Goal: Information Seeking & Learning: Find specific fact

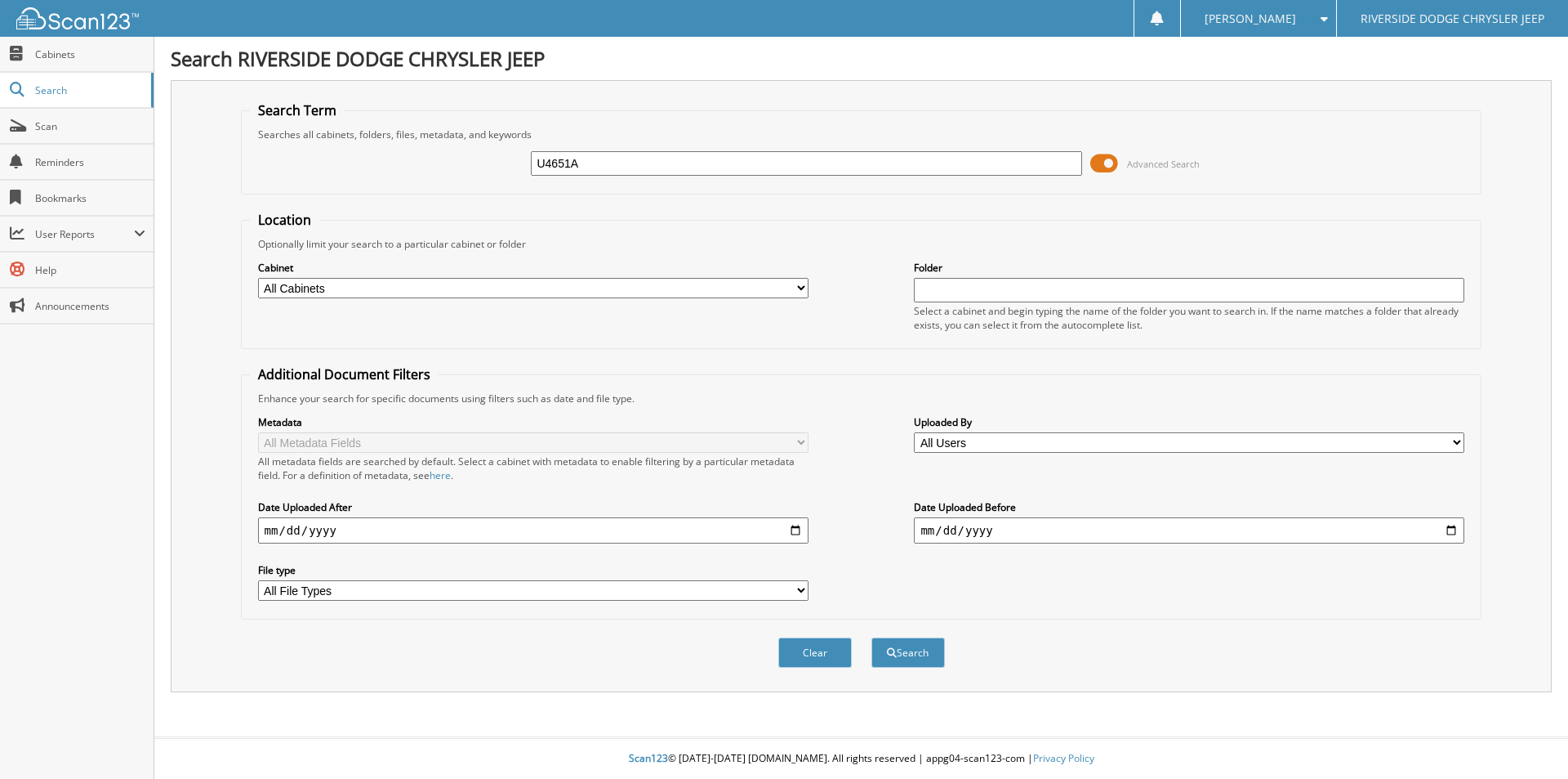
type input "U4651A"
click at [871, 637] on button "Search" at bounding box center [908, 652] width 74 height 30
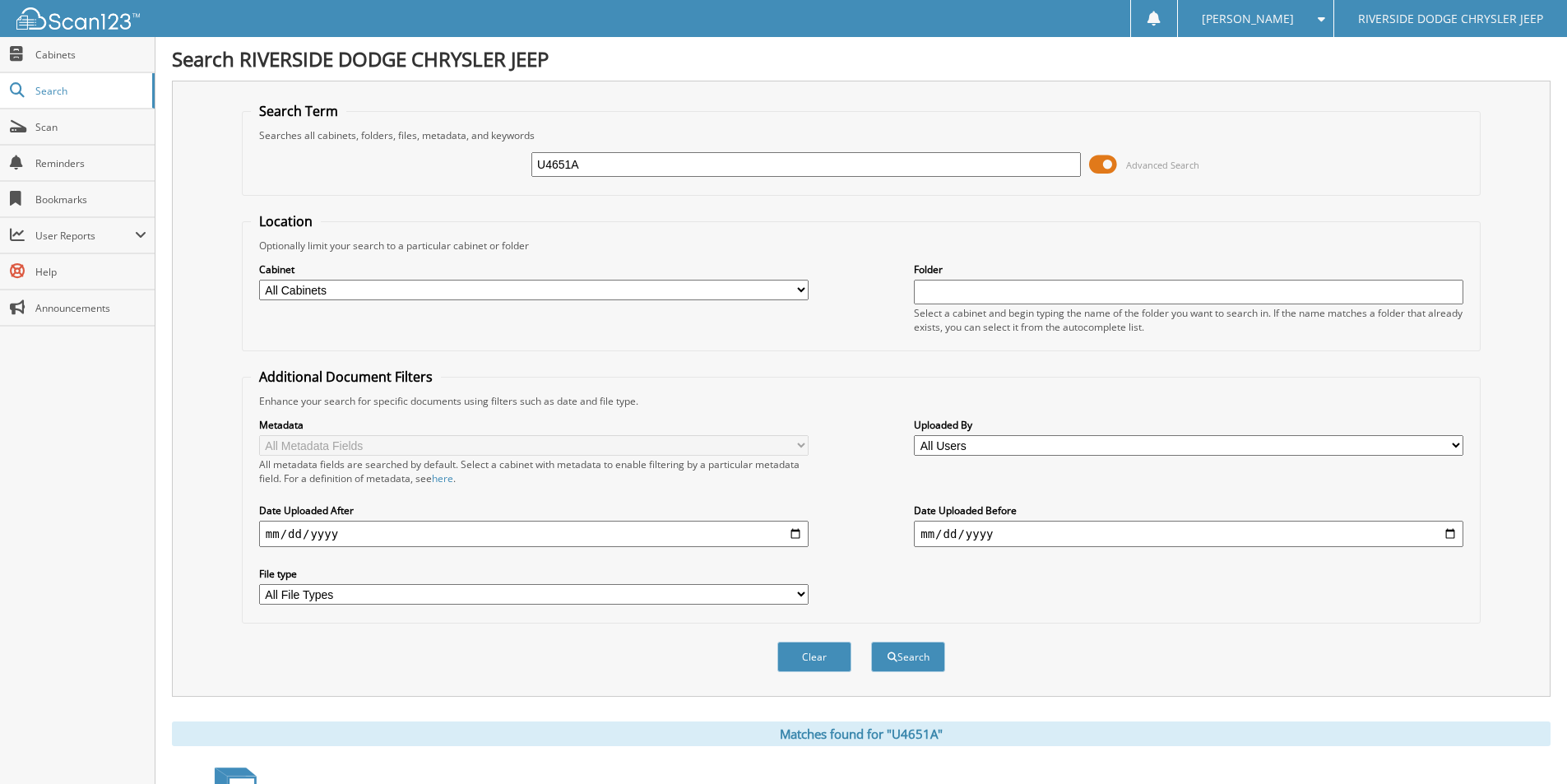
scroll to position [199, 0]
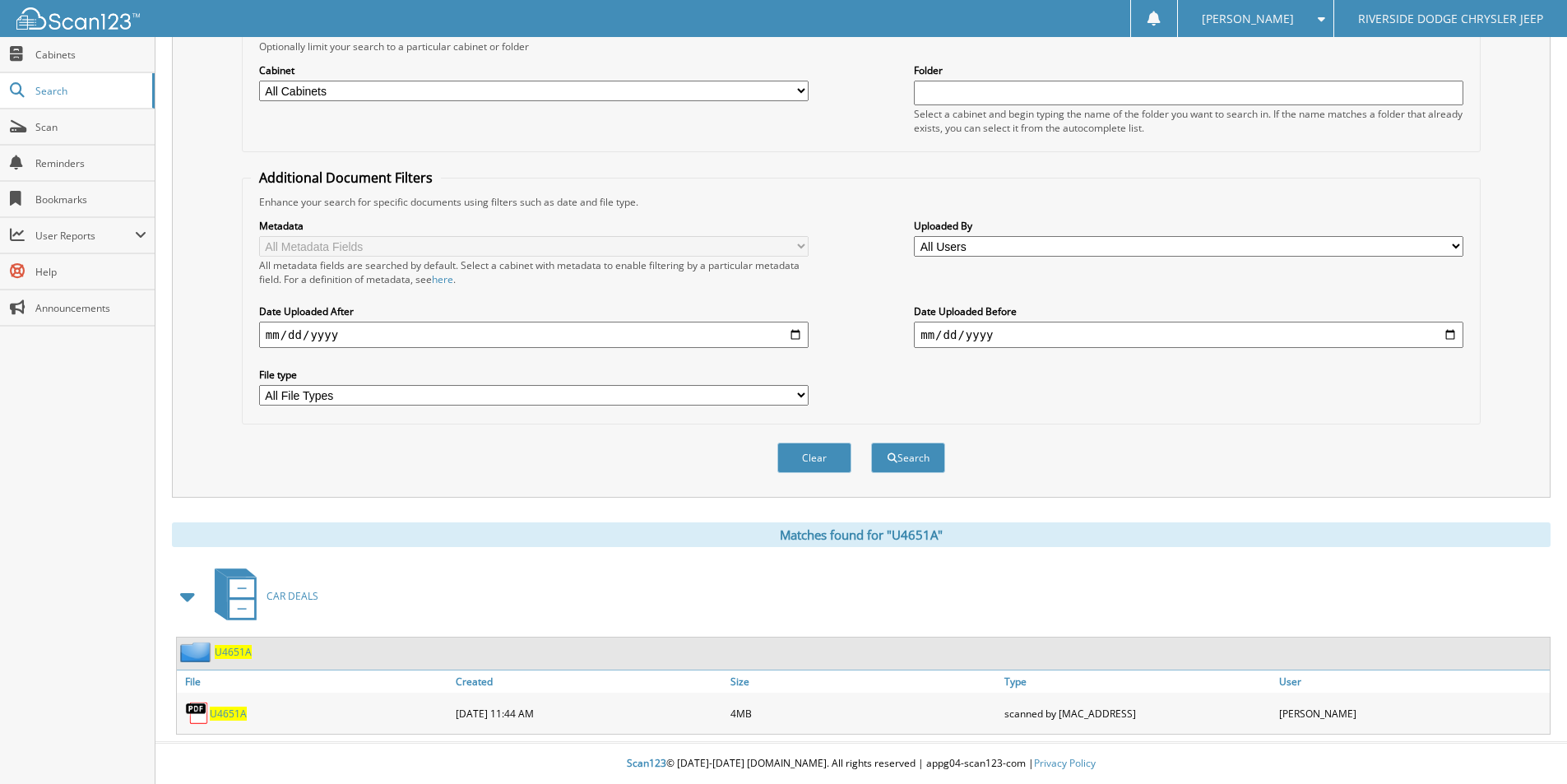
click at [237, 710] on span "U4651A" at bounding box center [228, 713] width 37 height 14
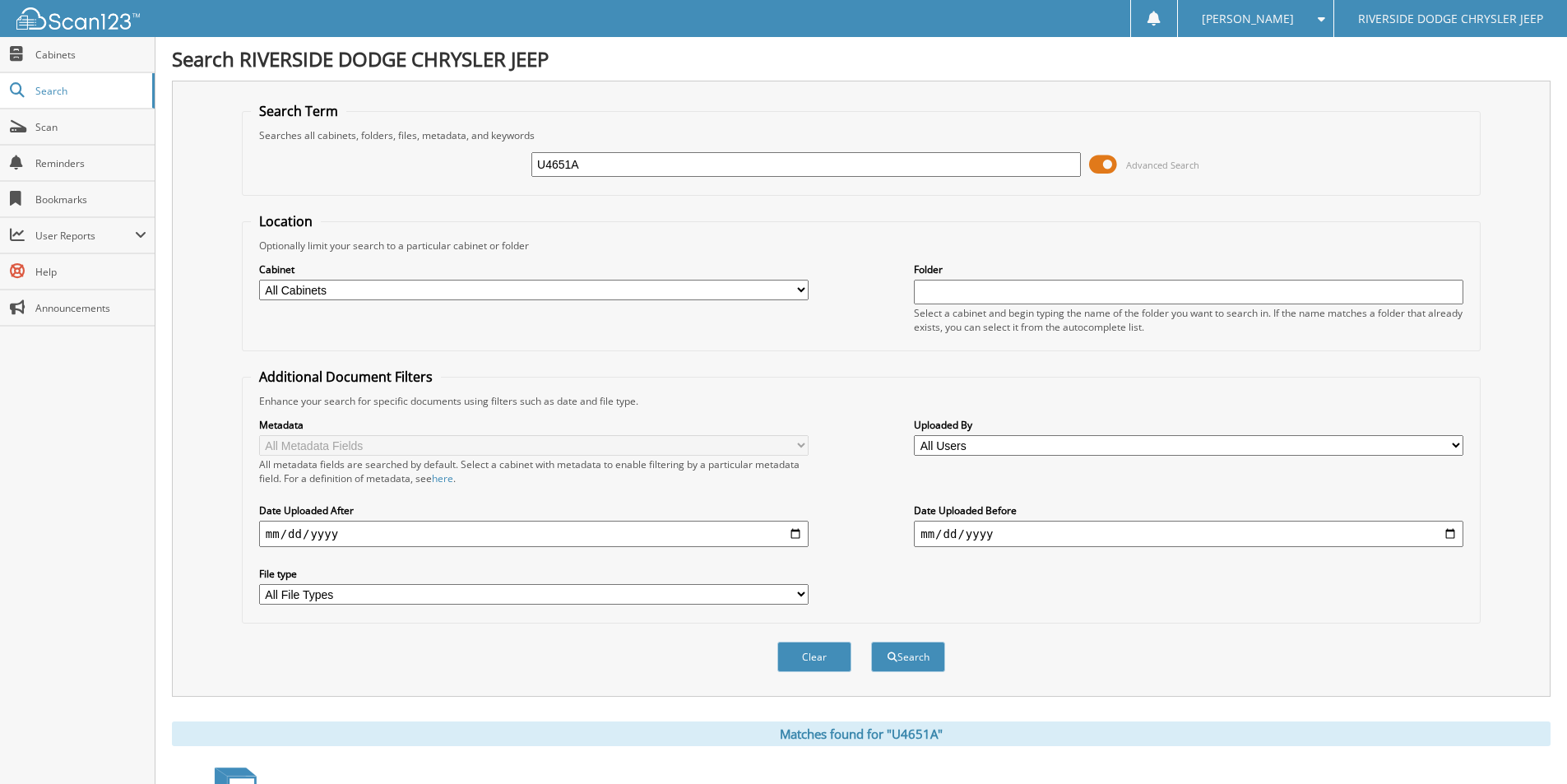
click at [643, 158] on input "U4651A" at bounding box center [806, 164] width 549 height 25
type input "12976"
click at [871, 642] on button "Search" at bounding box center [908, 656] width 74 height 30
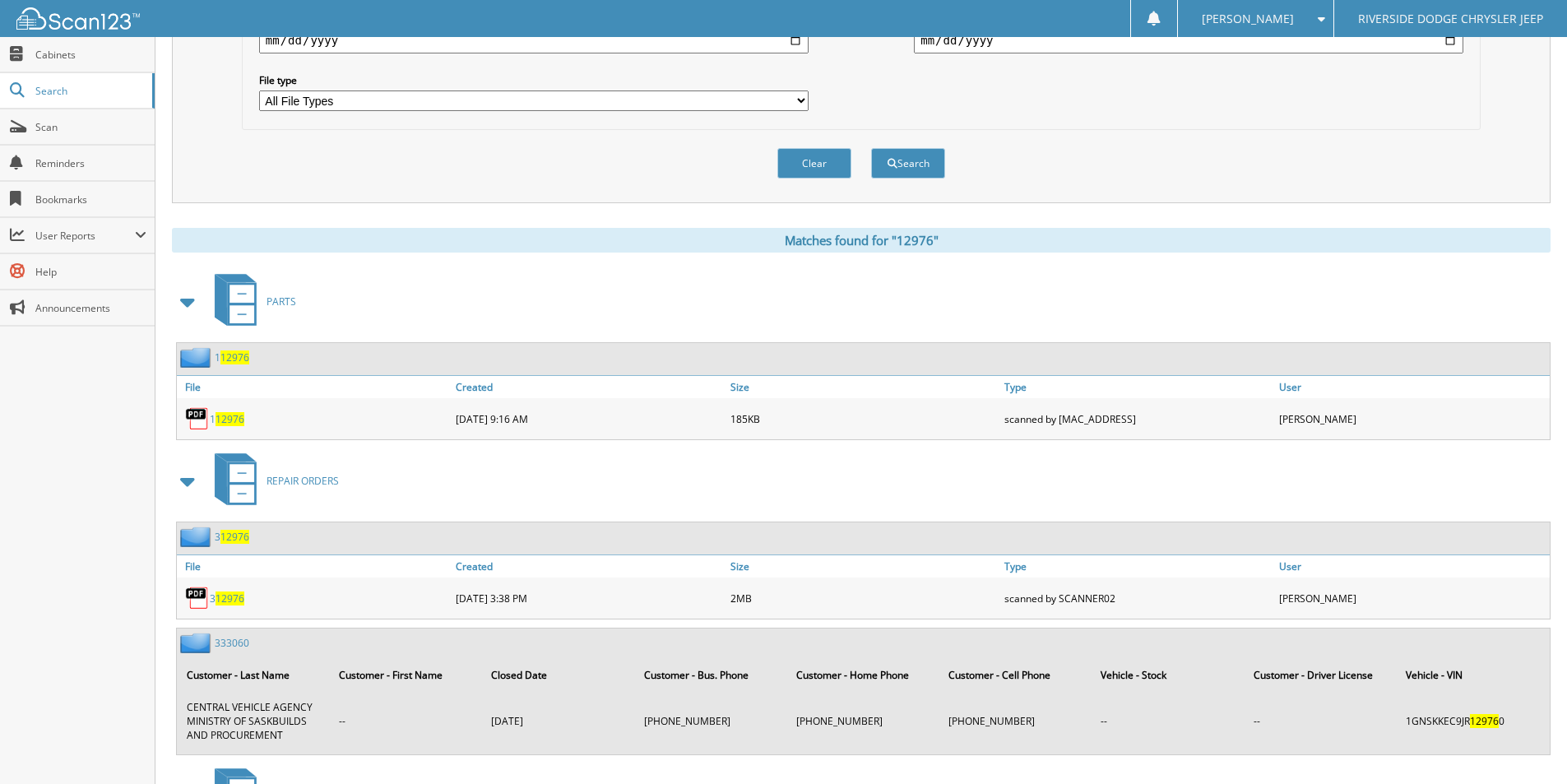
scroll to position [694, 0]
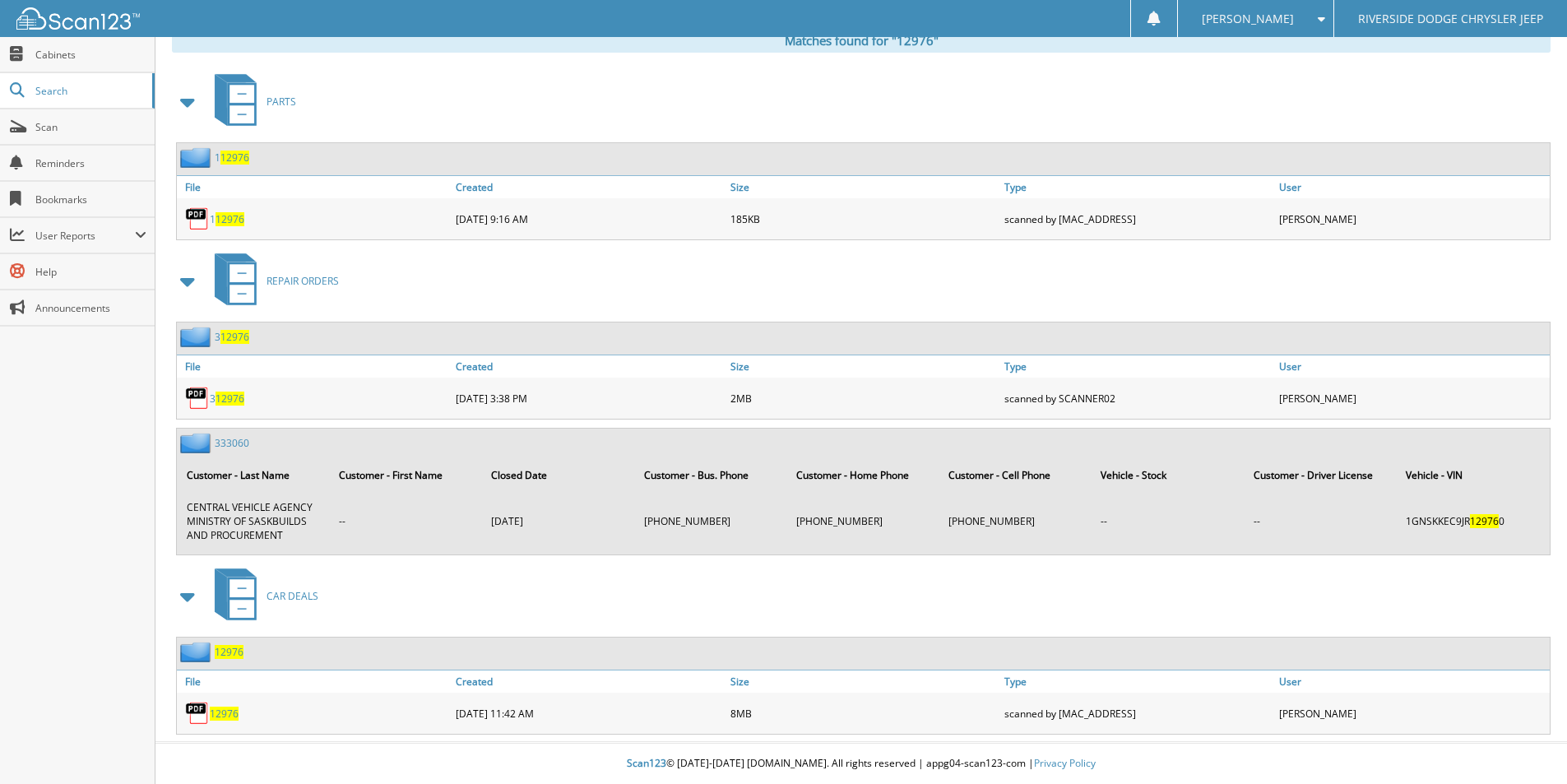
click at [222, 709] on span "12976" at bounding box center [224, 713] width 29 height 14
click at [232, 652] on span "12976" at bounding box center [229, 652] width 29 height 14
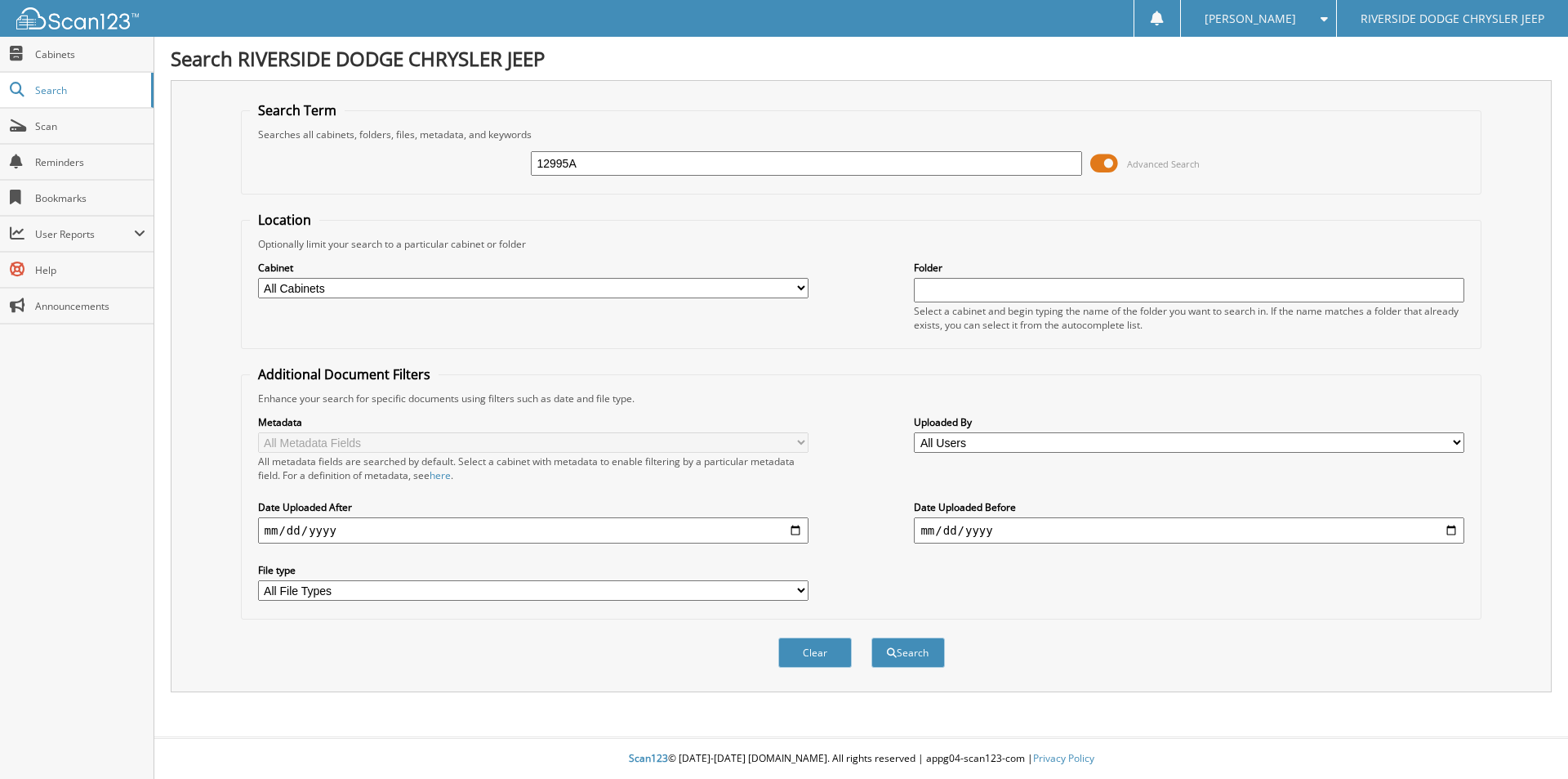
type input "12995A"
click at [871, 637] on button "Search" at bounding box center [908, 652] width 74 height 30
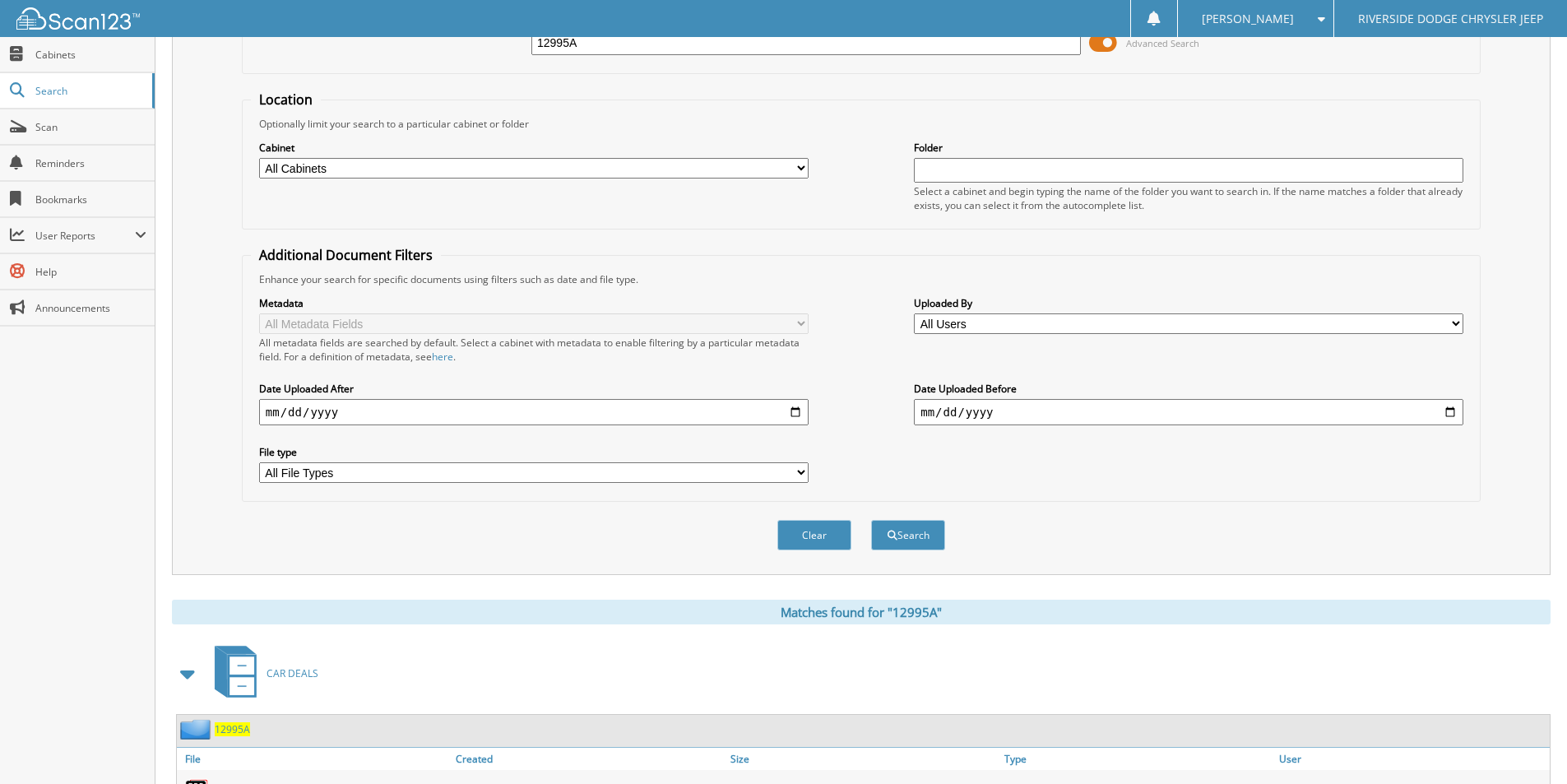
scroll to position [241, 0]
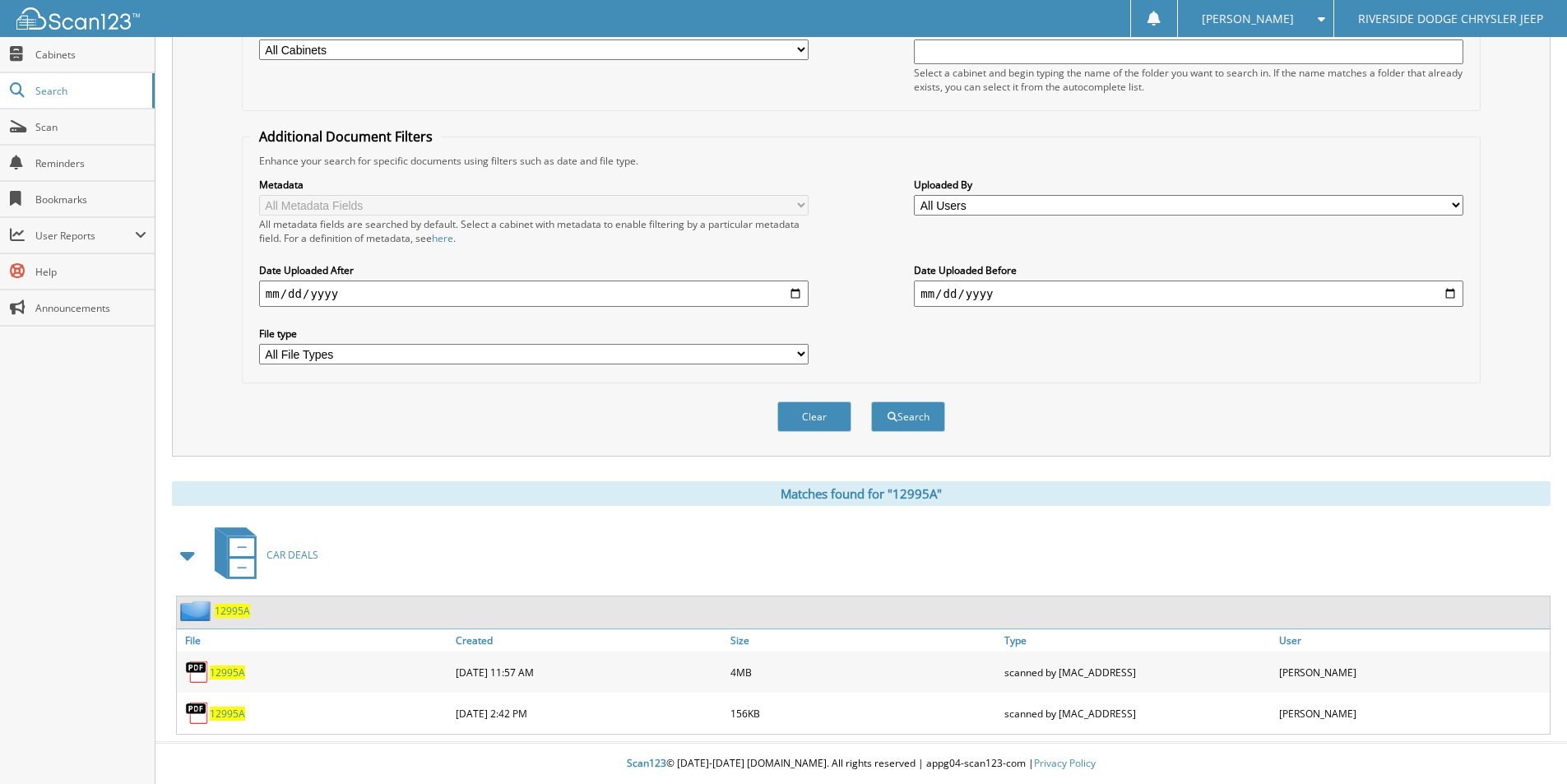
click at [233, 670] on span "12995A" at bounding box center [227, 672] width 35 height 14
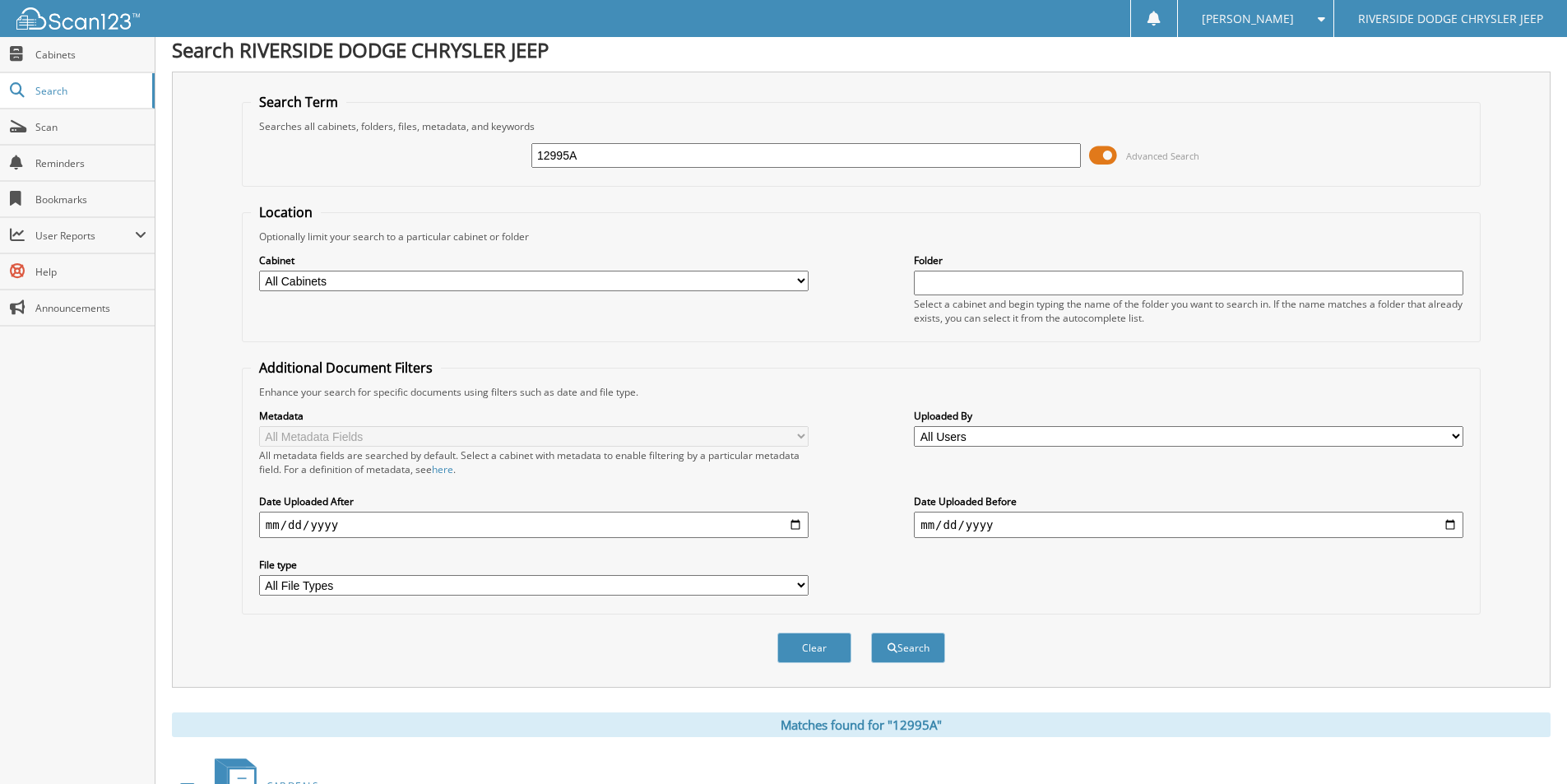
scroll to position [0, 0]
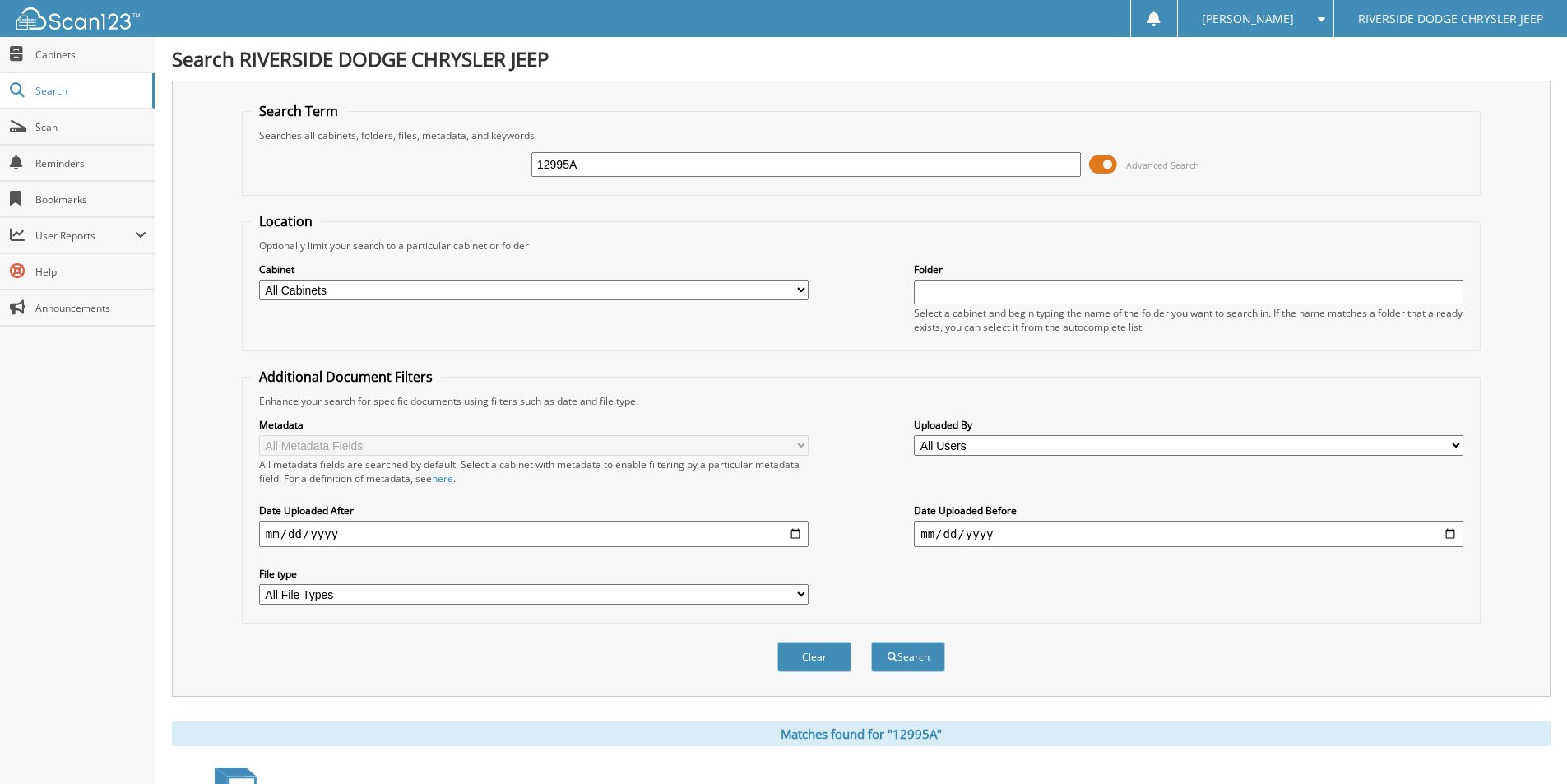
click at [597, 158] on input "12995A" at bounding box center [806, 164] width 549 height 25
type input "U4678A"
click at [871, 642] on button "Search" at bounding box center [908, 656] width 74 height 30
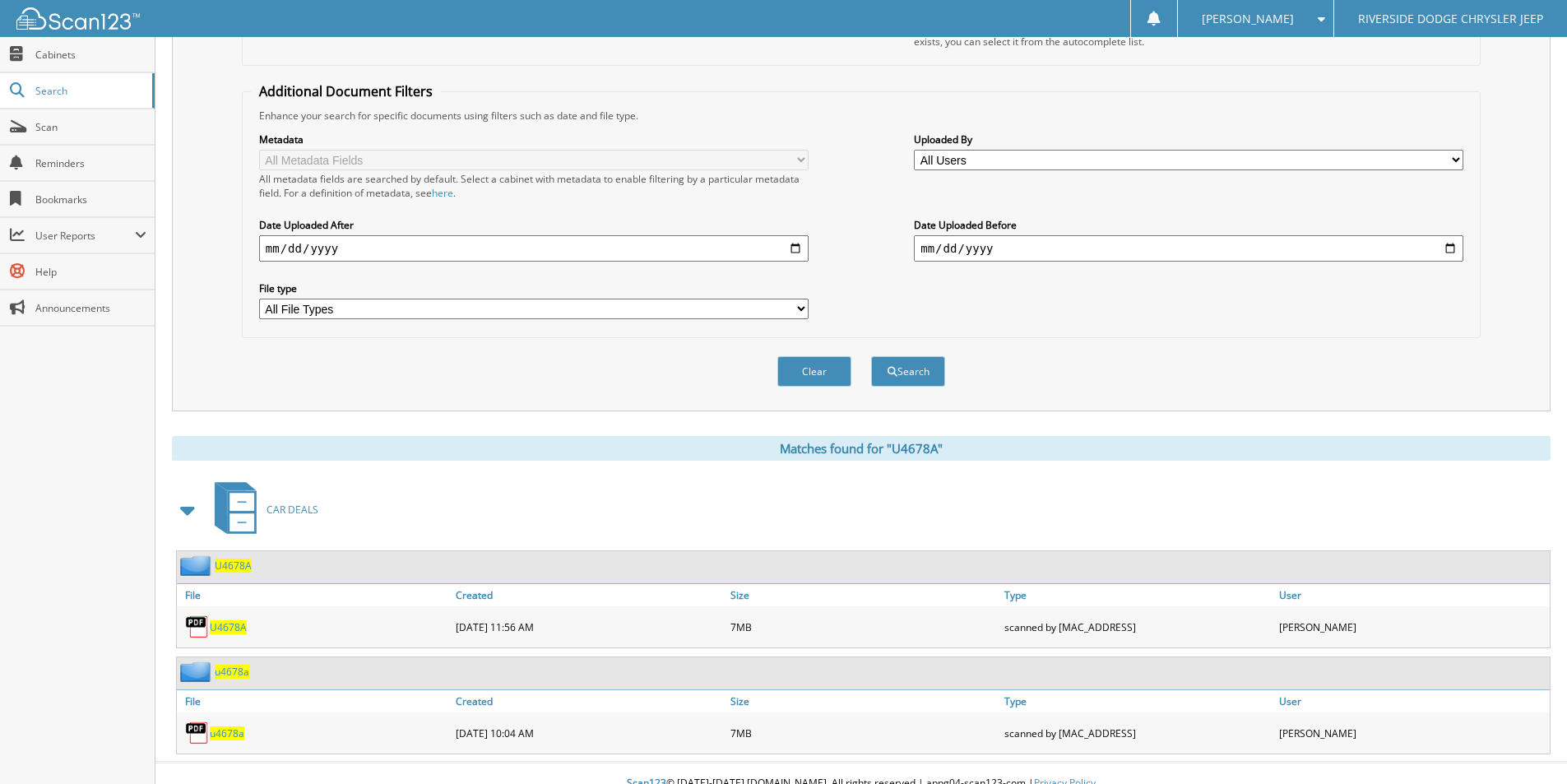
scroll to position [306, 0]
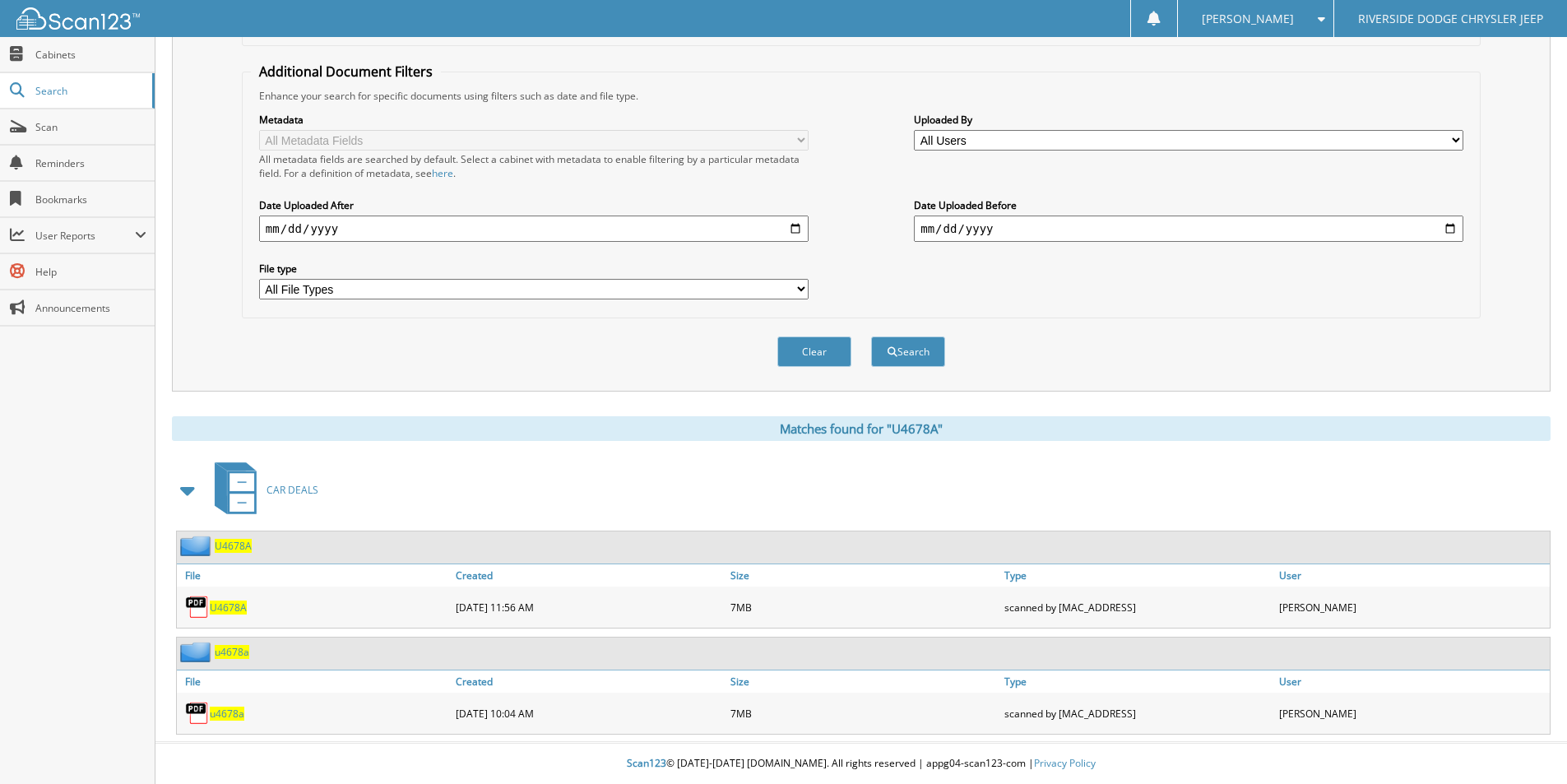
click at [232, 715] on span "u4678a" at bounding box center [227, 713] width 35 height 14
click at [219, 610] on span "U4678A" at bounding box center [228, 607] width 37 height 14
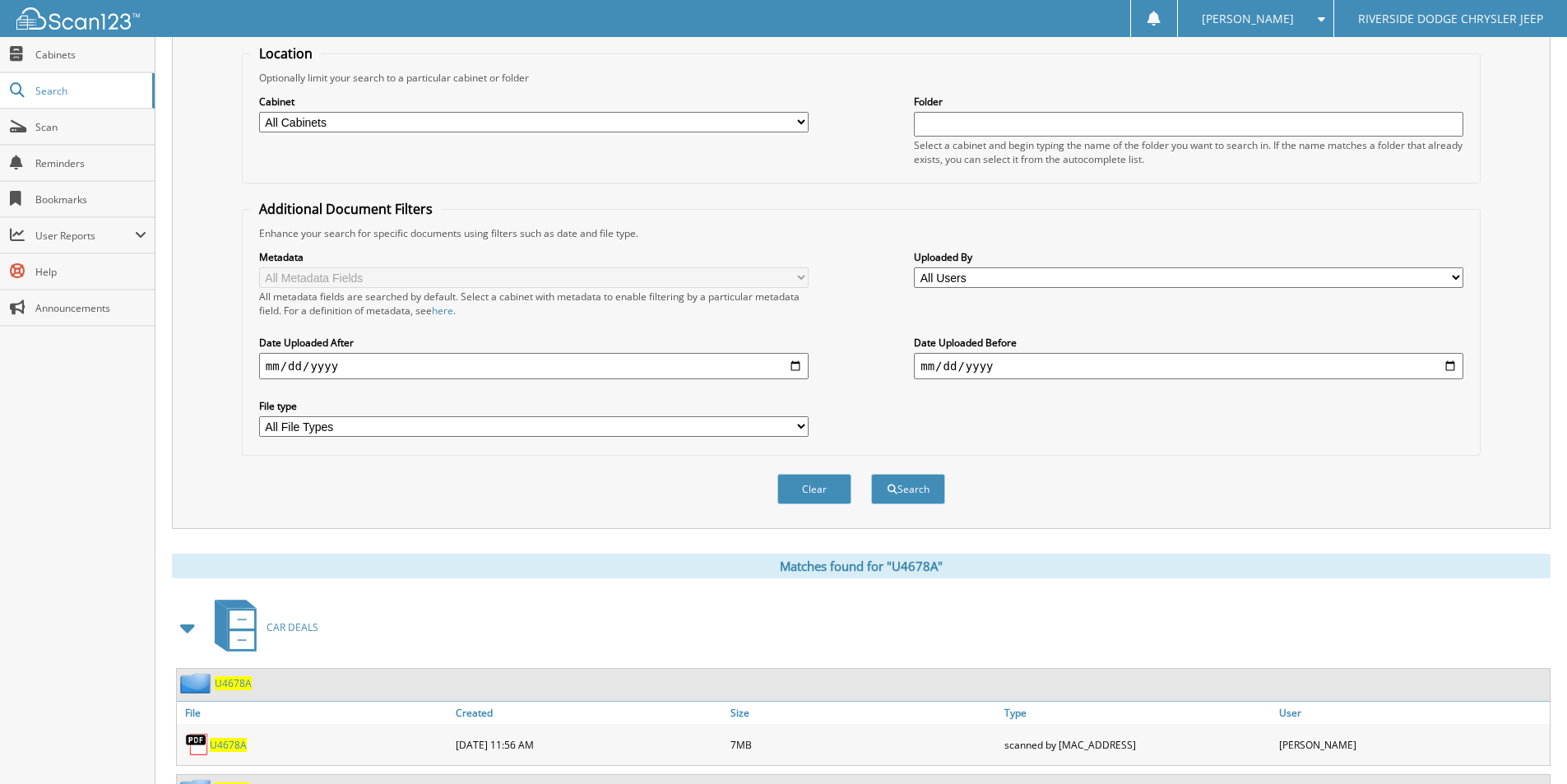
scroll to position [0, 0]
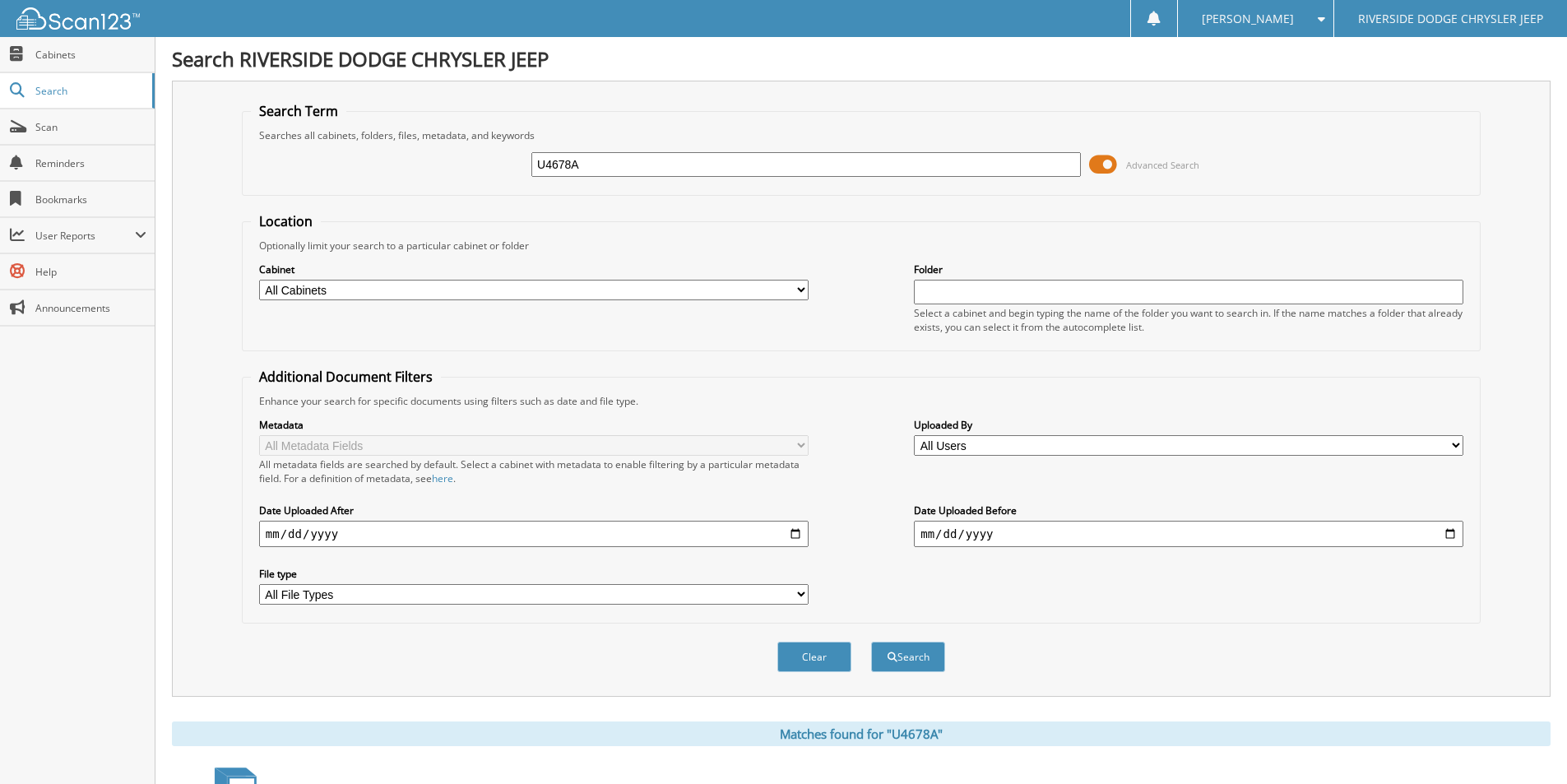
click at [608, 161] on input "U4678A" at bounding box center [806, 164] width 549 height 25
click at [609, 161] on input "U4678A" at bounding box center [806, 164] width 549 height 25
type input "12935"
click at [871, 642] on button "Search" at bounding box center [908, 656] width 74 height 30
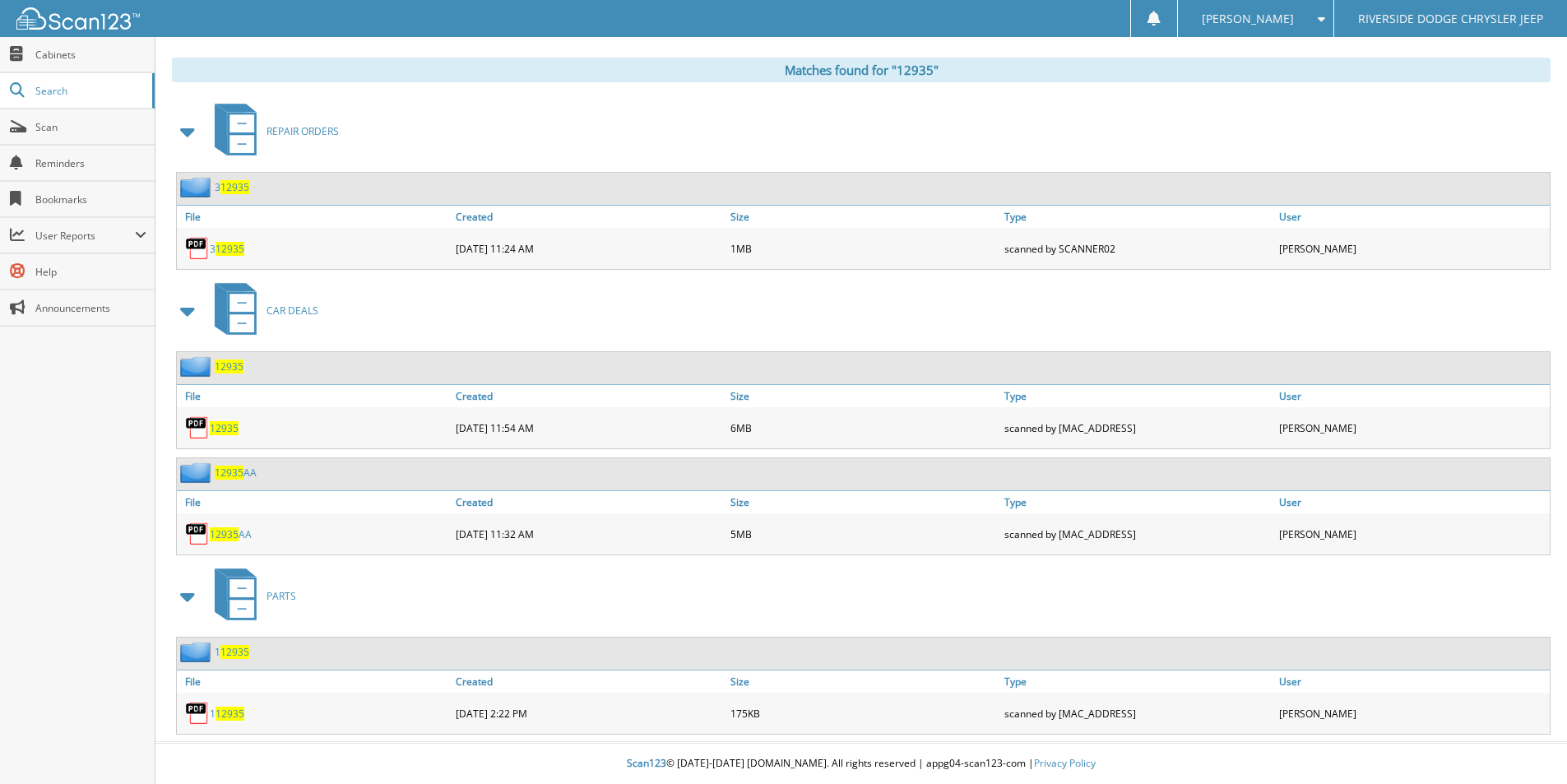
click at [230, 432] on span "12935" at bounding box center [224, 428] width 29 height 14
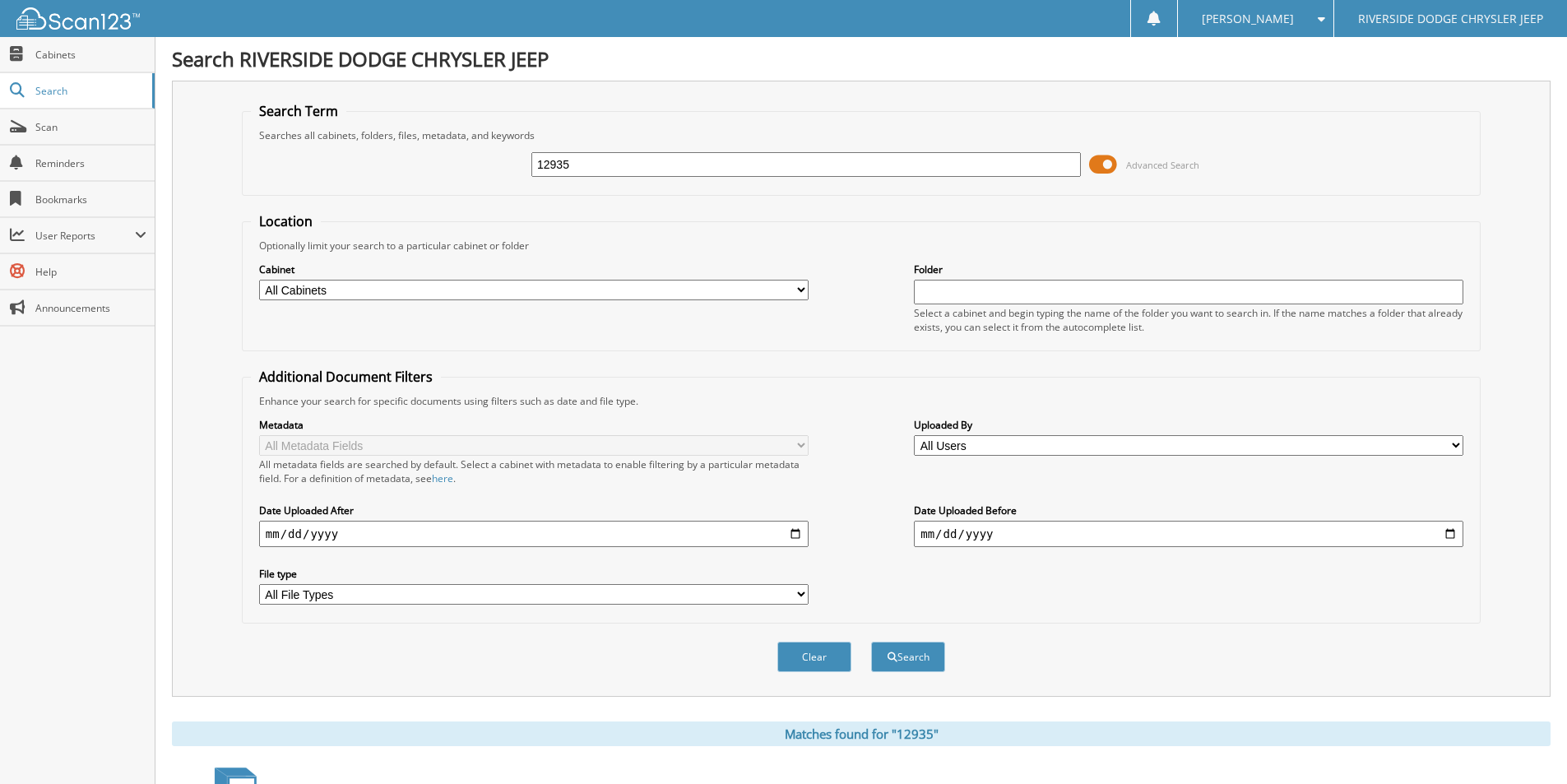
click at [577, 160] on input "12935" at bounding box center [806, 164] width 549 height 25
type input "12949"
click at [871, 642] on button "Search" at bounding box center [908, 656] width 74 height 30
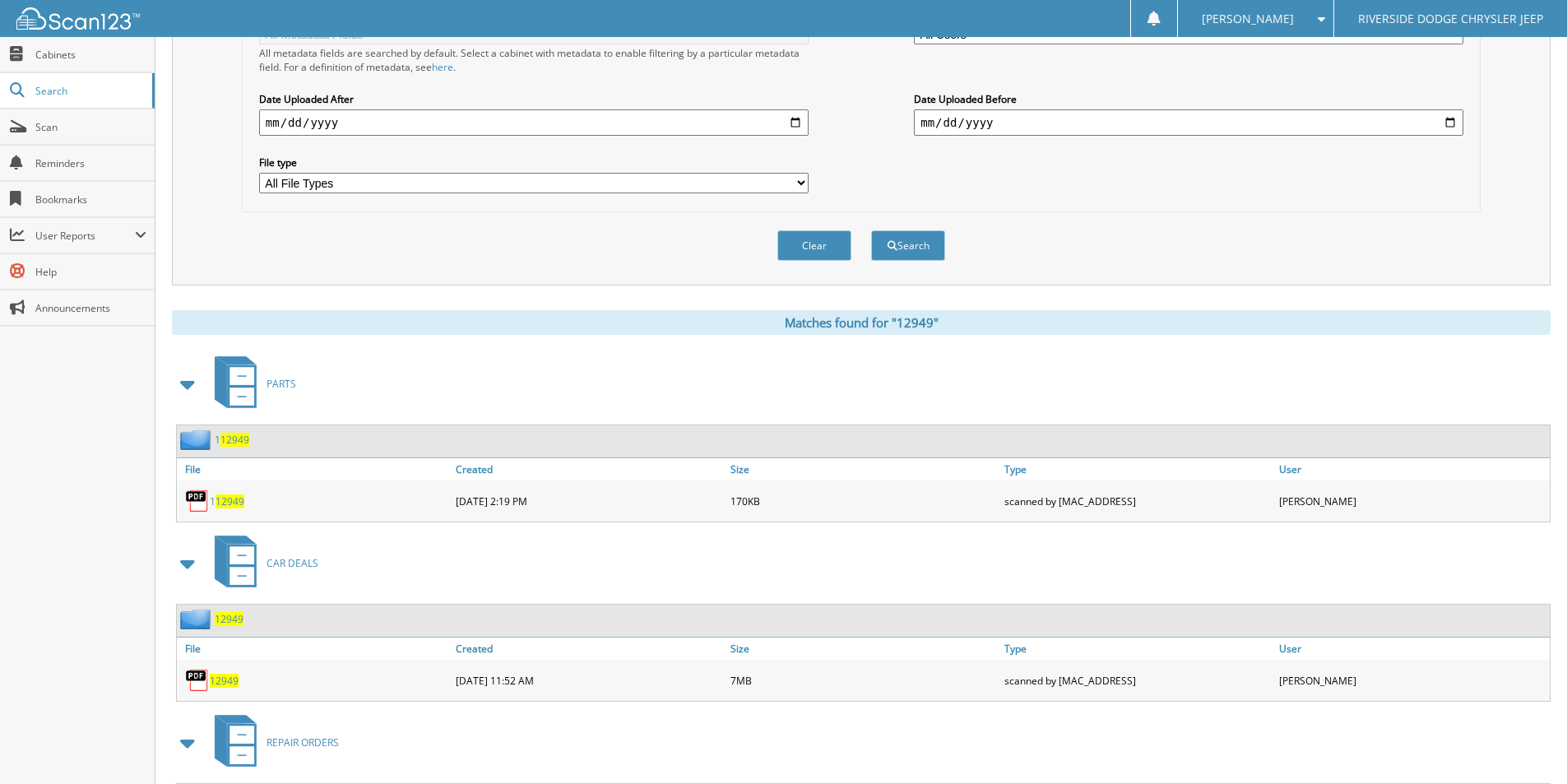
scroll to position [559, 0]
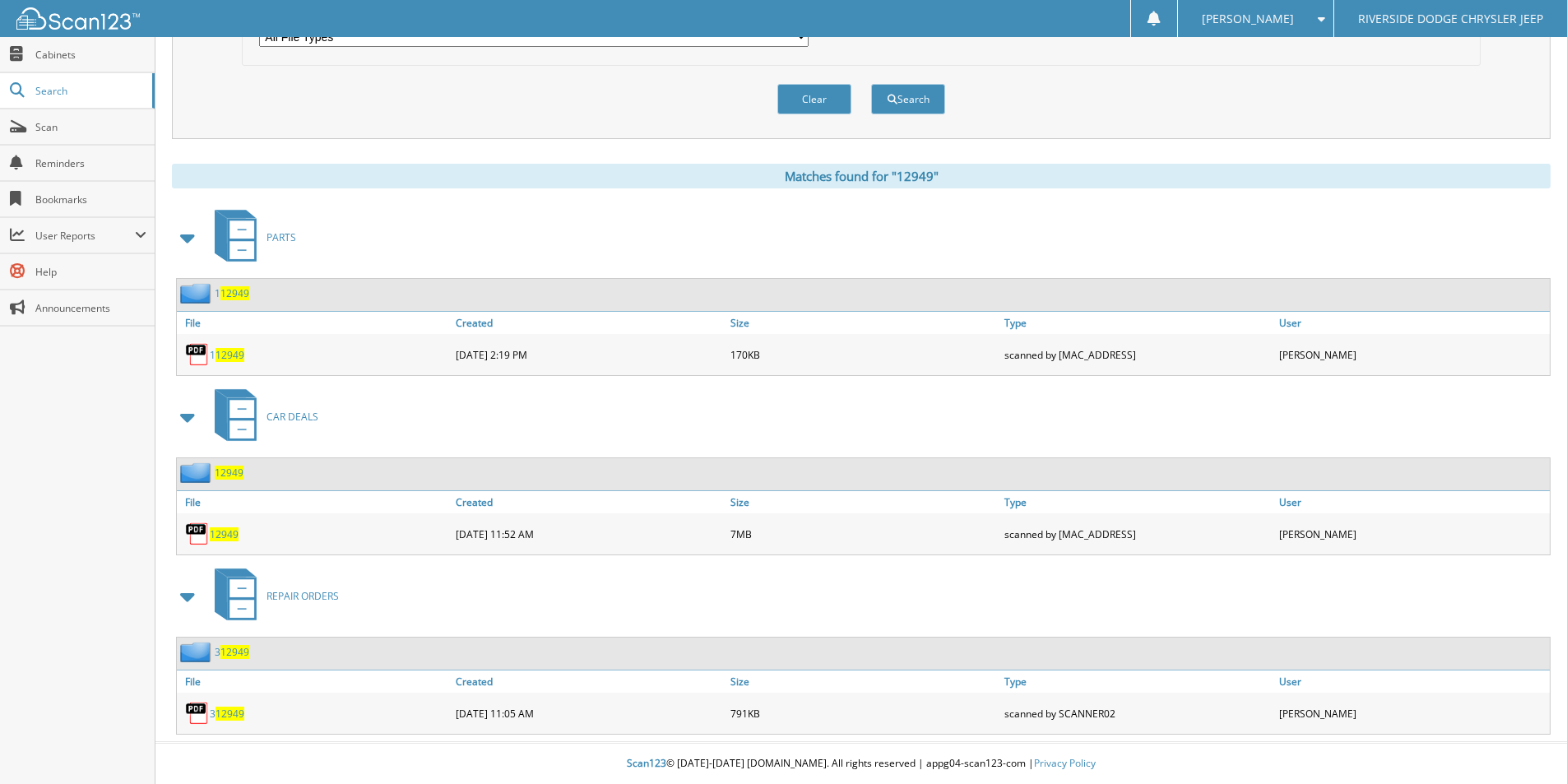
click at [225, 531] on span "12949" at bounding box center [224, 534] width 29 height 14
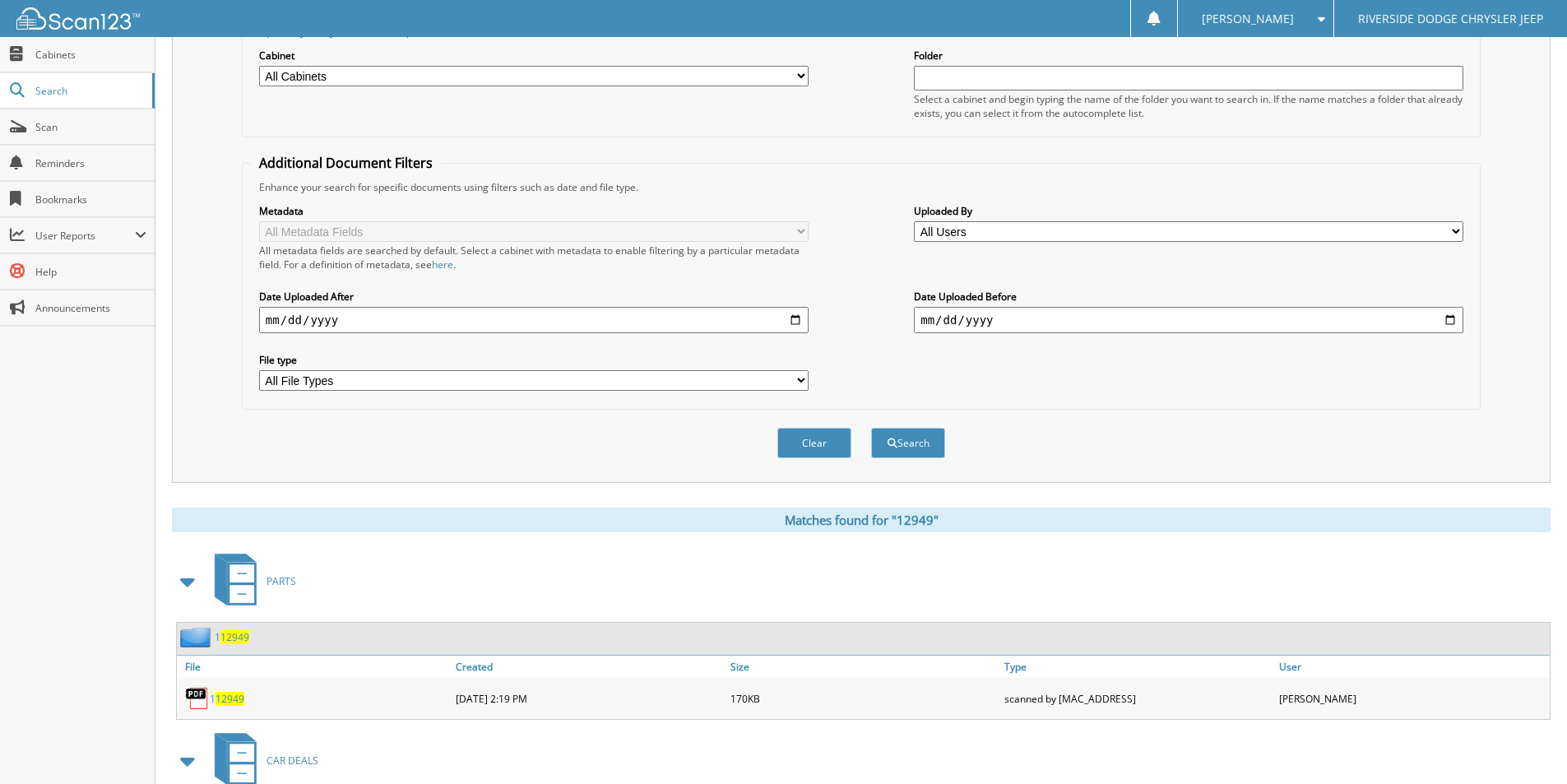
scroll to position [0, 0]
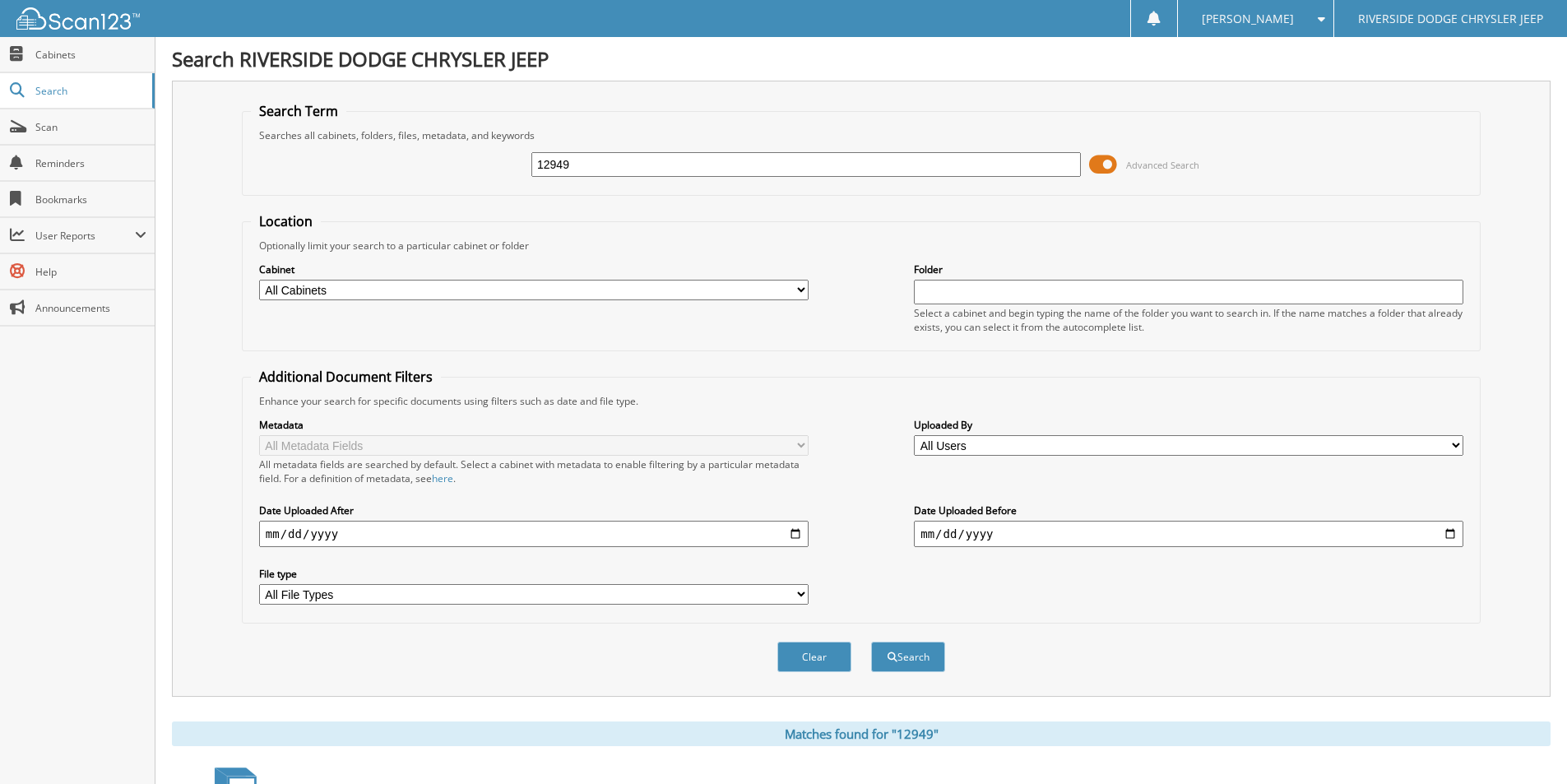
click at [587, 155] on input "12949" at bounding box center [806, 164] width 549 height 25
type input "13071A"
click at [871, 642] on button "Search" at bounding box center [908, 656] width 74 height 30
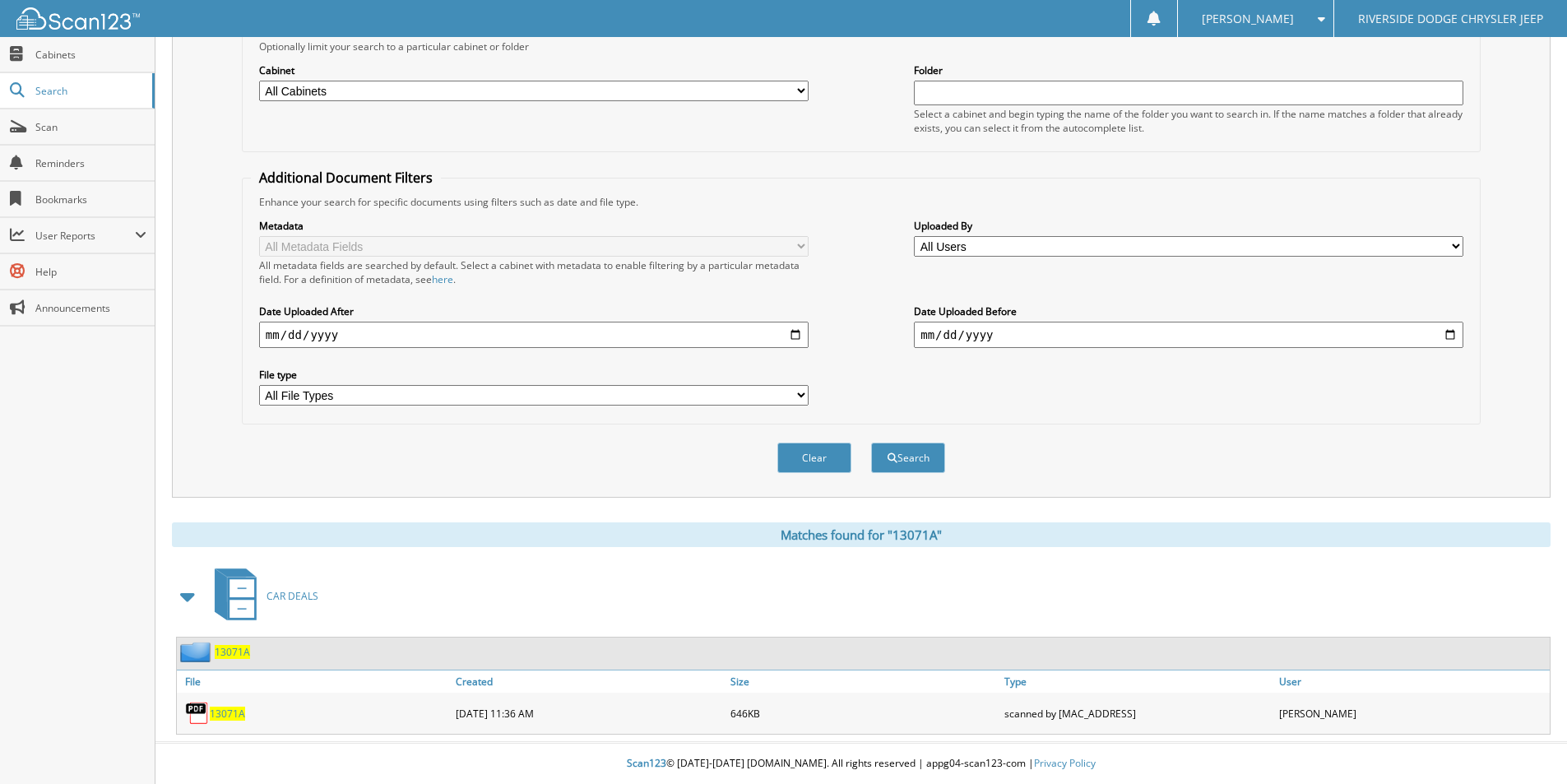
click at [237, 711] on span "13071A" at bounding box center [227, 713] width 35 height 14
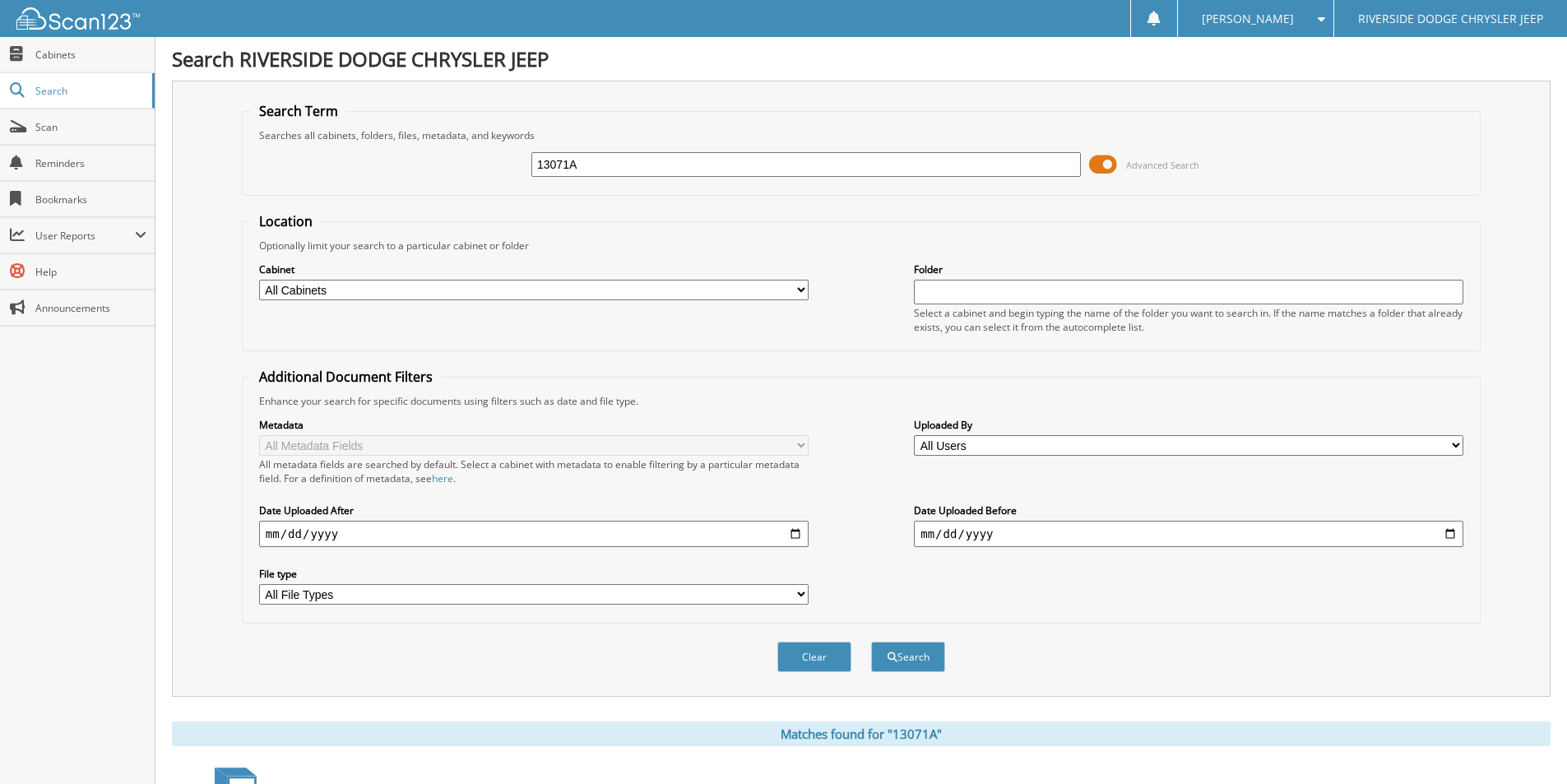
click at [597, 162] on input "13071A" at bounding box center [806, 164] width 549 height 25
type input "12971"
click at [871, 642] on button "Search" at bounding box center [908, 656] width 74 height 30
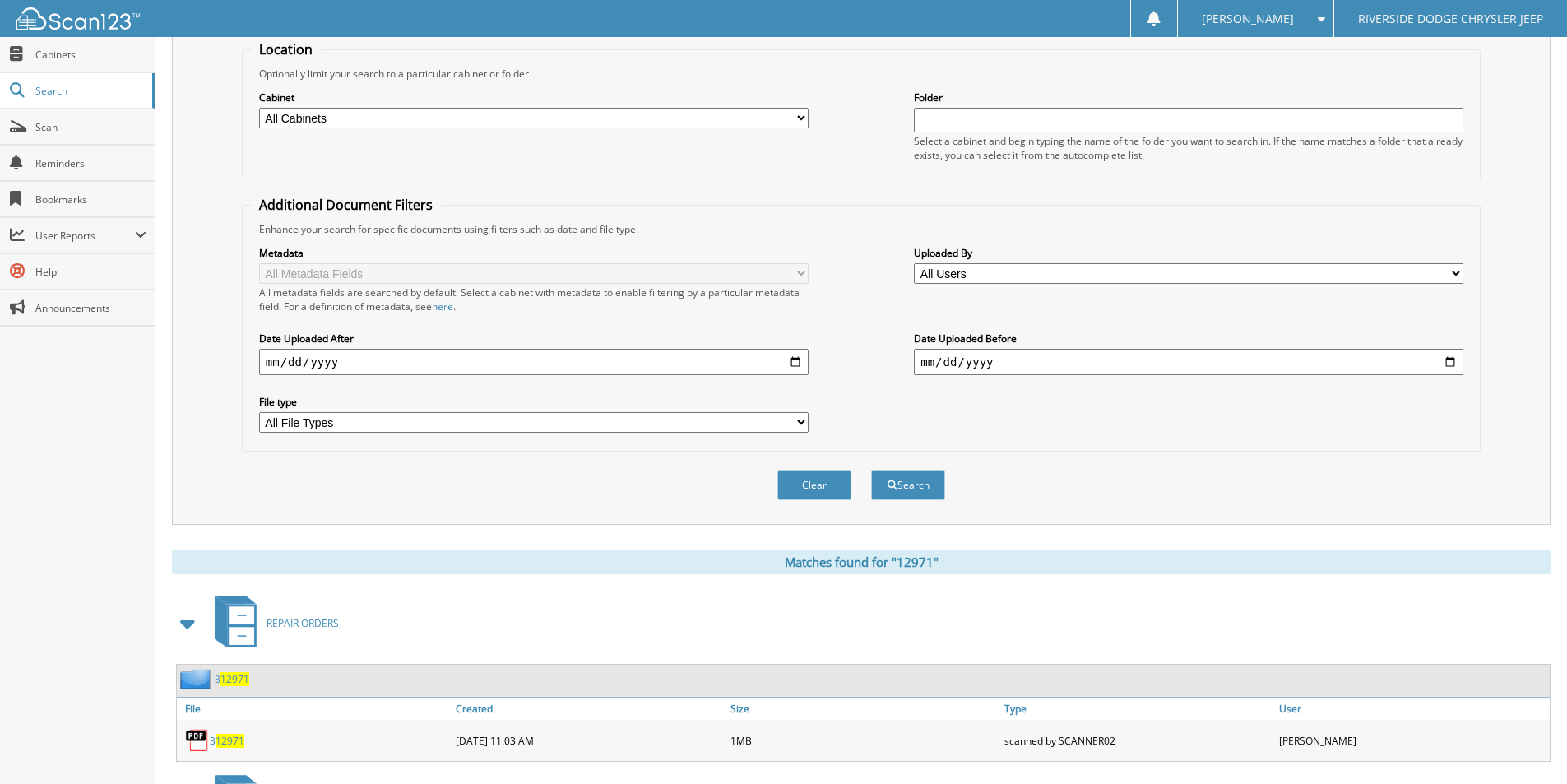
scroll to position [379, 0]
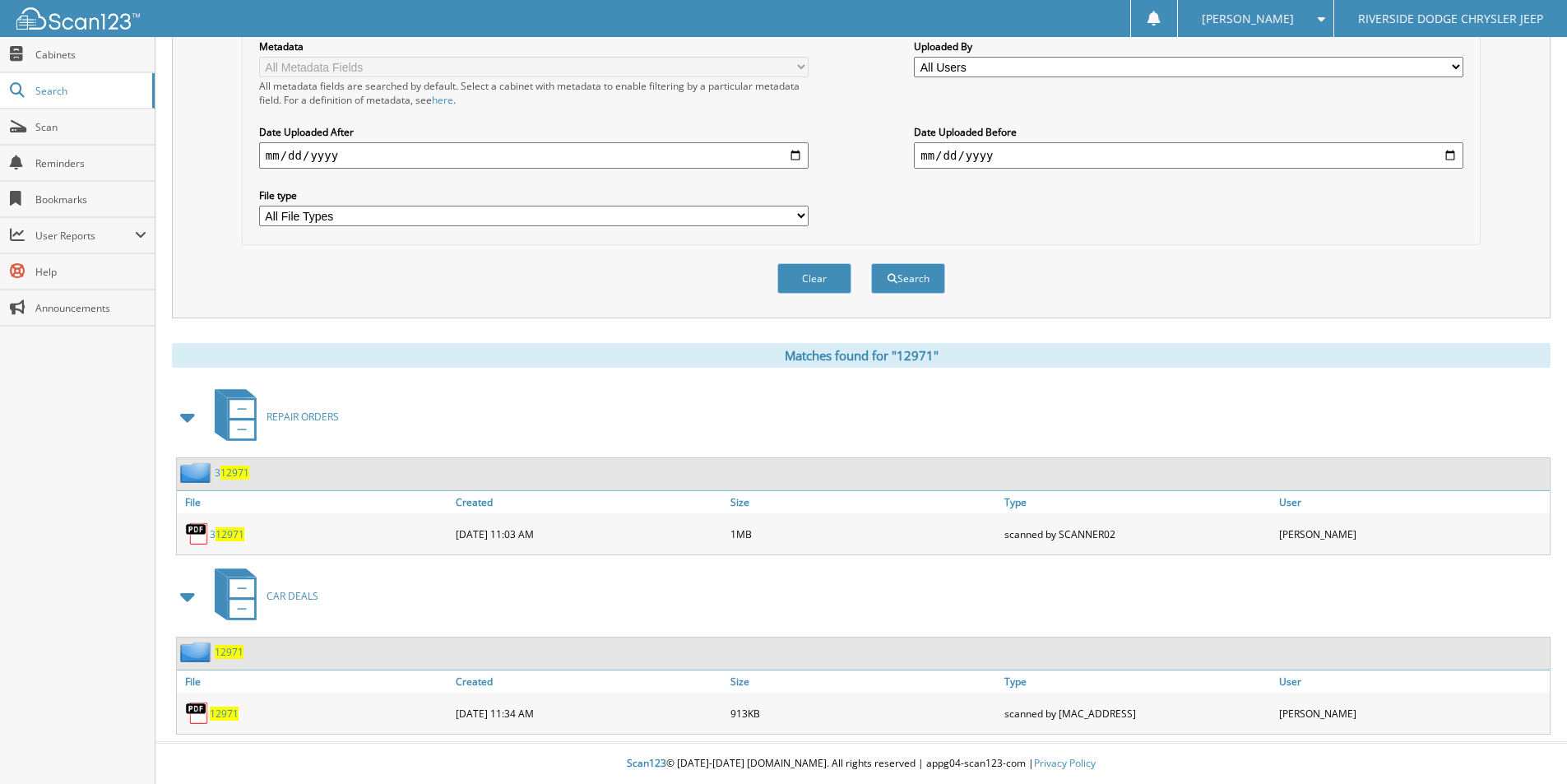
click at [232, 709] on span "12971" at bounding box center [224, 713] width 29 height 14
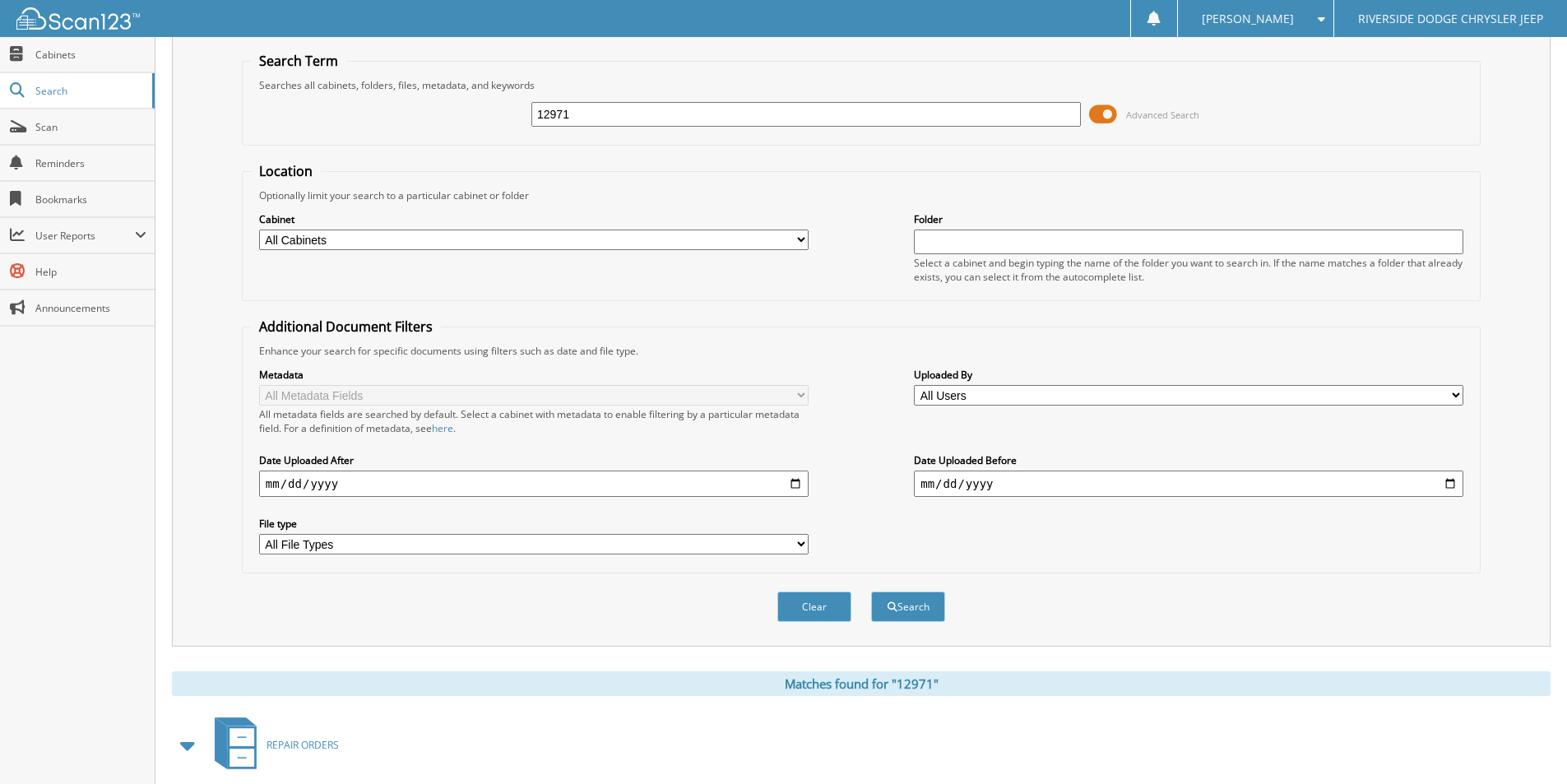
click at [625, 118] on input "12971" at bounding box center [806, 114] width 549 height 25
type input "12998"
click at [871, 591] on button "Search" at bounding box center [908, 606] width 74 height 30
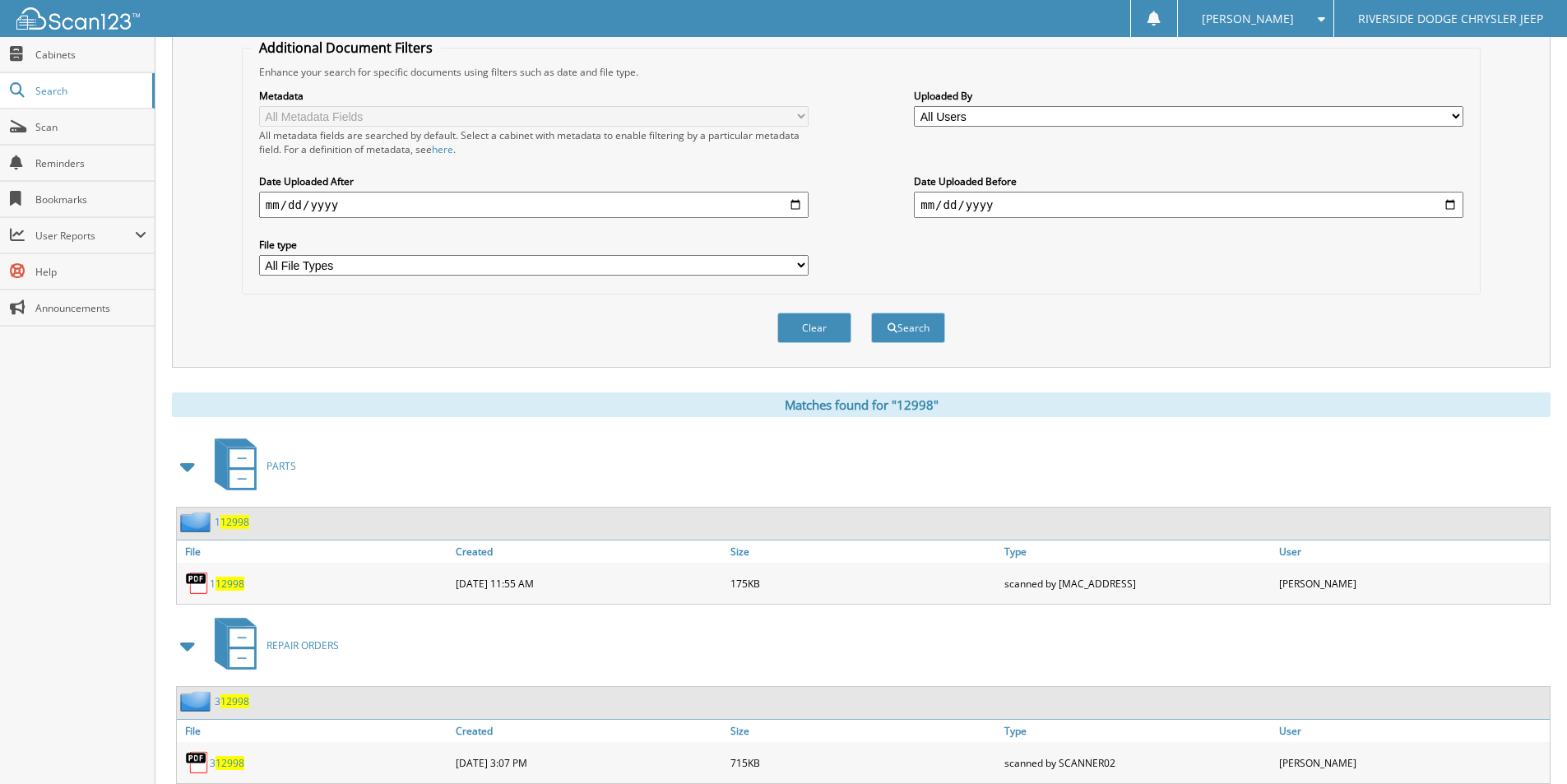
scroll to position [559, 0]
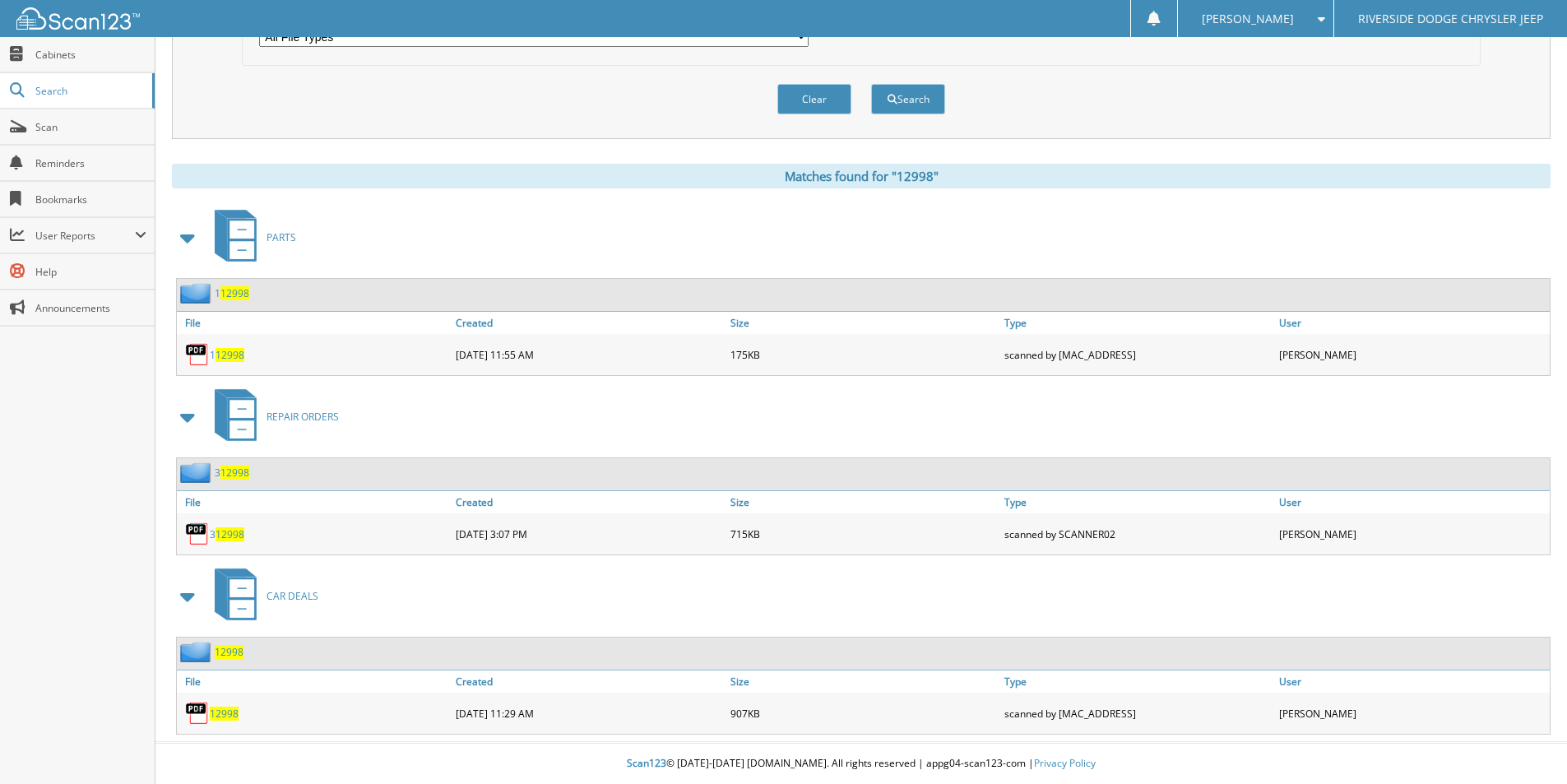
click at [228, 712] on span "12998" at bounding box center [224, 713] width 29 height 14
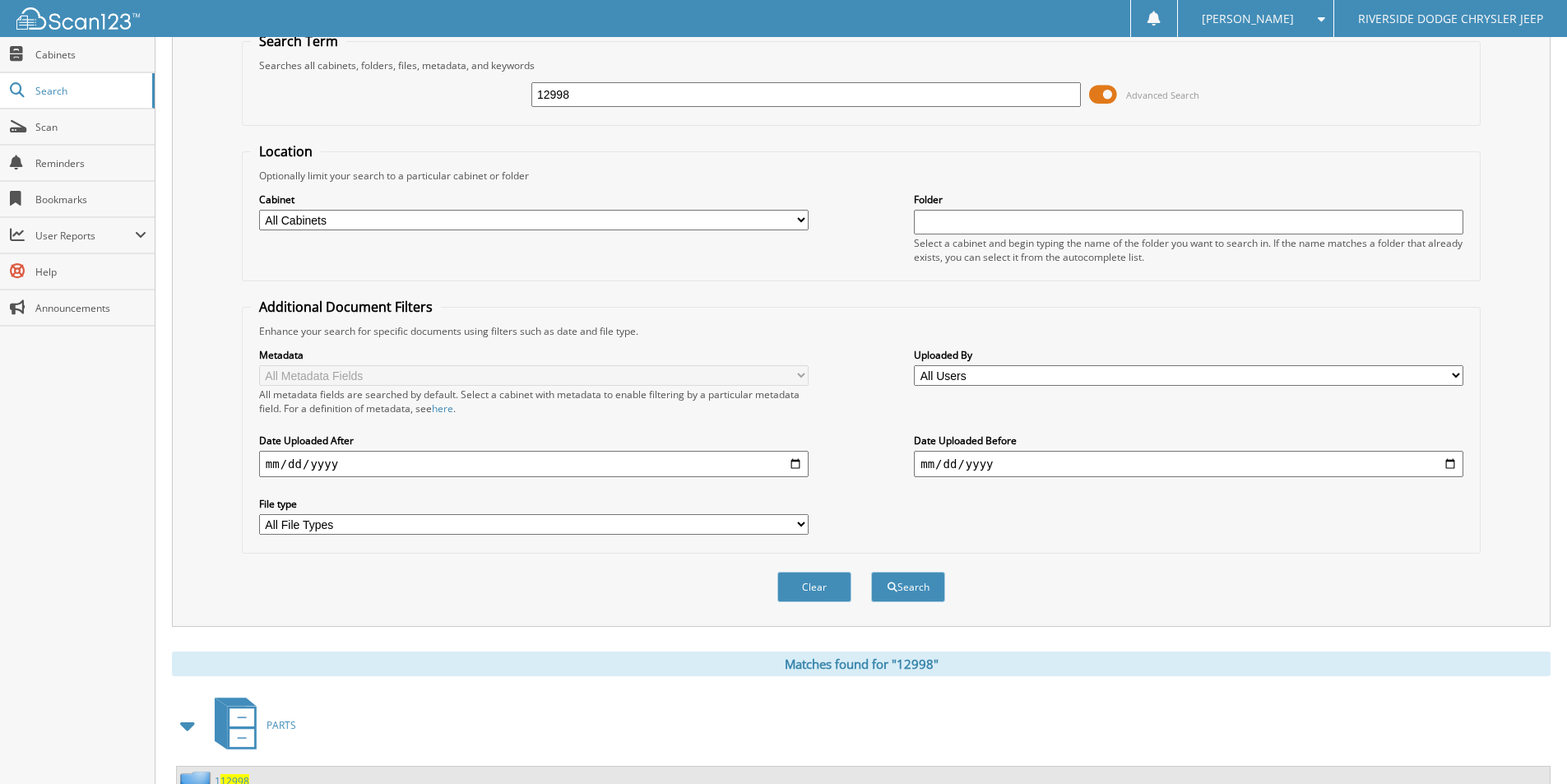
scroll to position [0, 0]
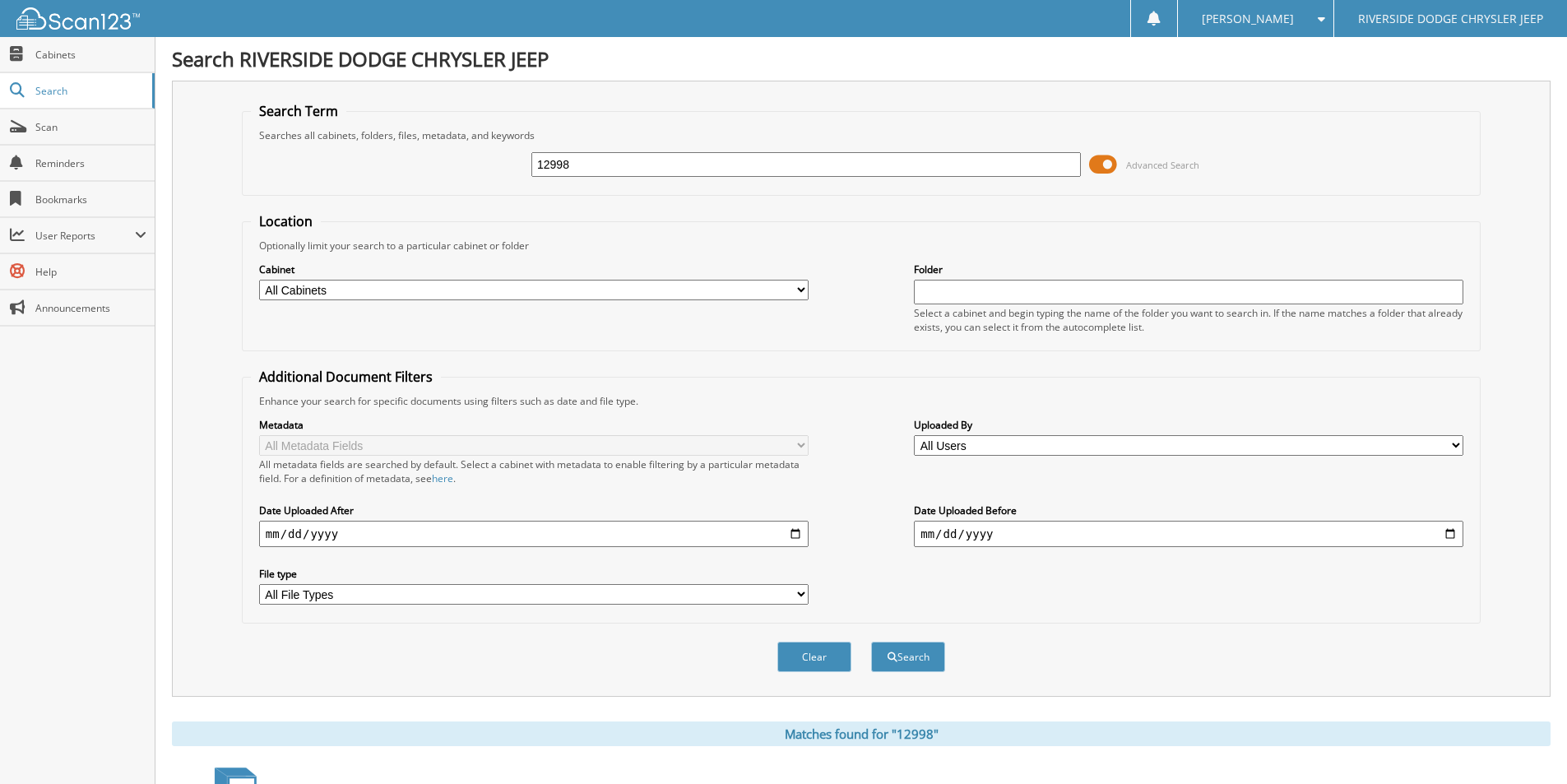
click at [587, 161] on input "12998" at bounding box center [806, 164] width 549 height 25
type input "12927A"
click at [871, 642] on button "Search" at bounding box center [908, 656] width 74 height 30
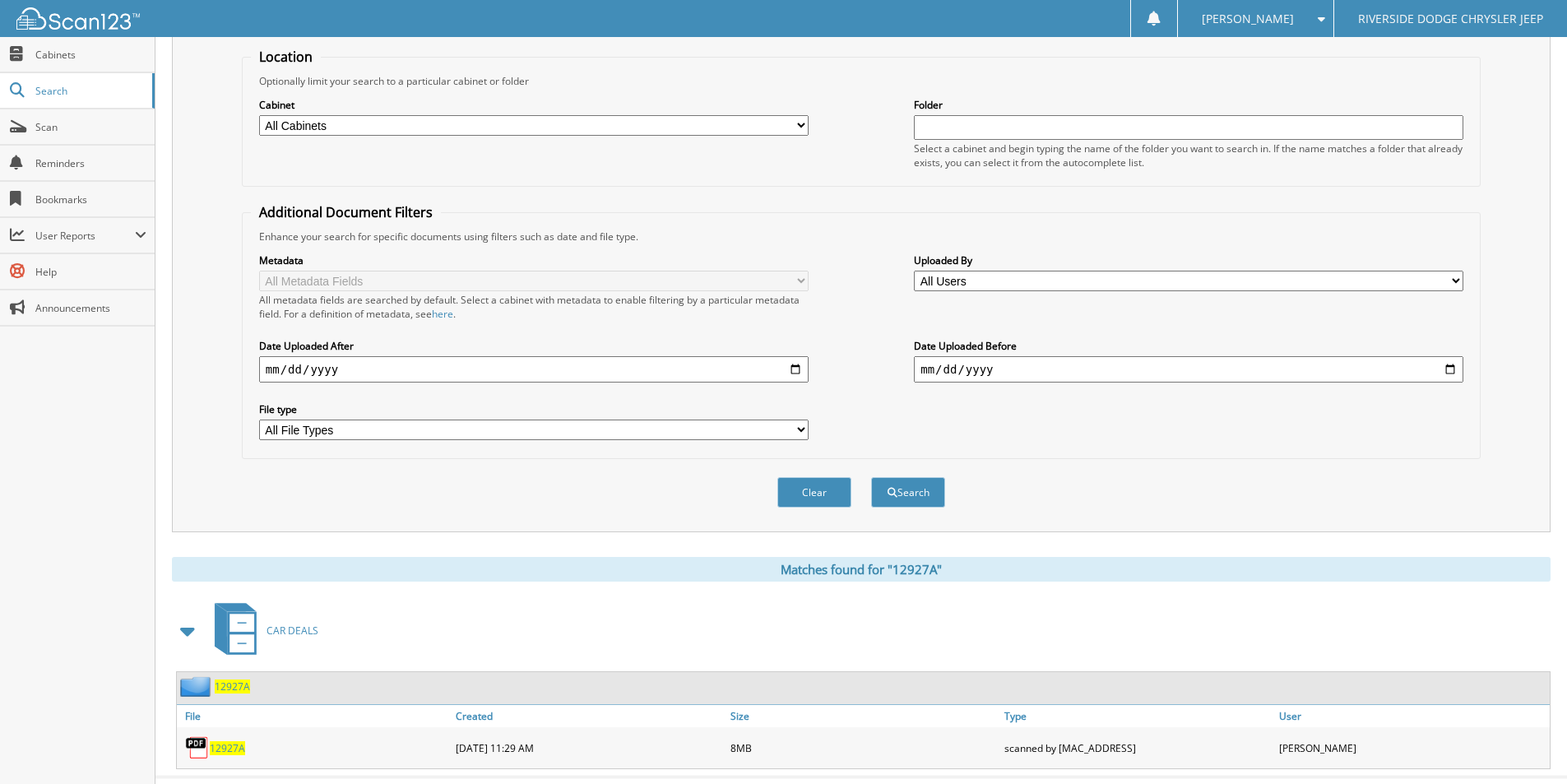
scroll to position [199, 0]
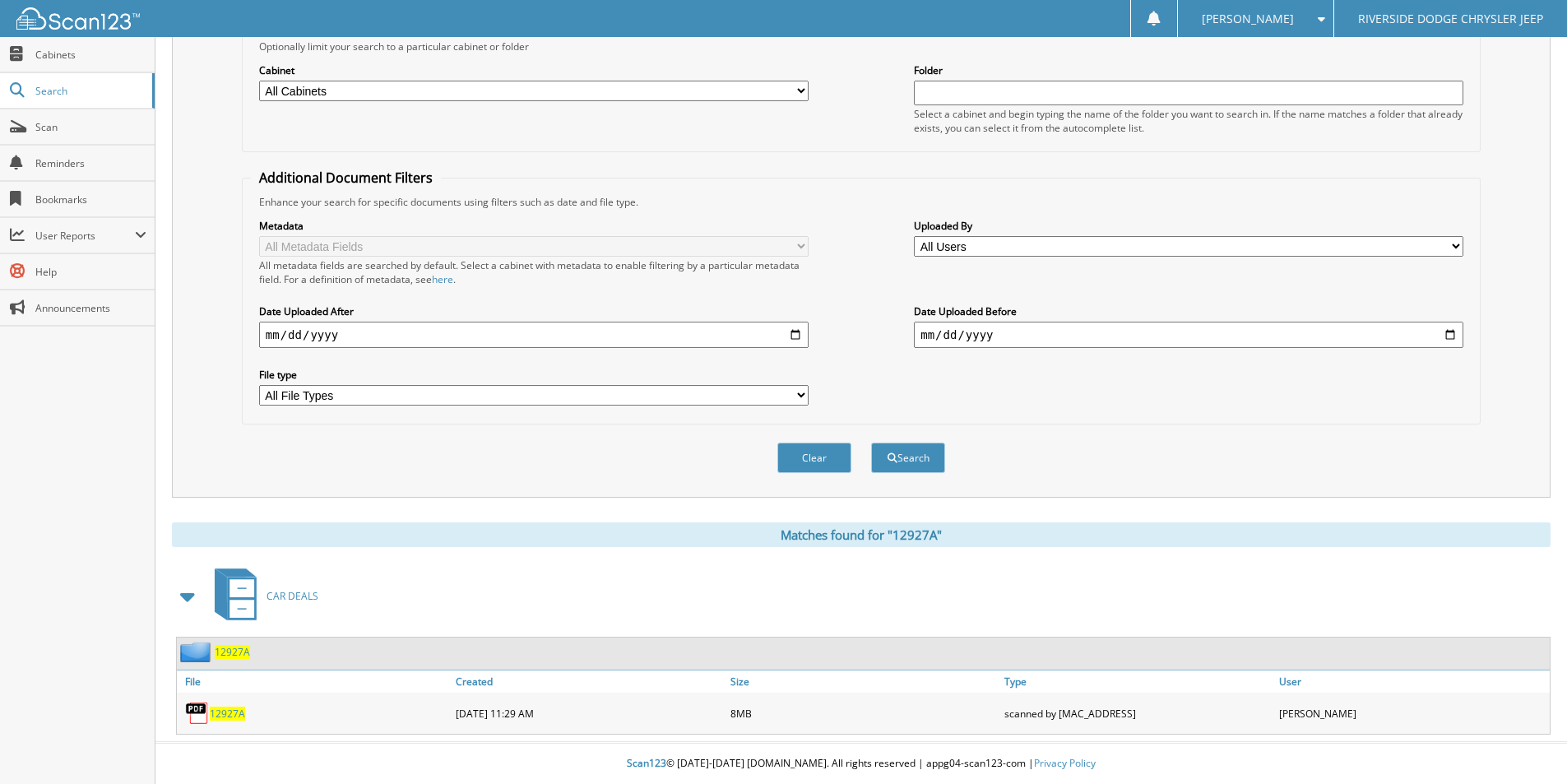
click at [234, 711] on span "12927A" at bounding box center [227, 713] width 35 height 14
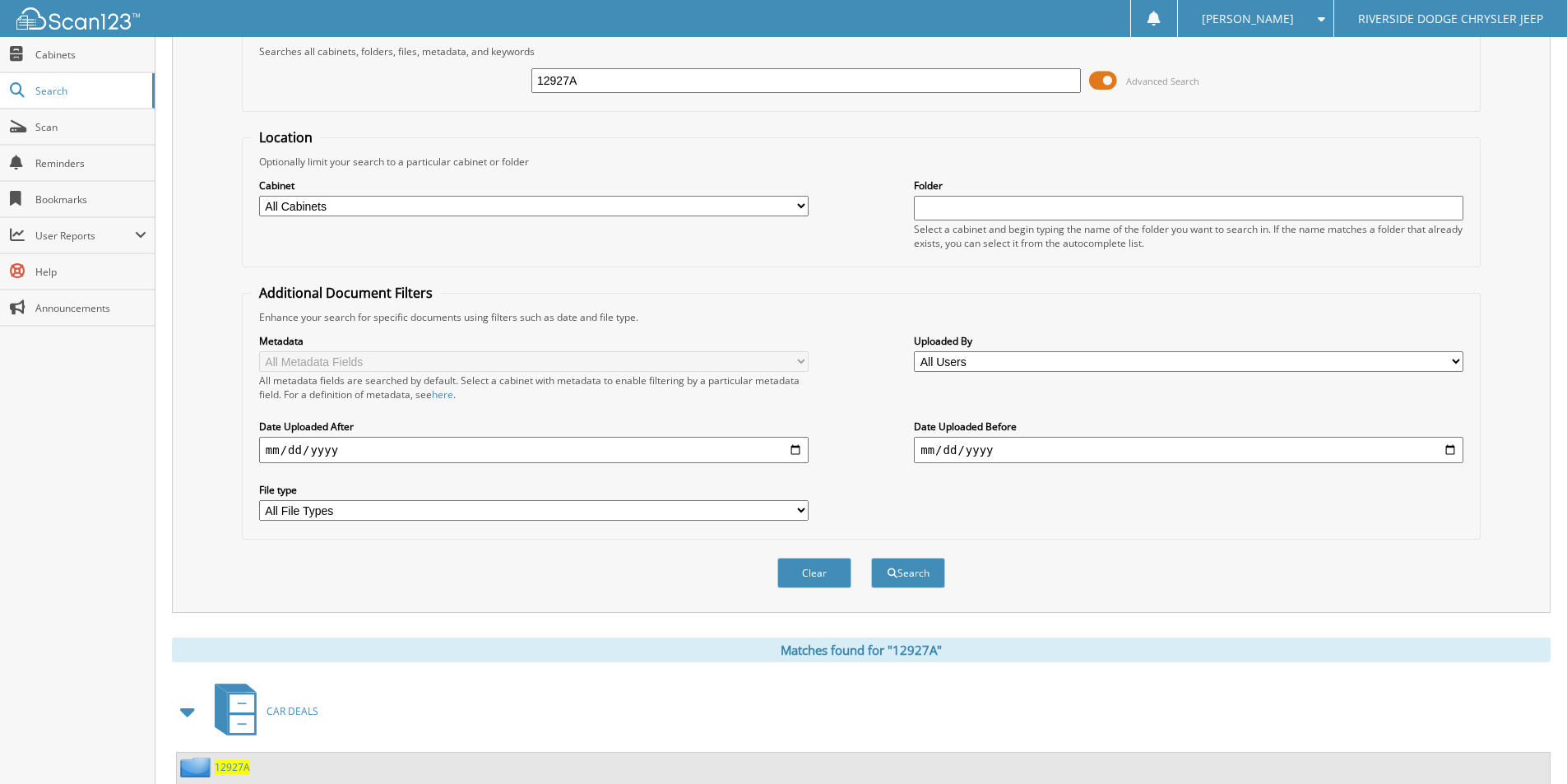
scroll to position [0, 0]
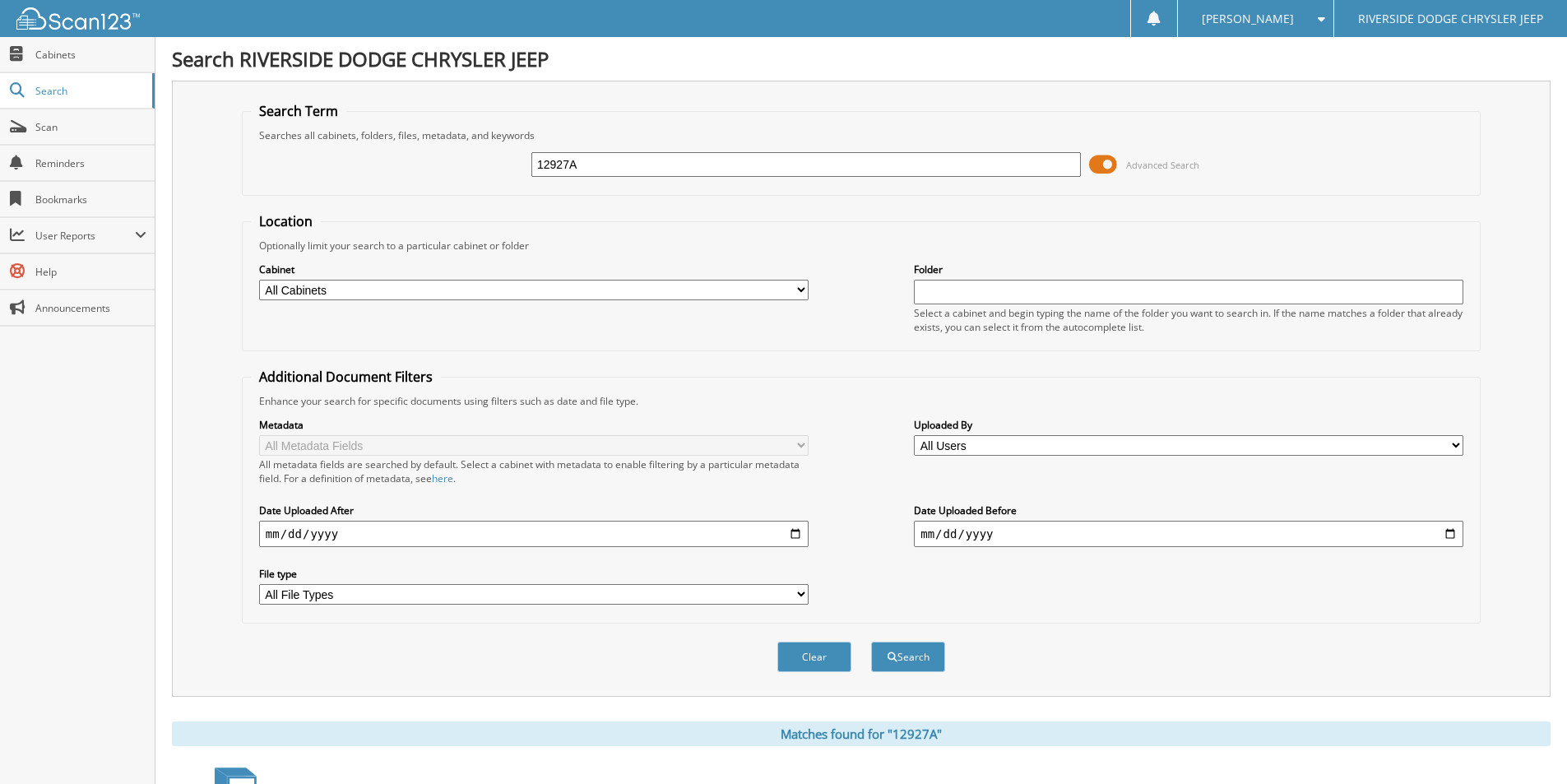
click at [624, 166] on input "12927A" at bounding box center [806, 164] width 549 height 25
type input "12954A"
click at [871, 642] on button "Search" at bounding box center [908, 656] width 74 height 30
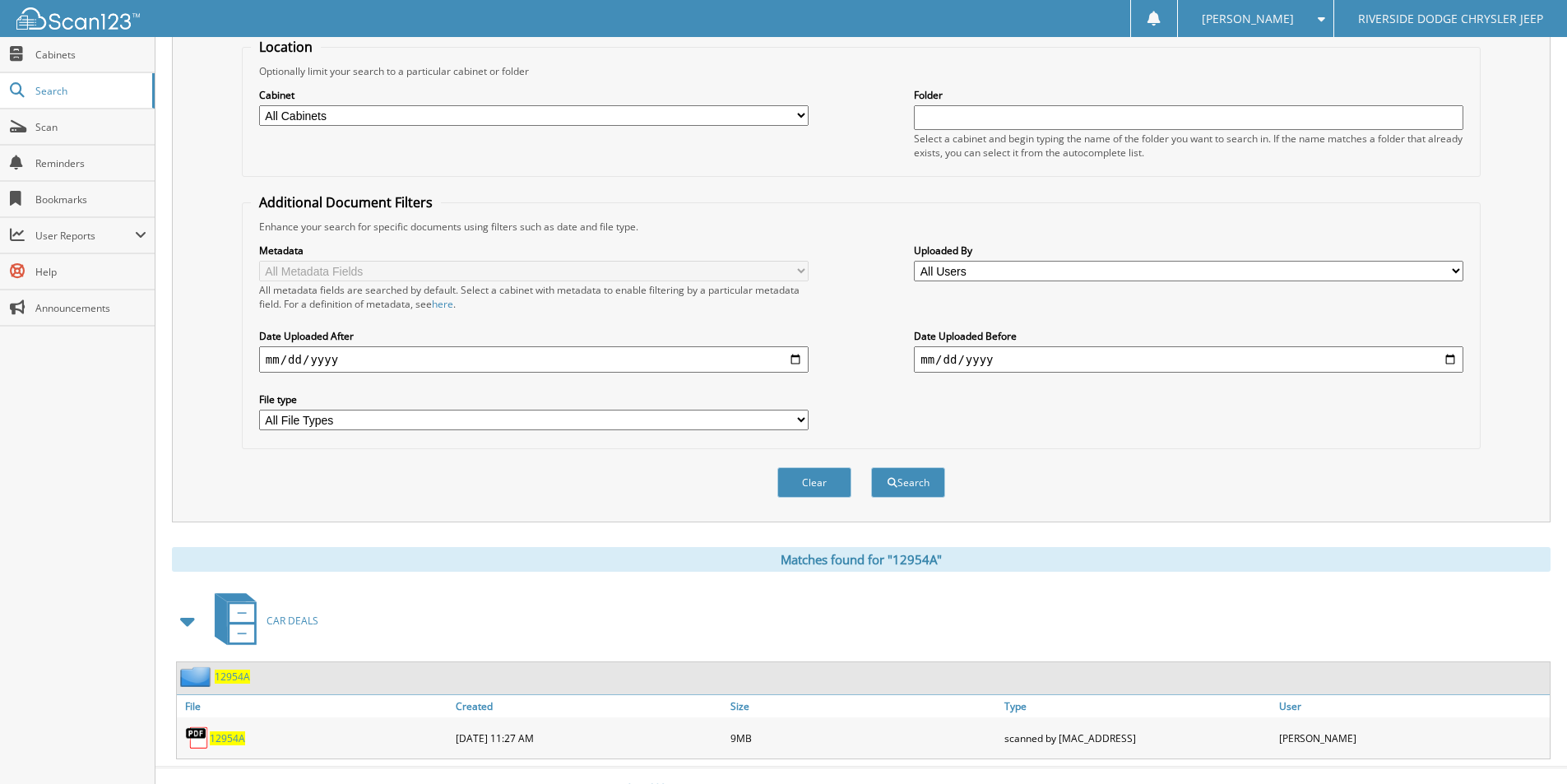
scroll to position [199, 0]
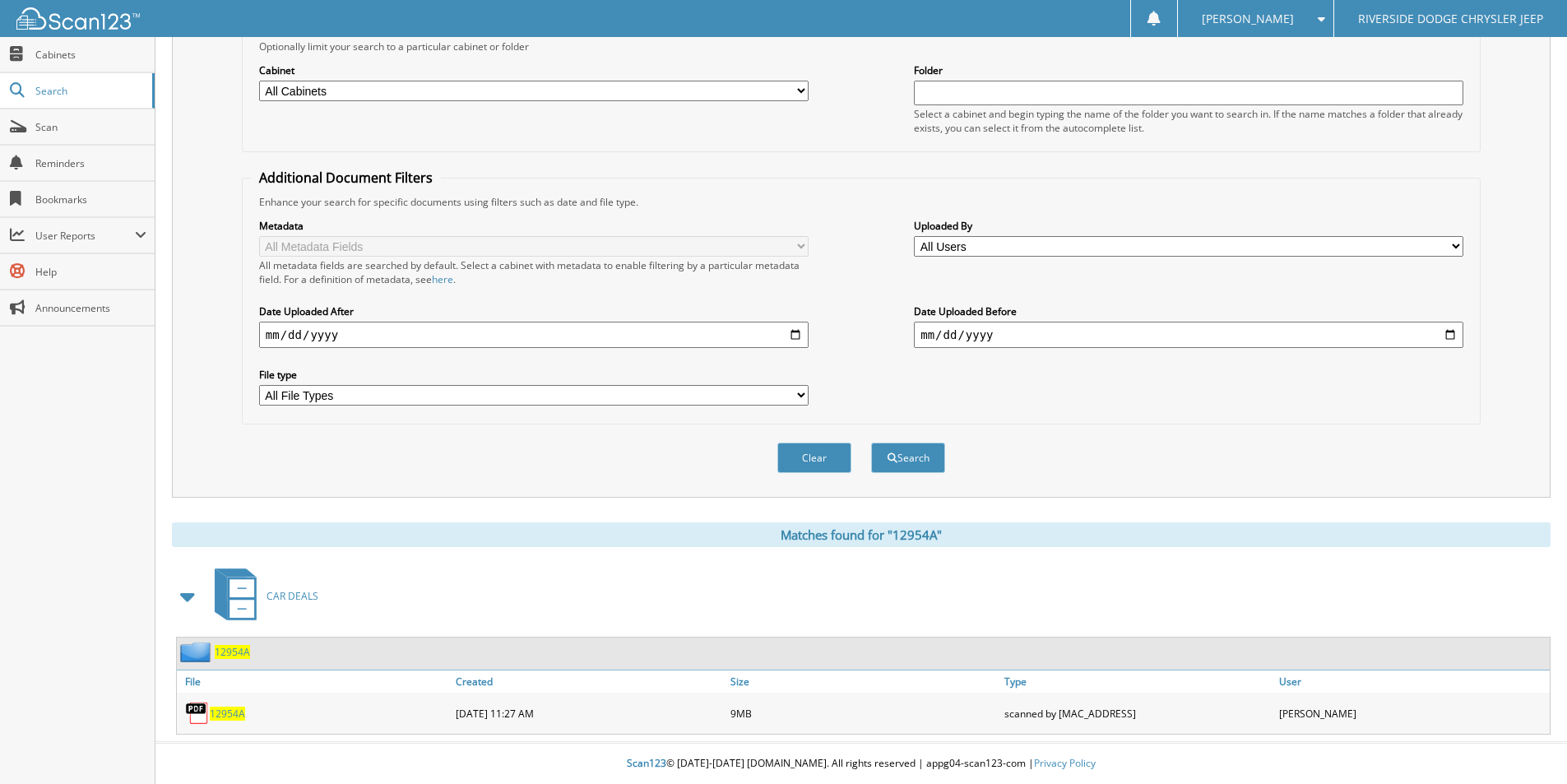
click at [231, 711] on span "12954A" at bounding box center [227, 713] width 35 height 14
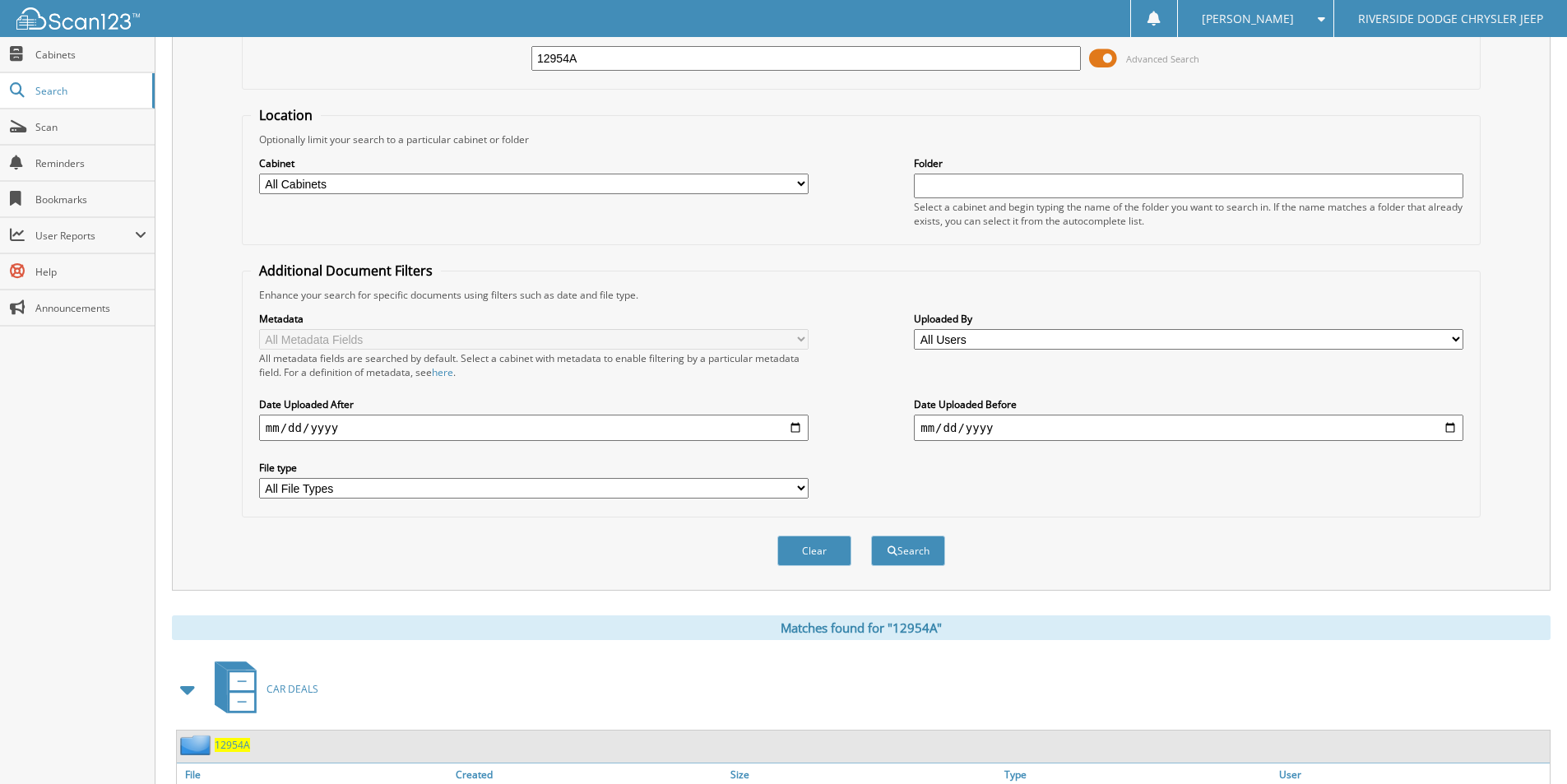
scroll to position [0, 0]
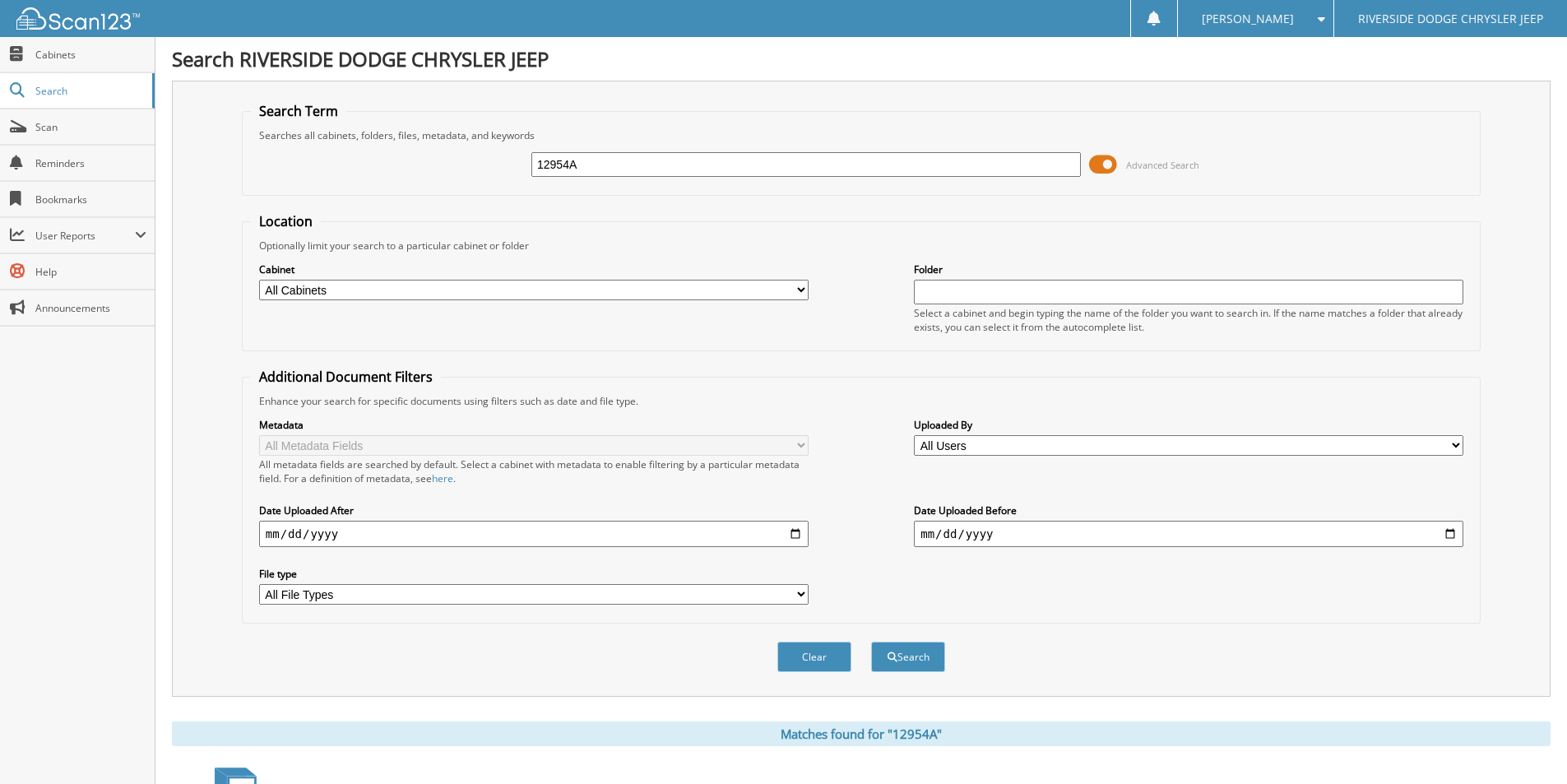
click at [691, 159] on input "12954A" at bounding box center [806, 164] width 549 height 25
type input "13086"
click at [871, 642] on button "Search" at bounding box center [908, 656] width 74 height 30
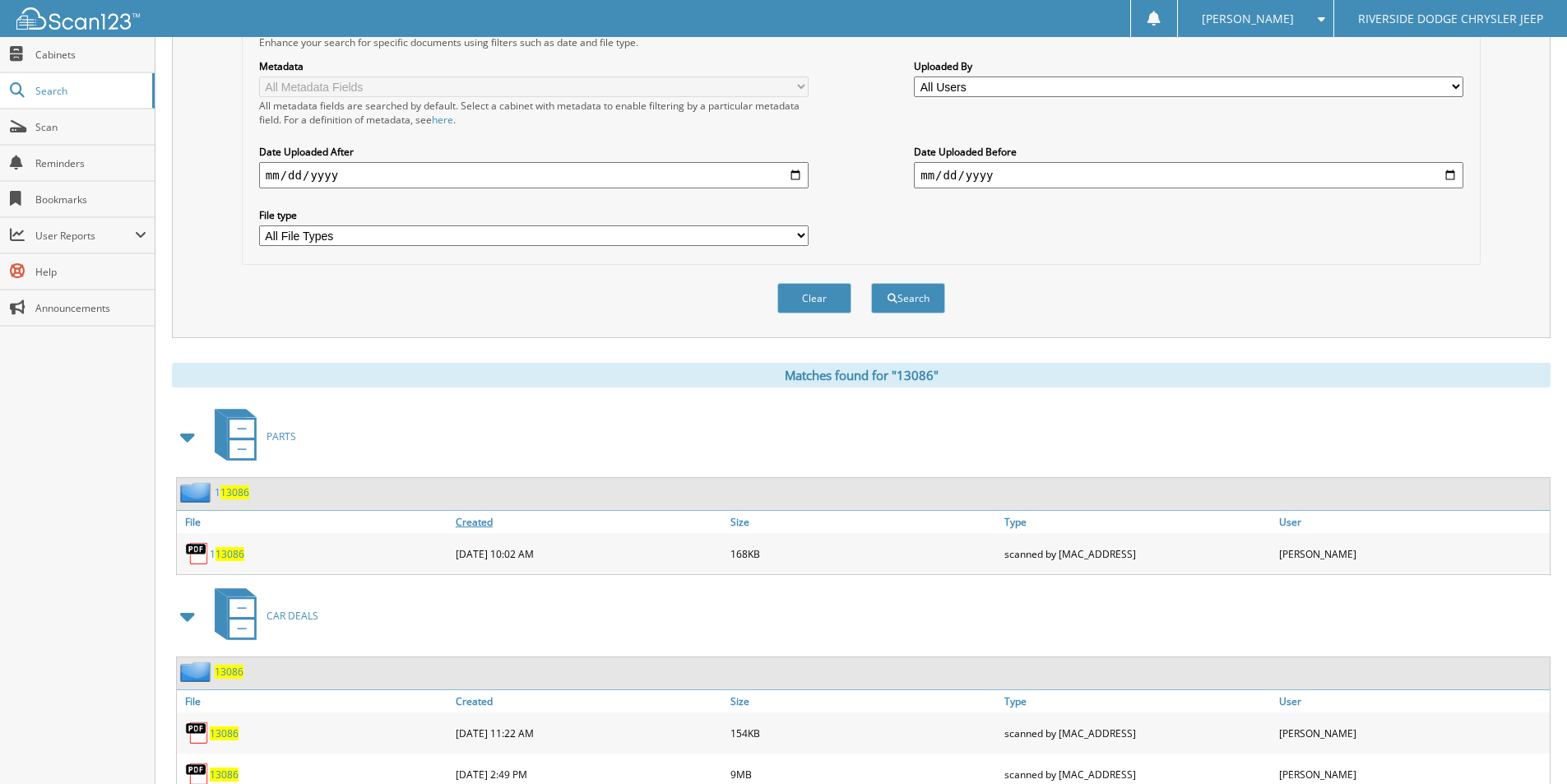
scroll to position [576, 0]
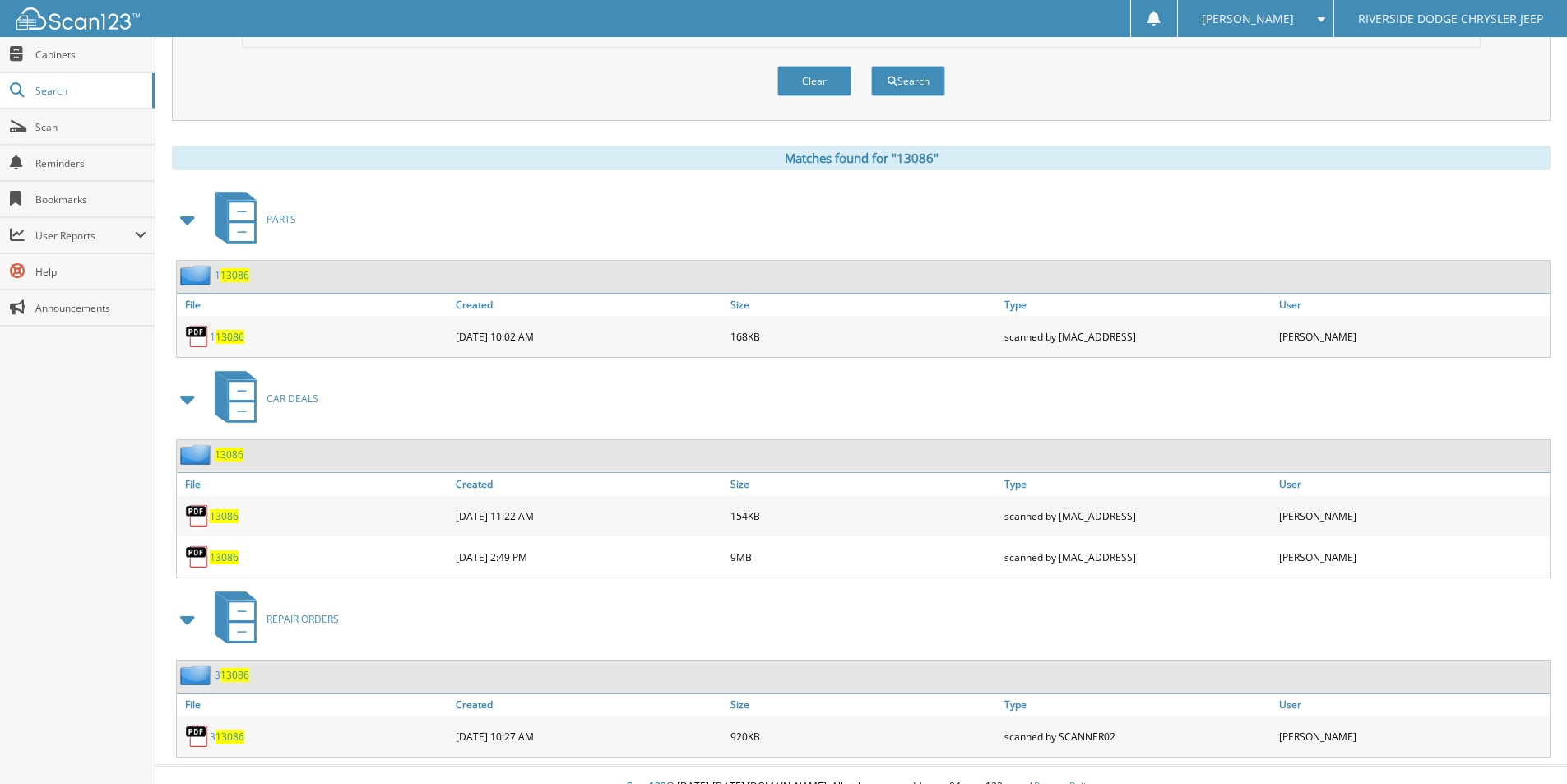
click at [223, 514] on span "13086" at bounding box center [224, 515] width 29 height 14
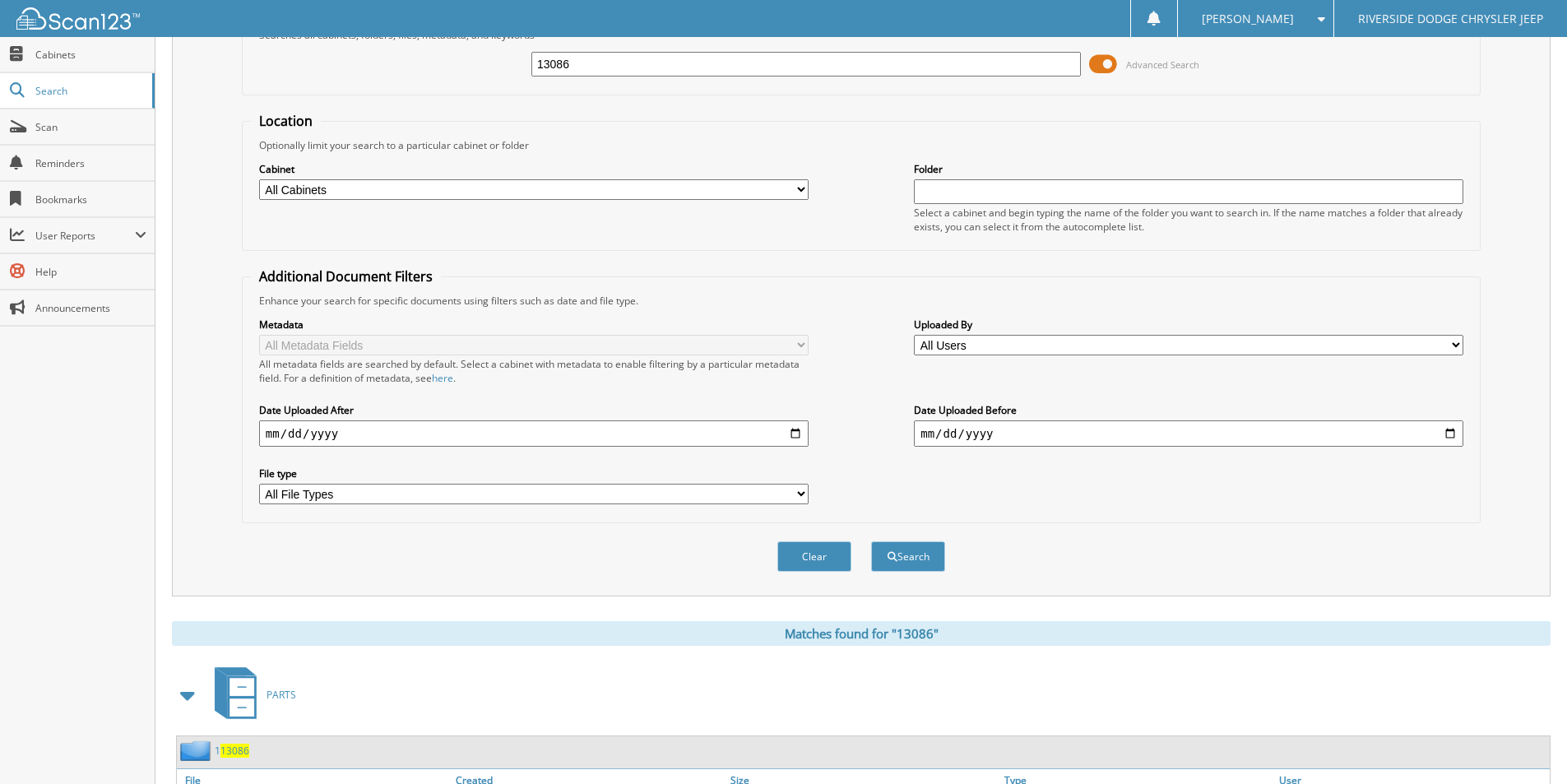
scroll to position [0, 0]
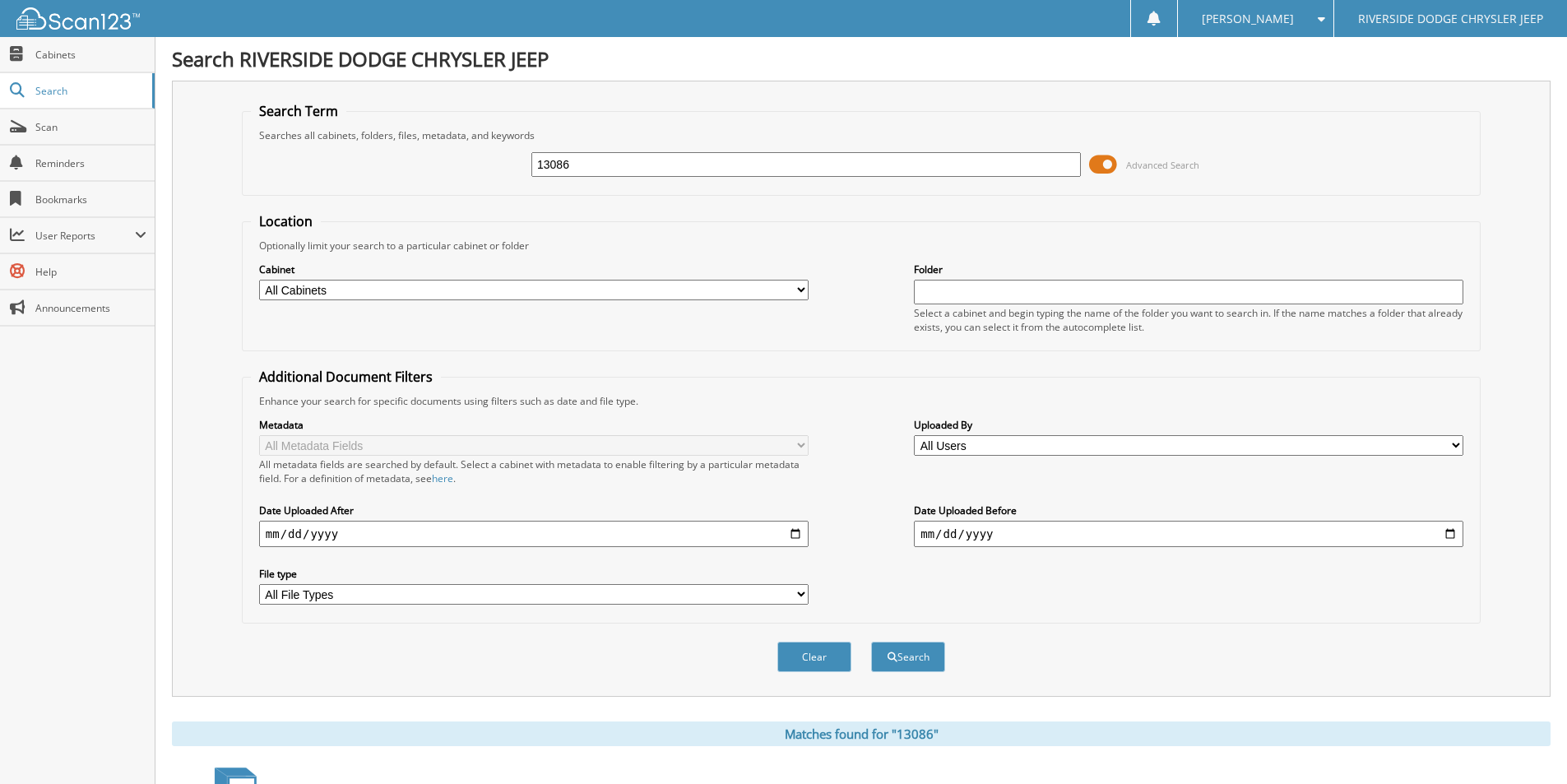
click at [631, 155] on input "13086" at bounding box center [806, 164] width 549 height 25
type input "12994A"
click at [871, 642] on button "Search" at bounding box center [908, 656] width 74 height 30
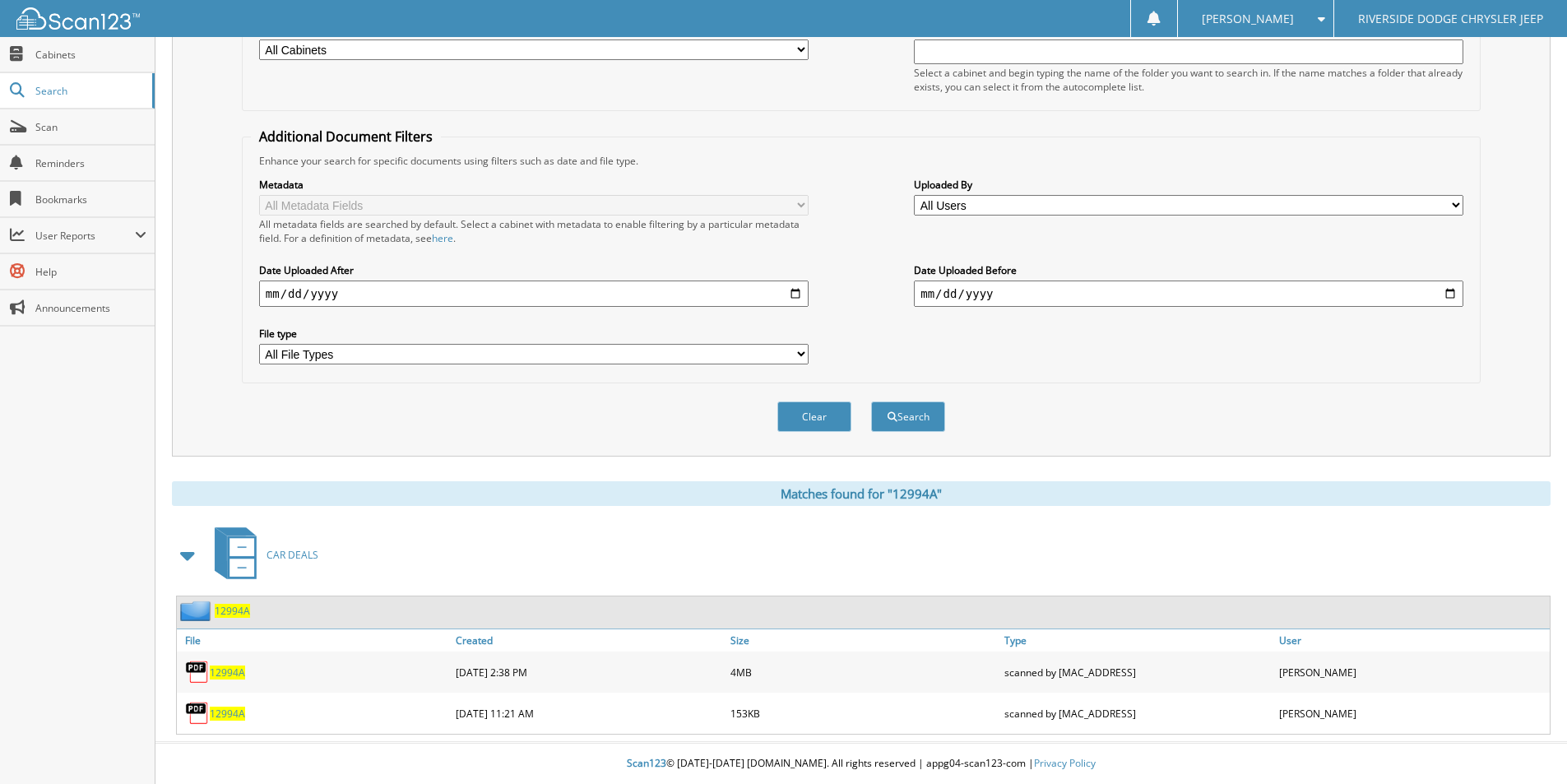
scroll to position [241, 0]
click at [230, 712] on span "12994A" at bounding box center [227, 713] width 35 height 14
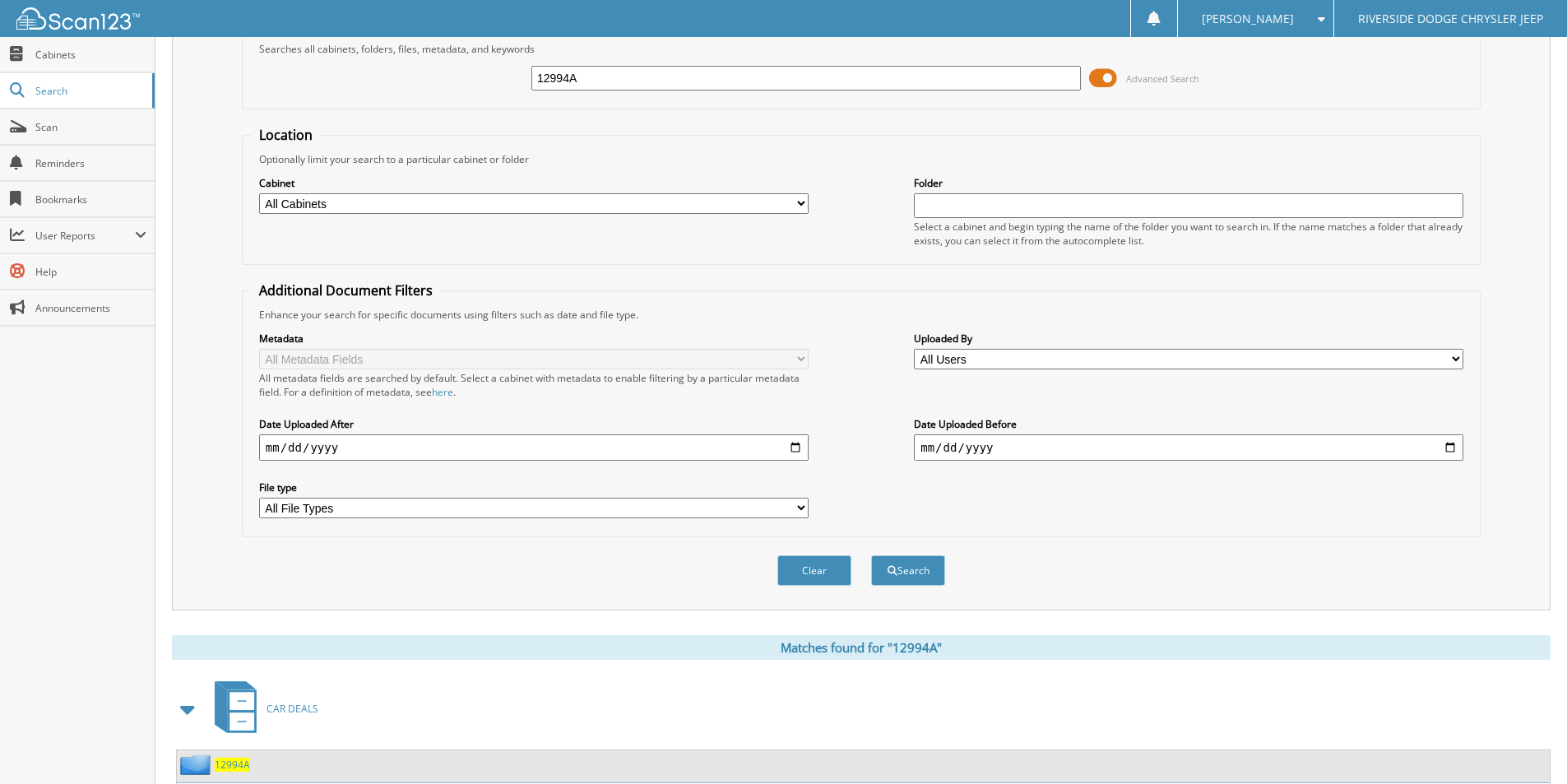
scroll to position [0, 0]
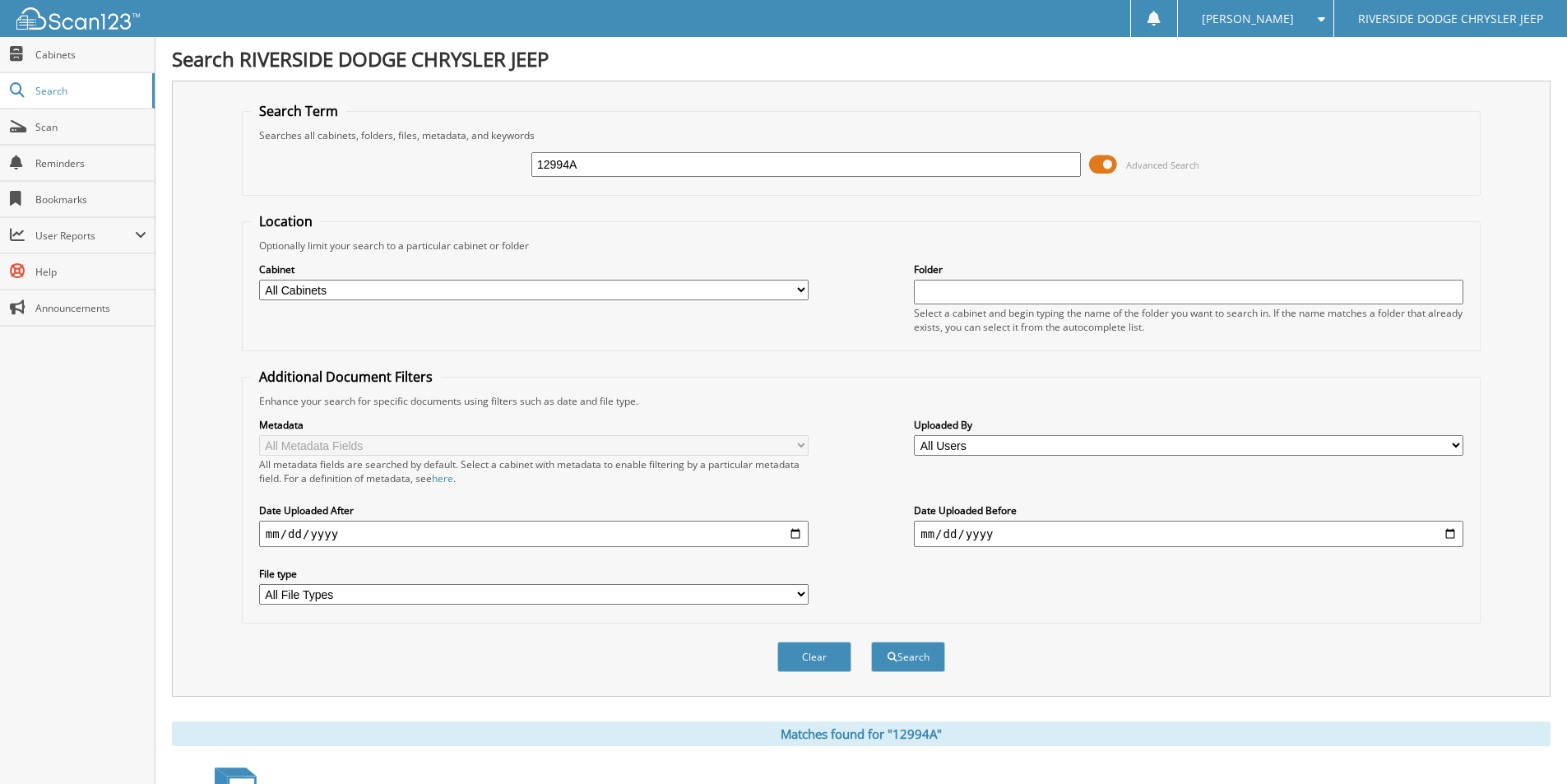
click at [605, 172] on input "12994A" at bounding box center [806, 164] width 549 height 25
type input "12957"
click at [871, 642] on button "Search" at bounding box center [908, 656] width 74 height 30
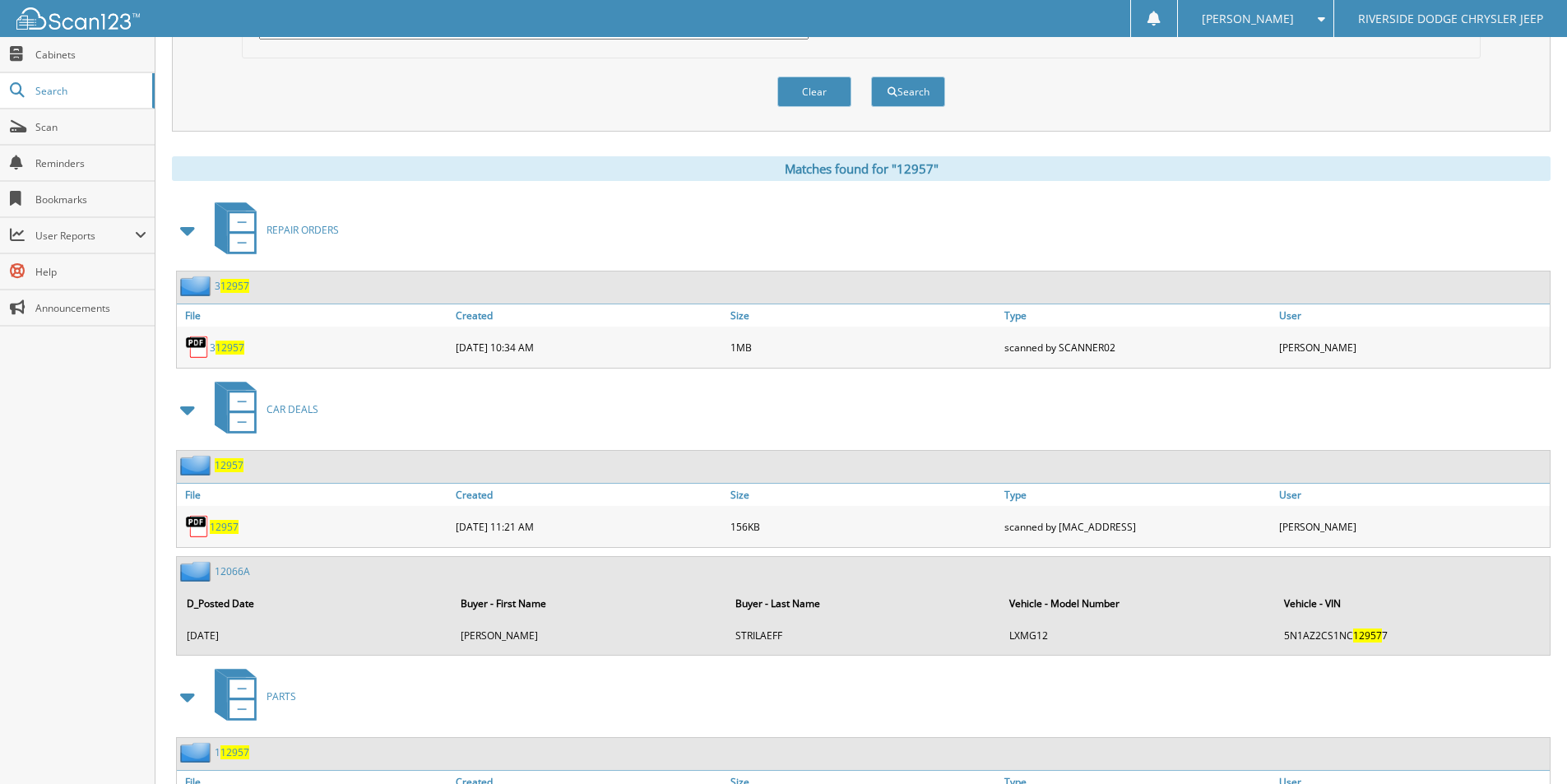
scroll to position [666, 0]
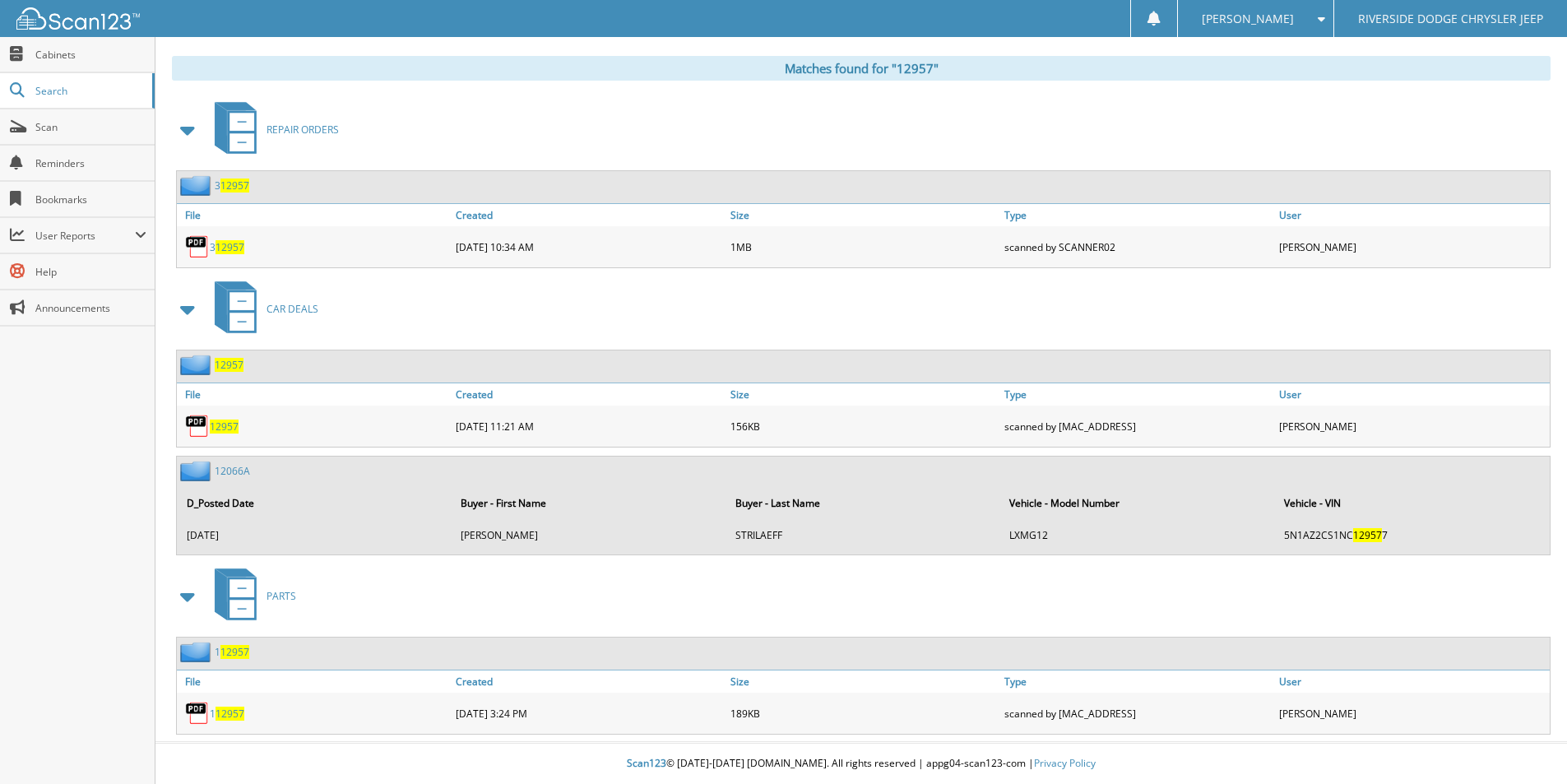
click at [225, 420] on span "12957" at bounding box center [224, 427] width 29 height 14
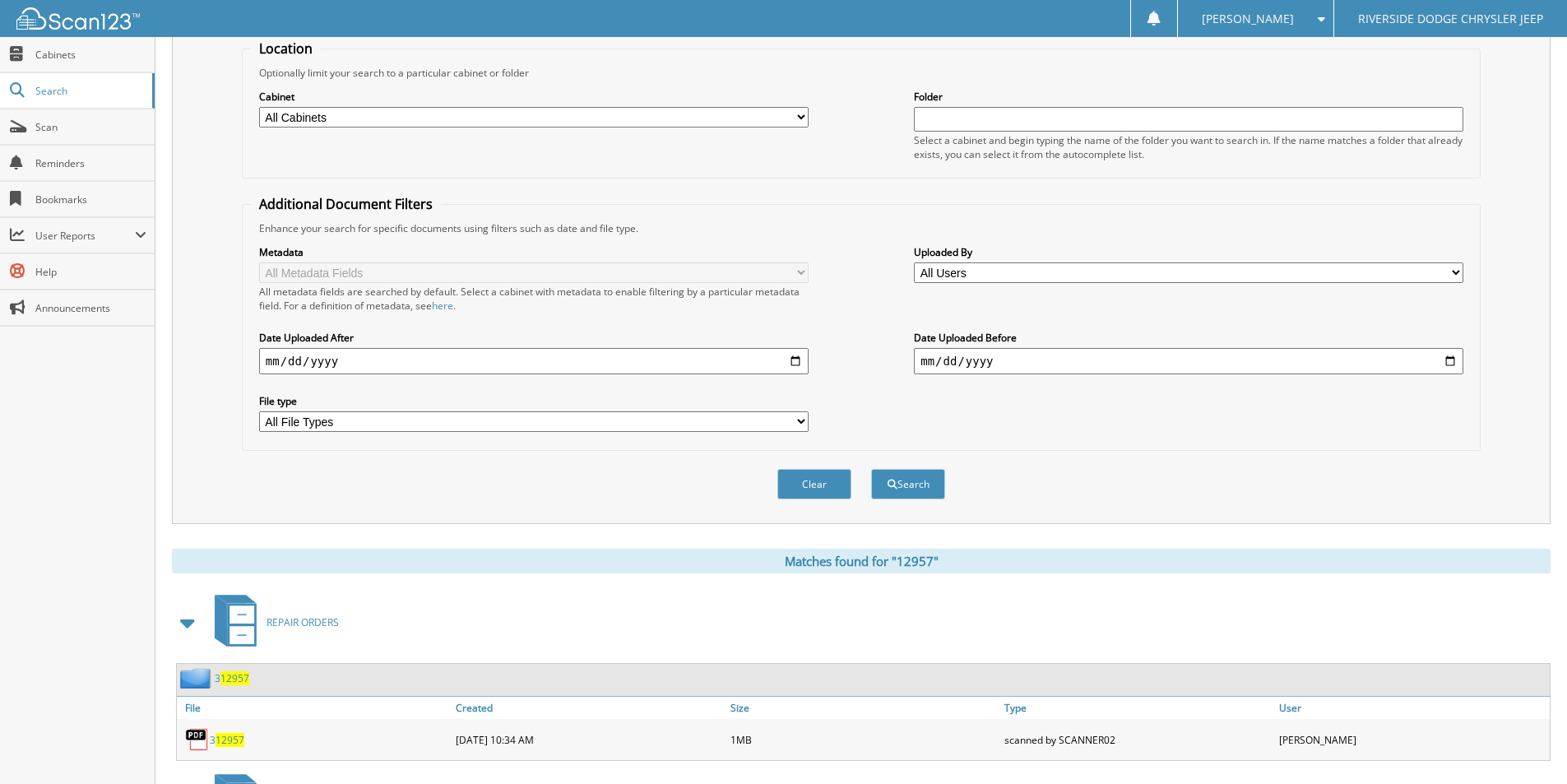
scroll to position [0, 0]
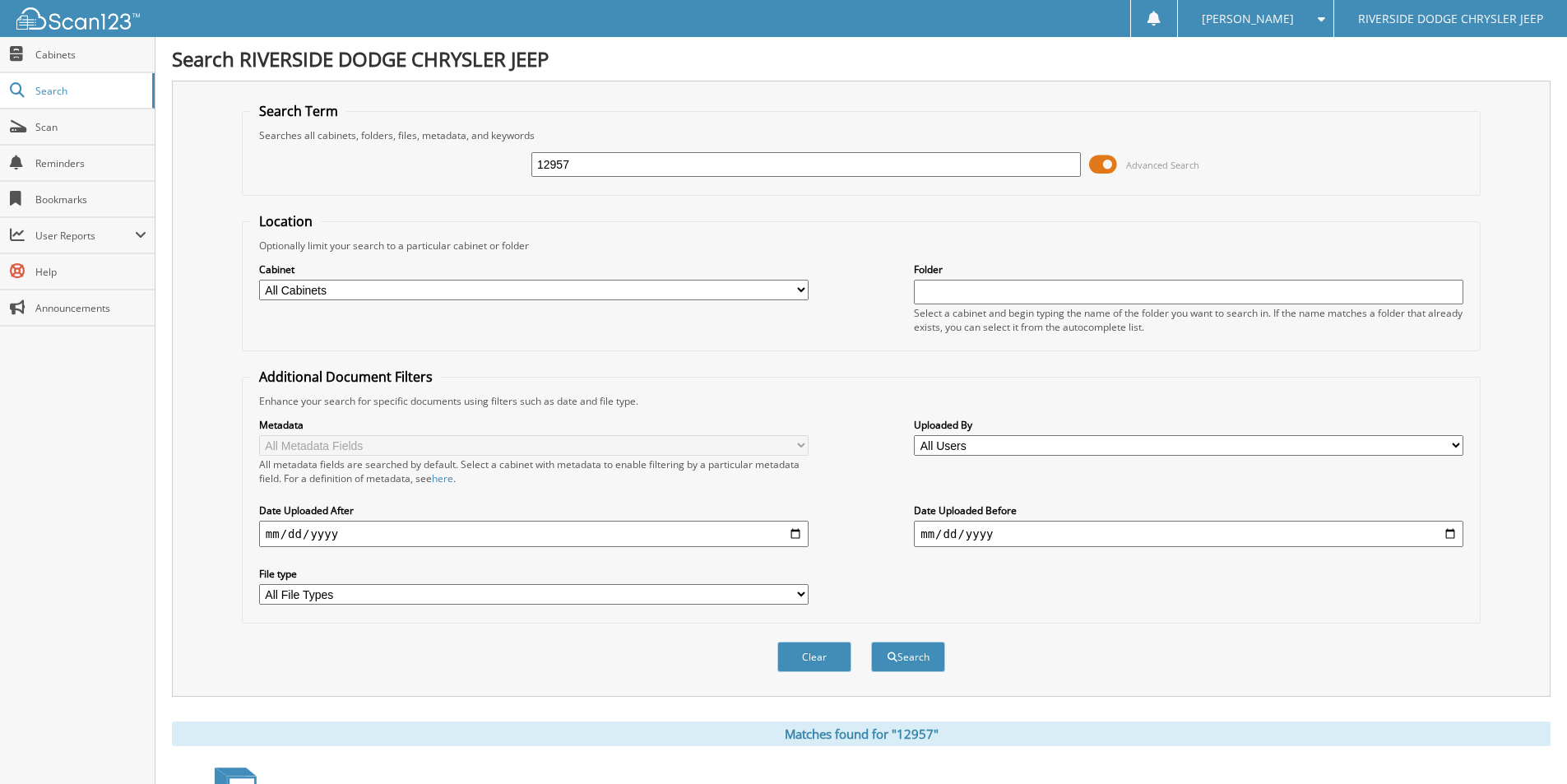
click at [600, 150] on div "12957" at bounding box center [806, 164] width 549 height 28
click at [595, 161] on input "12957" at bounding box center [806, 164] width 549 height 25
type input "12853A"
click at [871, 642] on button "Search" at bounding box center [908, 656] width 74 height 30
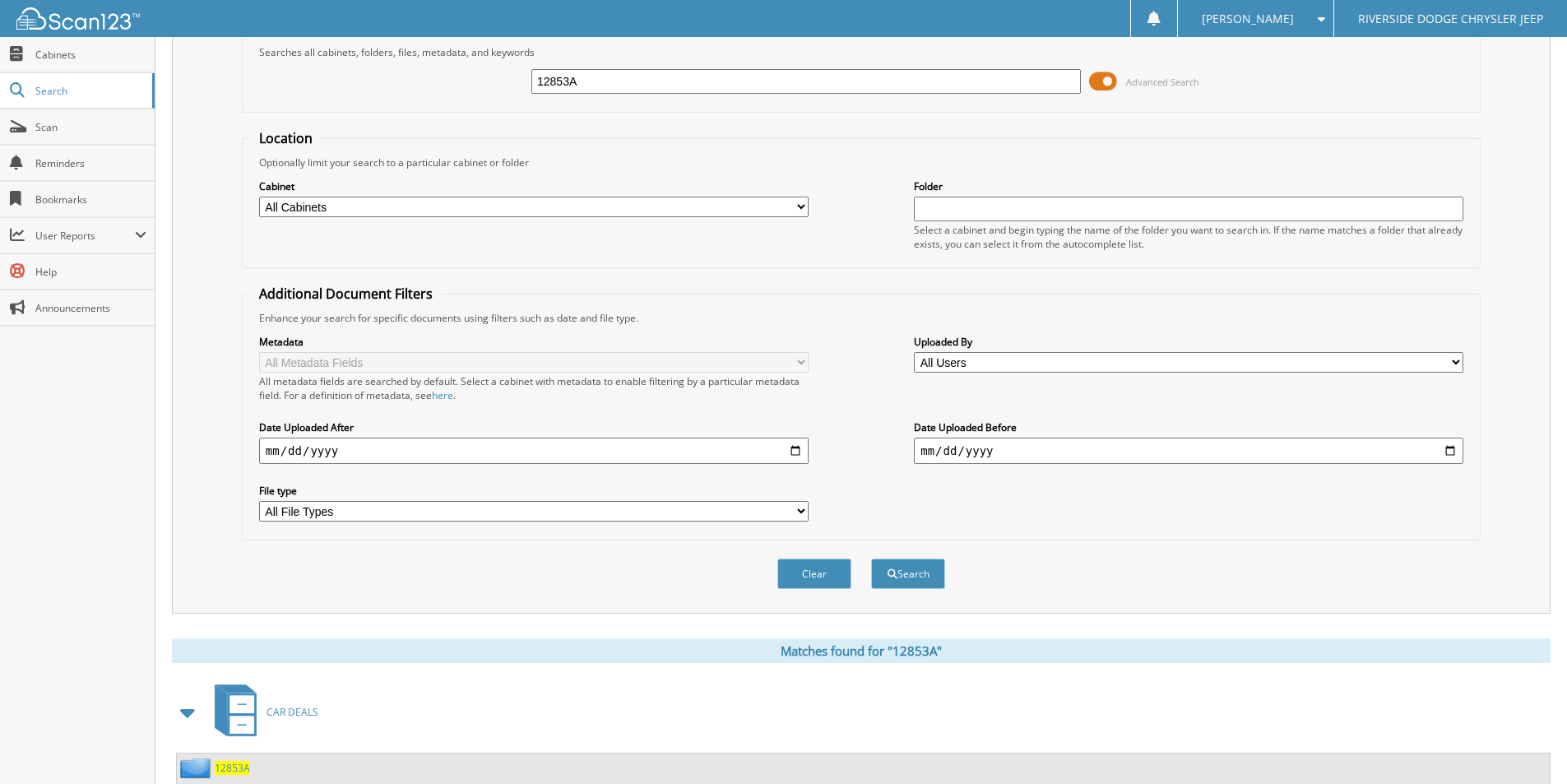
scroll to position [199, 0]
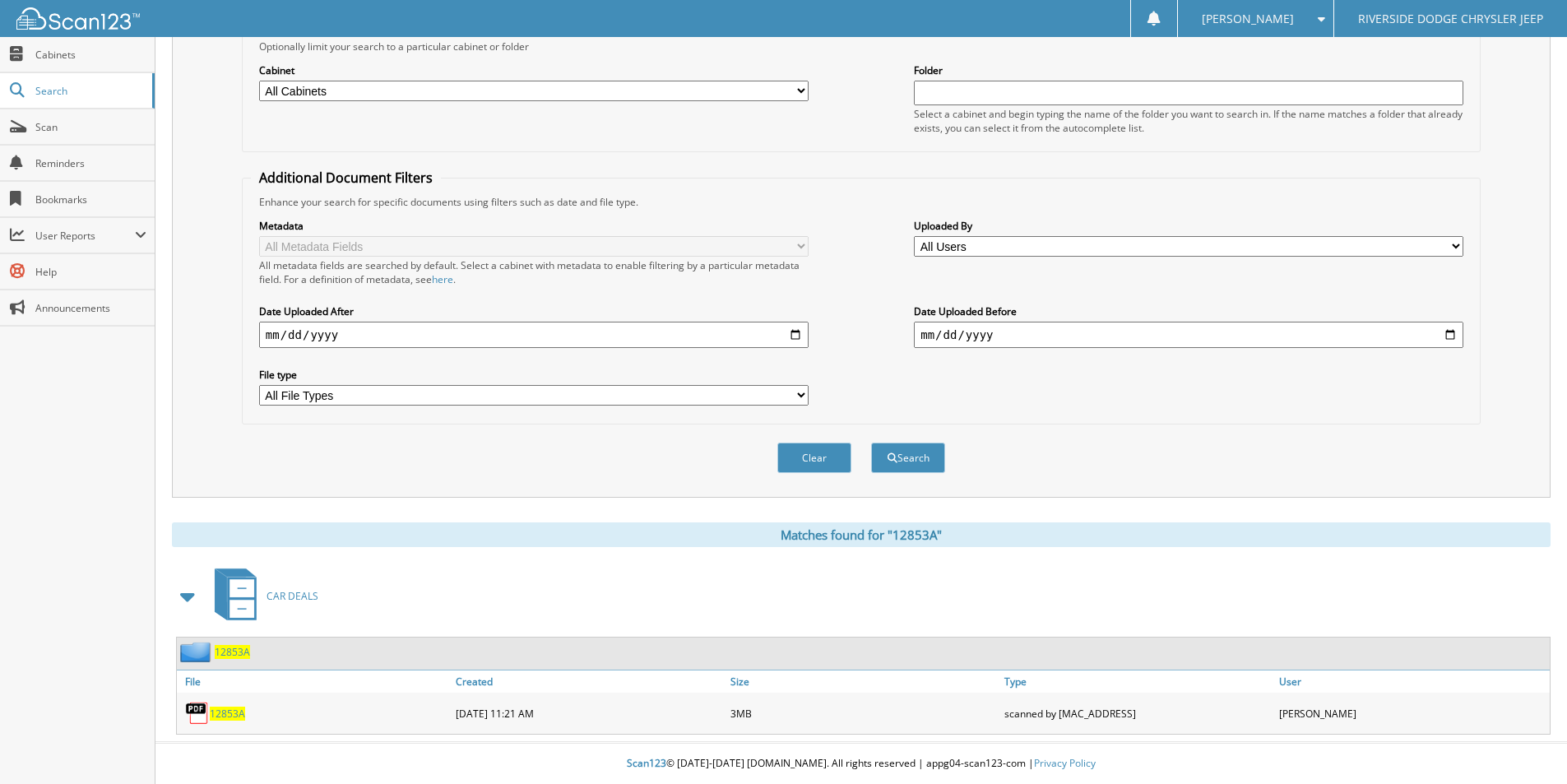
click at [217, 713] on span "12853A" at bounding box center [227, 713] width 35 height 14
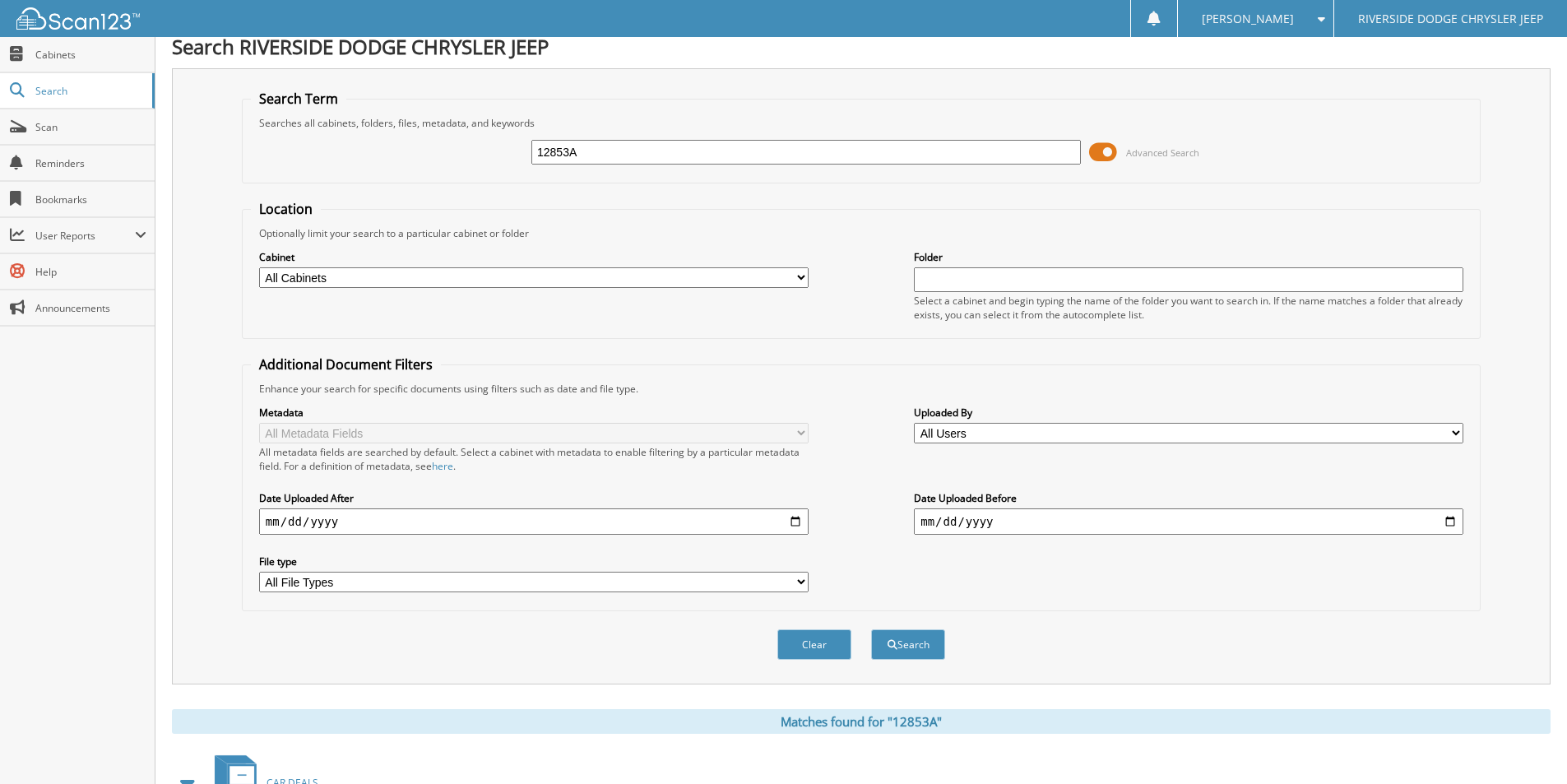
scroll to position [0, 0]
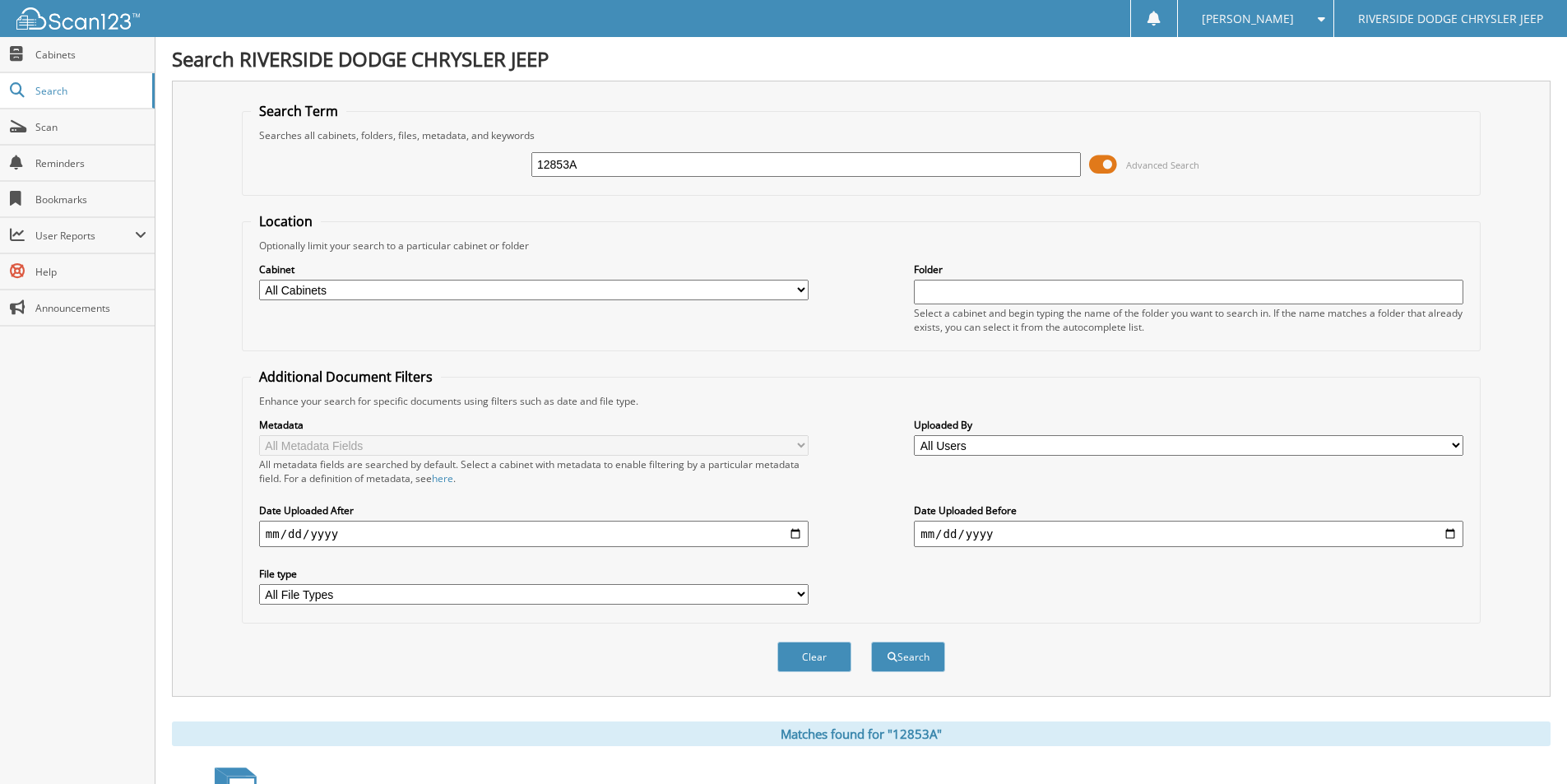
click at [596, 169] on input "12853A" at bounding box center [806, 164] width 549 height 25
type input "13019"
click at [871, 642] on button "Search" at bounding box center [908, 656] width 74 height 30
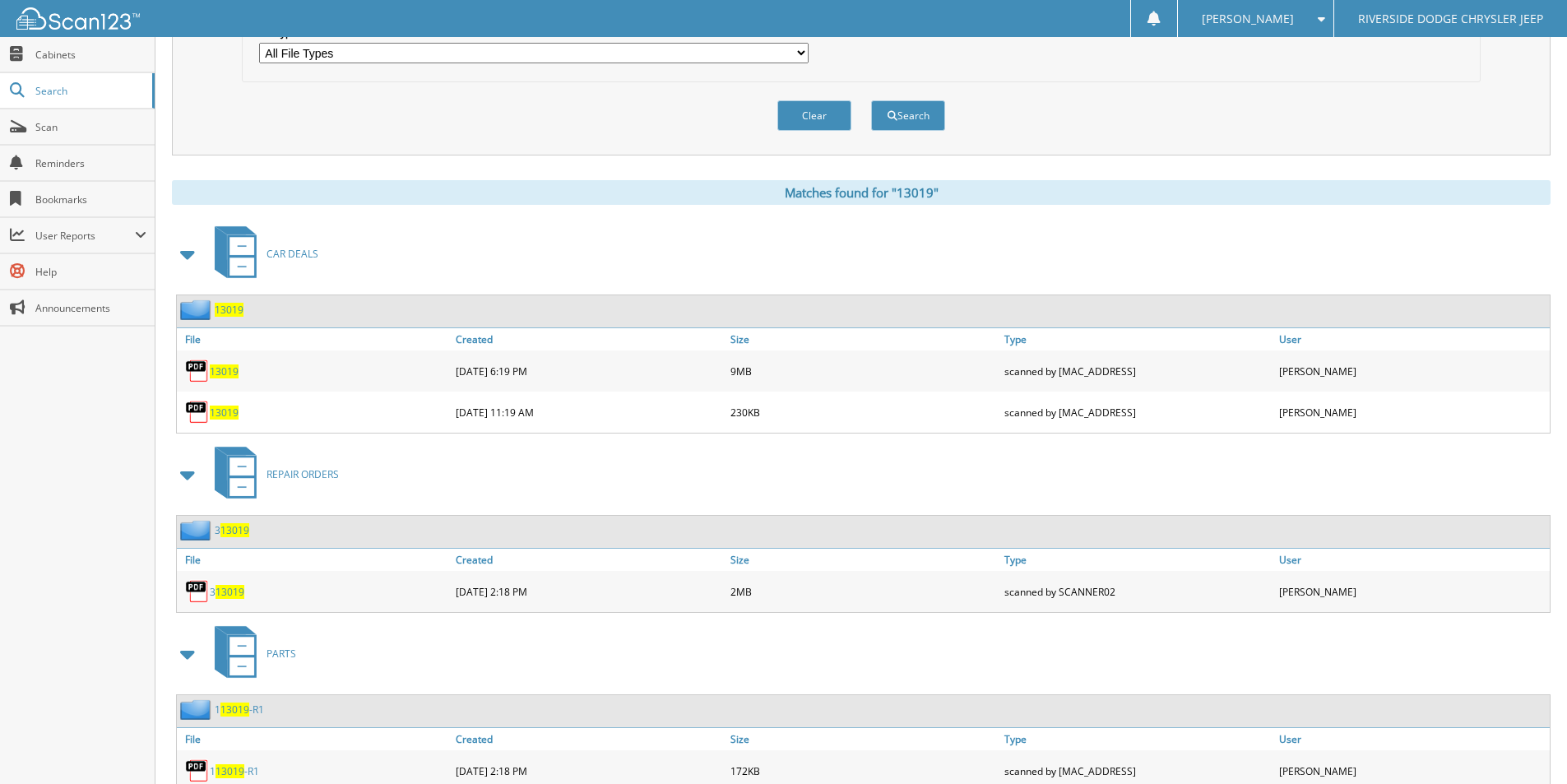
scroll to position [576, 0]
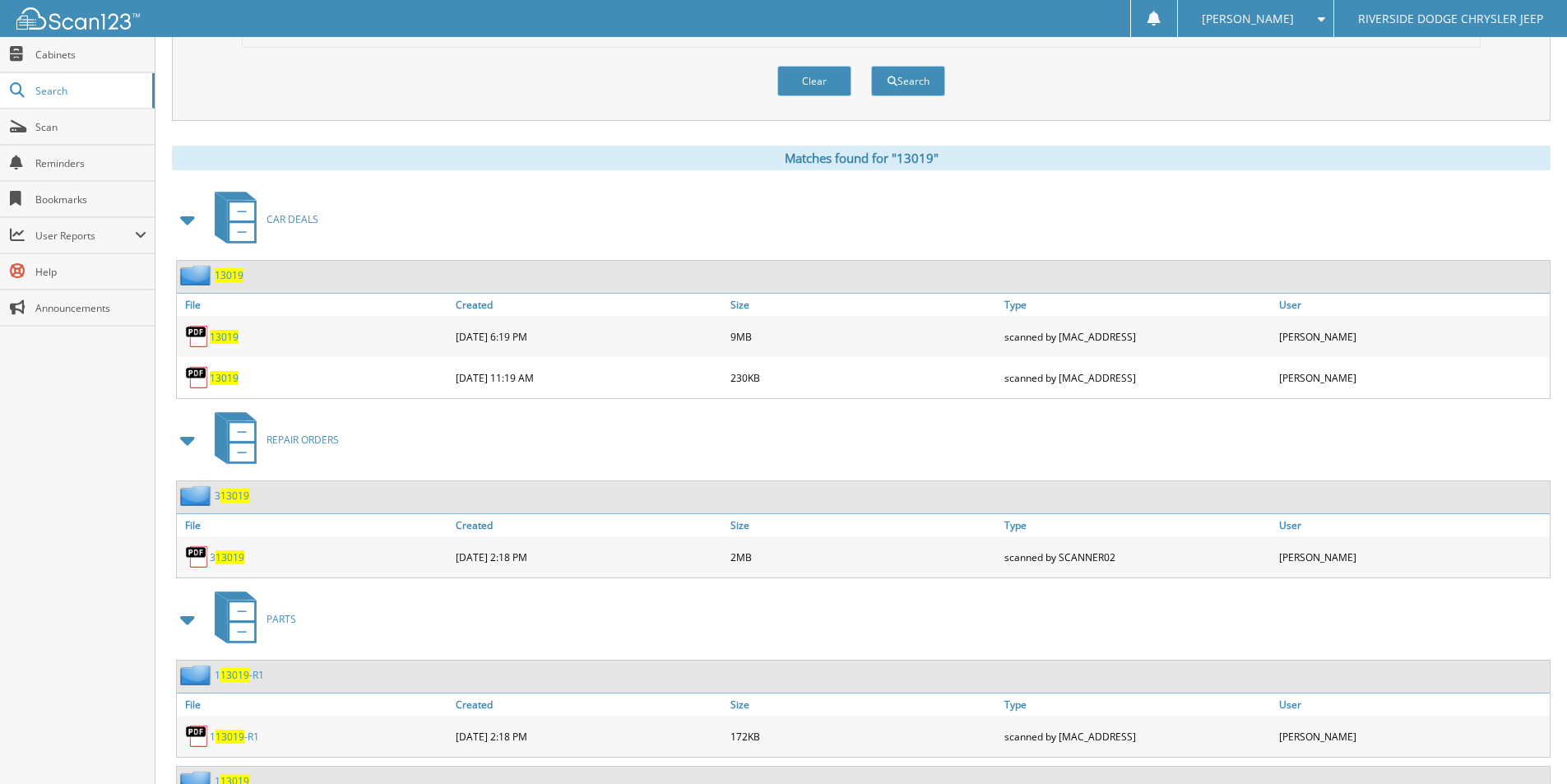
click at [226, 375] on span "13019" at bounding box center [224, 377] width 29 height 14
click at [229, 378] on span "13019" at bounding box center [224, 377] width 29 height 14
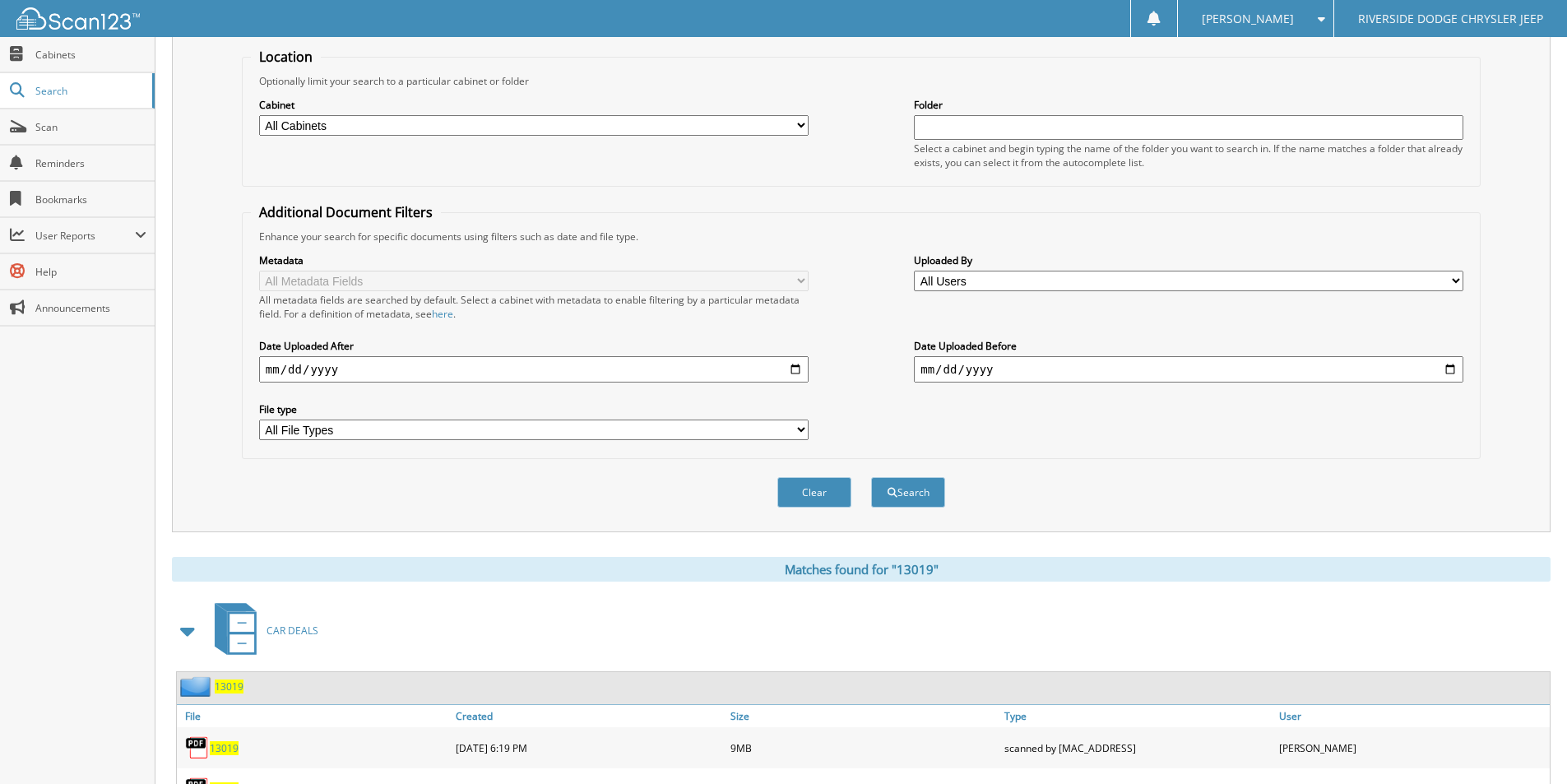
scroll to position [0, 0]
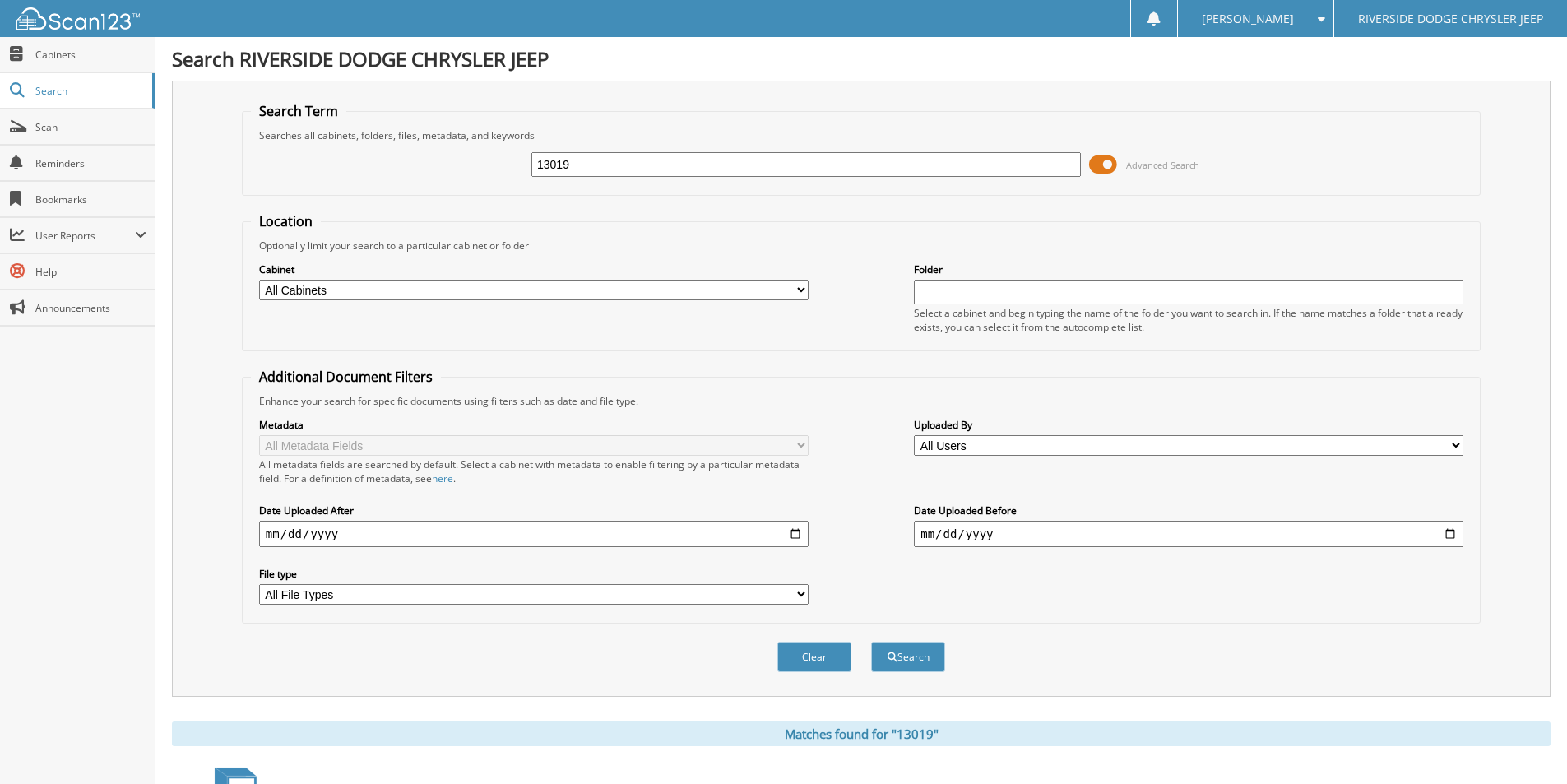
click at [698, 162] on input "13019" at bounding box center [806, 164] width 549 height 25
type input "12892A"
click at [871, 642] on button "Search" at bounding box center [908, 656] width 74 height 30
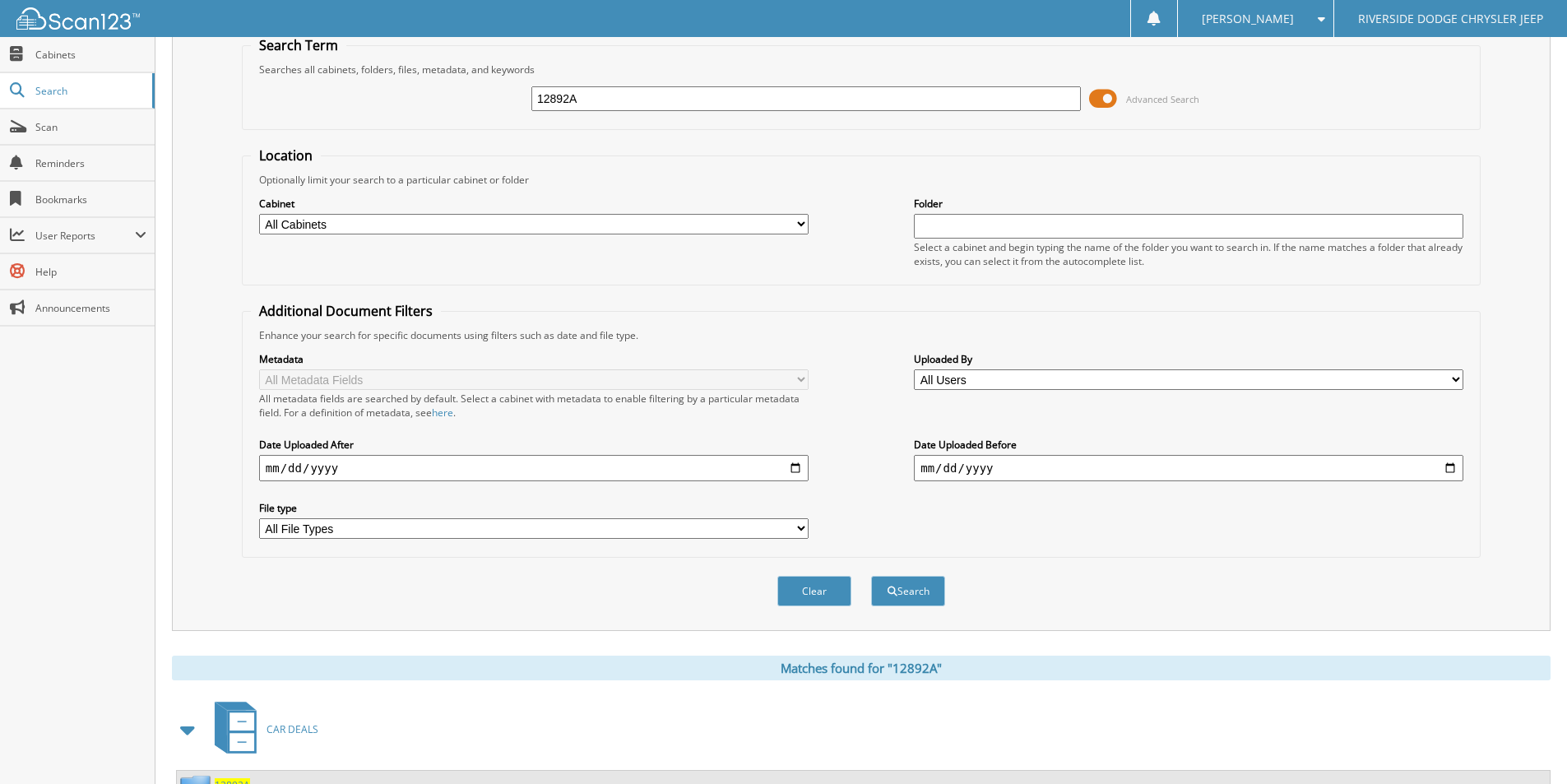
scroll to position [199, 0]
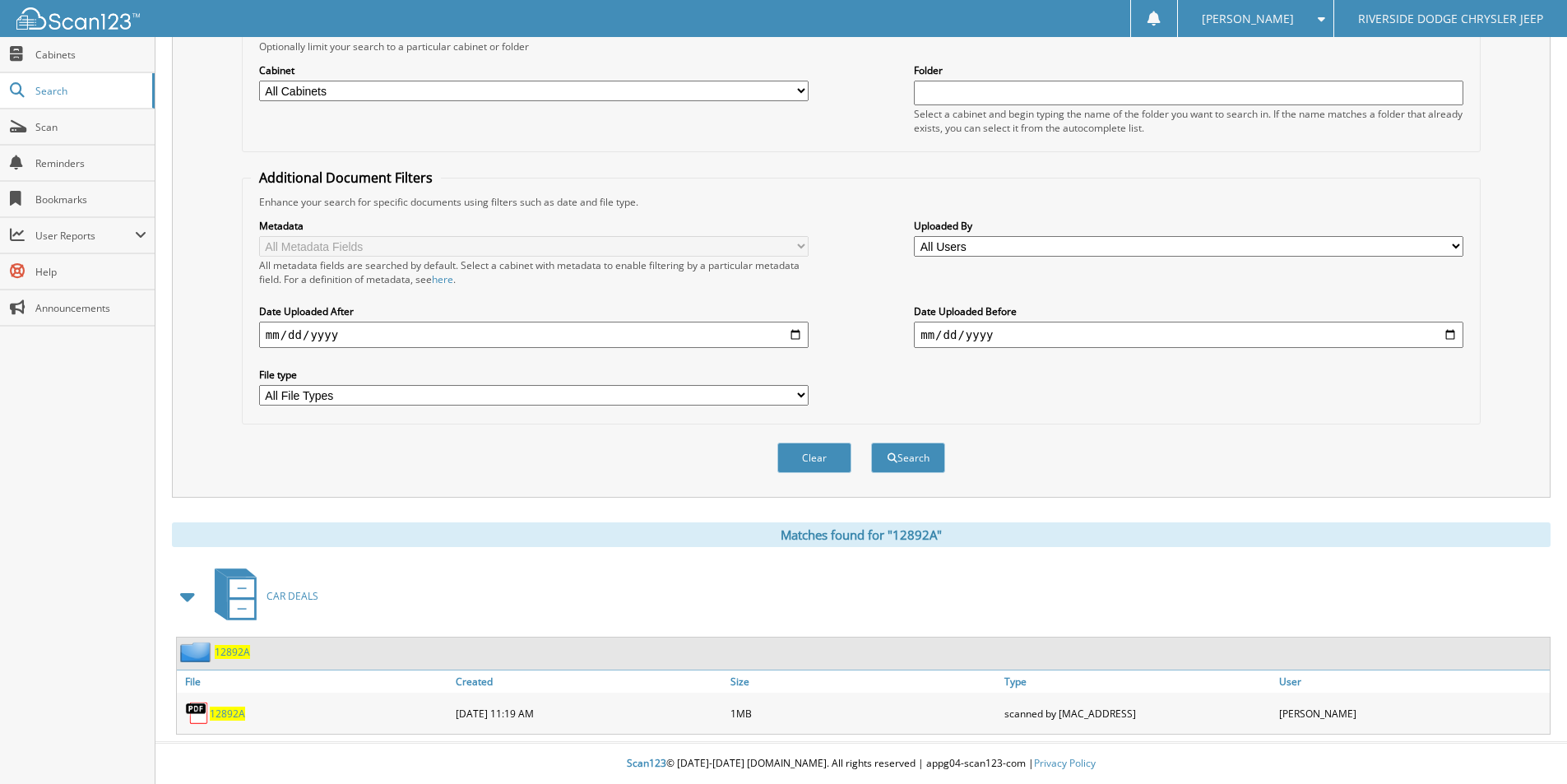
click at [237, 711] on span "12892A" at bounding box center [227, 713] width 35 height 14
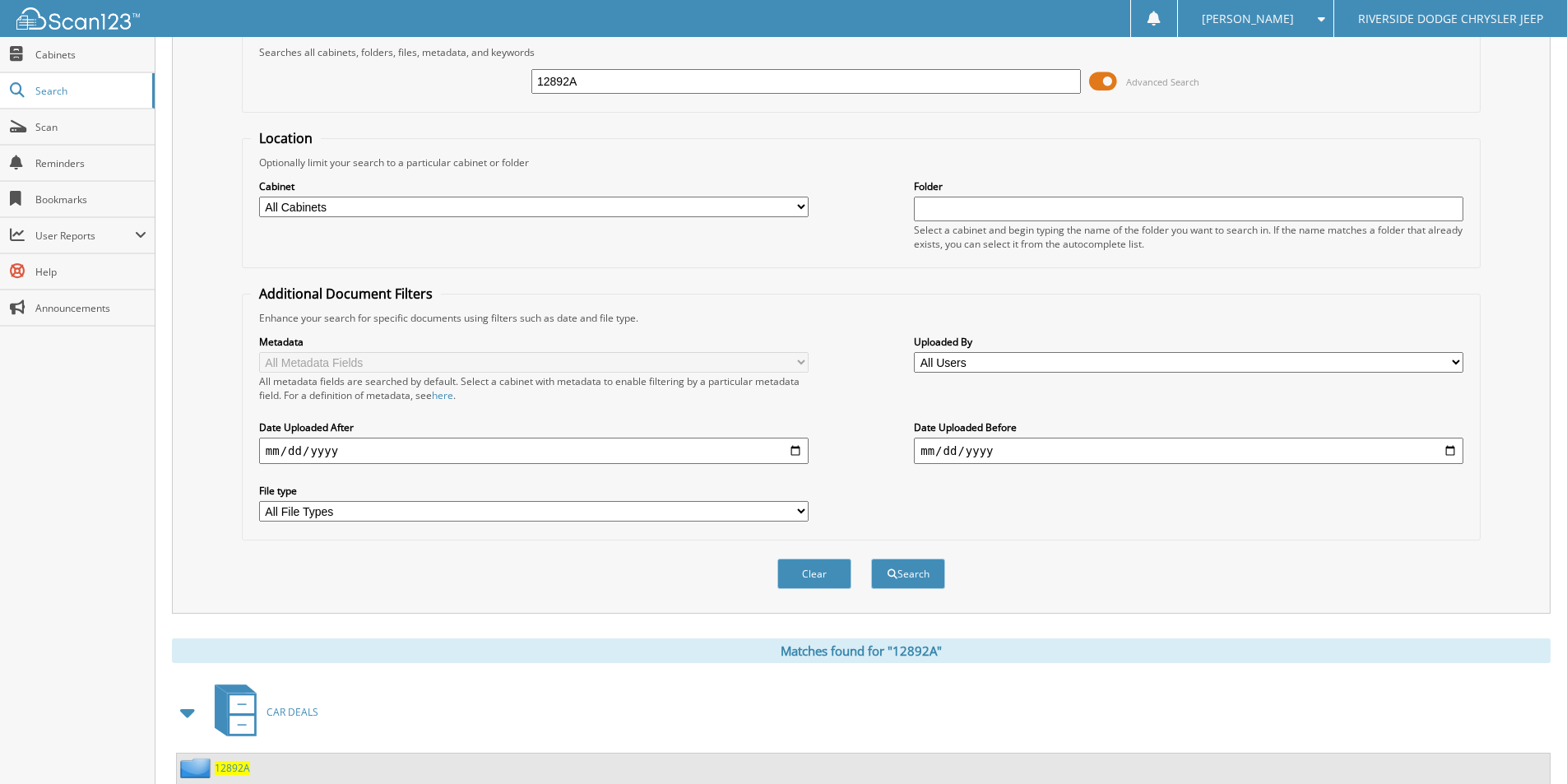
scroll to position [0, 0]
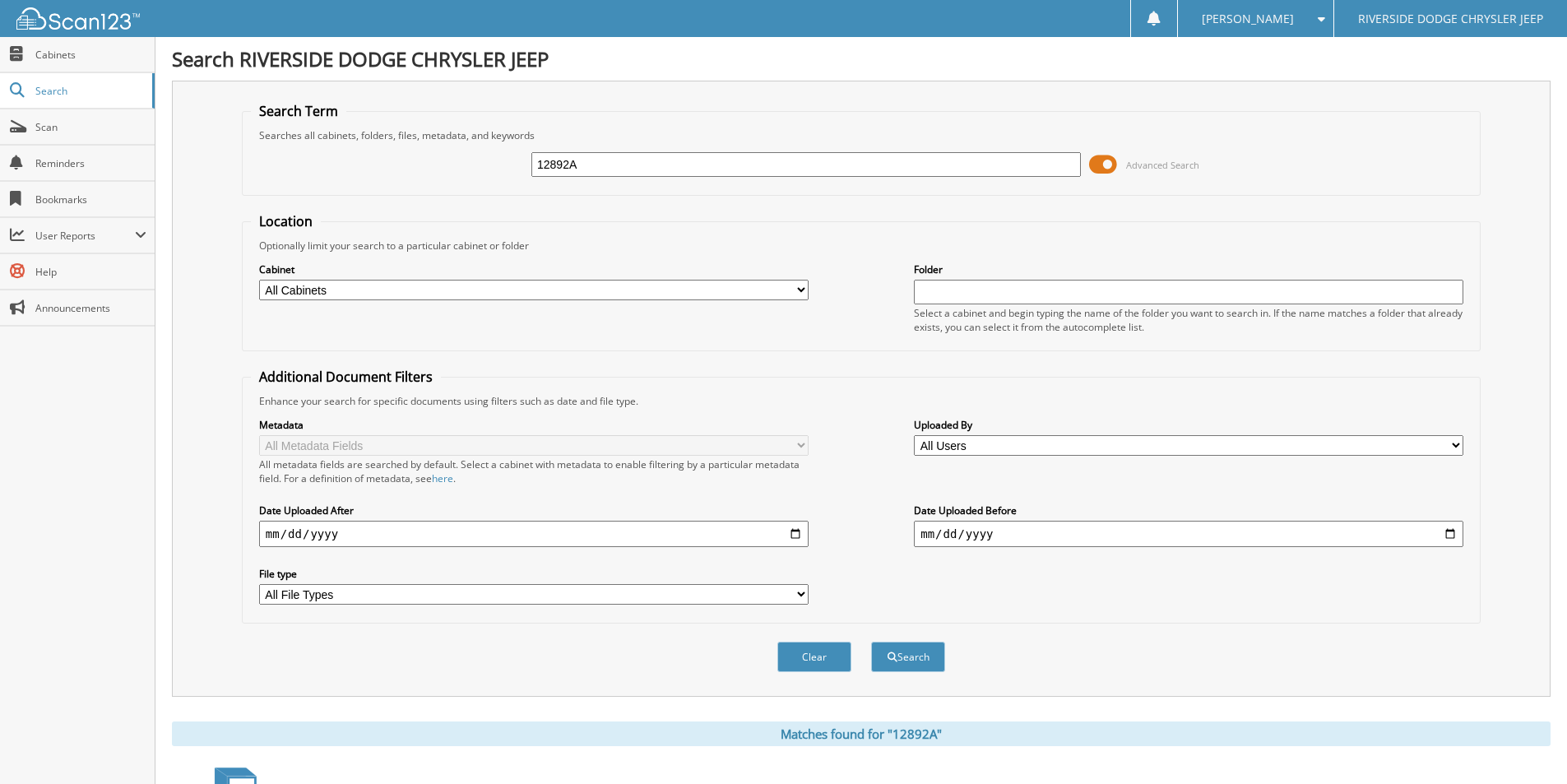
click at [601, 155] on input "12892A" at bounding box center [806, 164] width 549 height 25
type input "12895A"
click at [871, 642] on button "Search" at bounding box center [908, 656] width 74 height 30
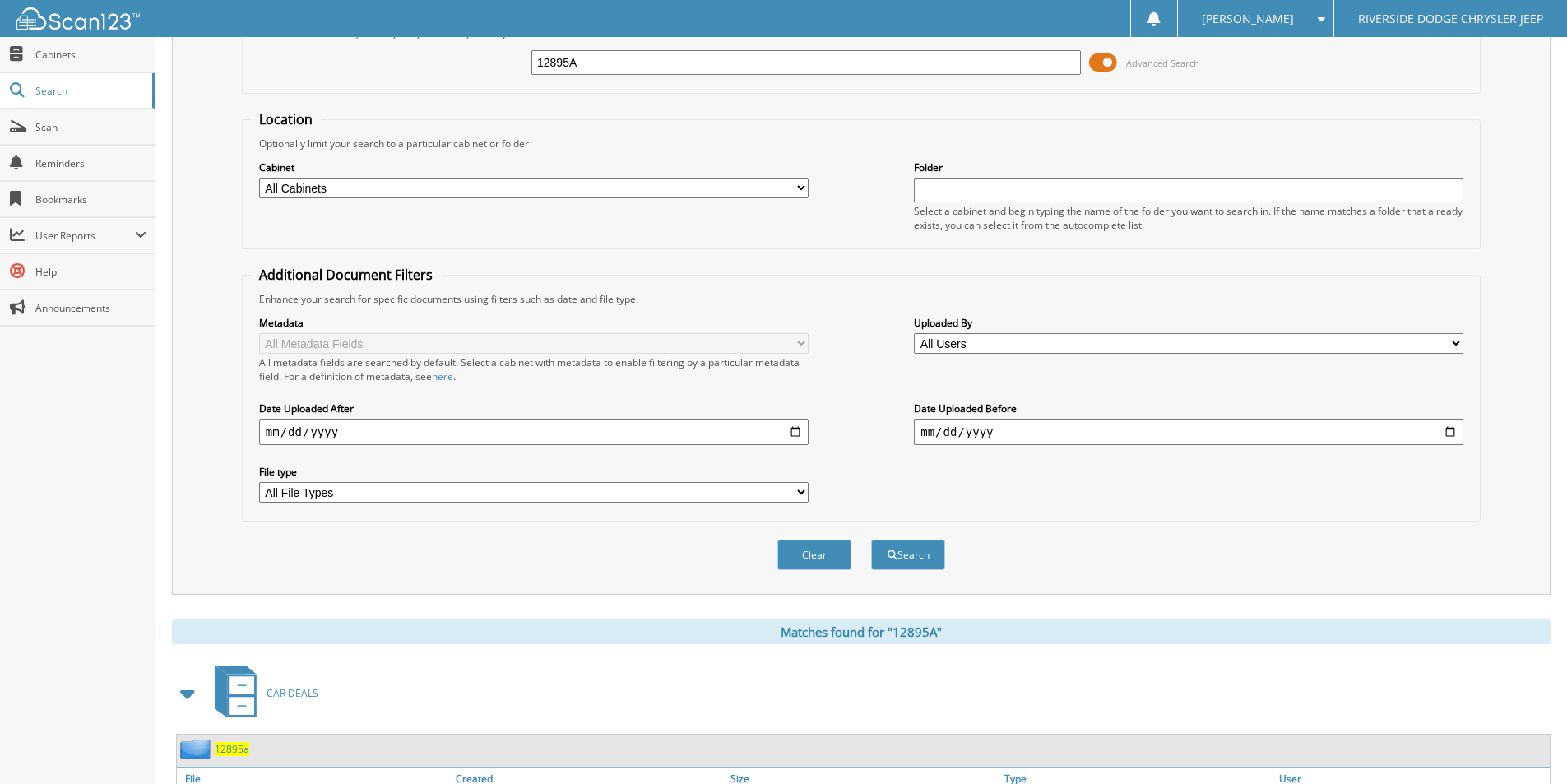
scroll to position [199, 0]
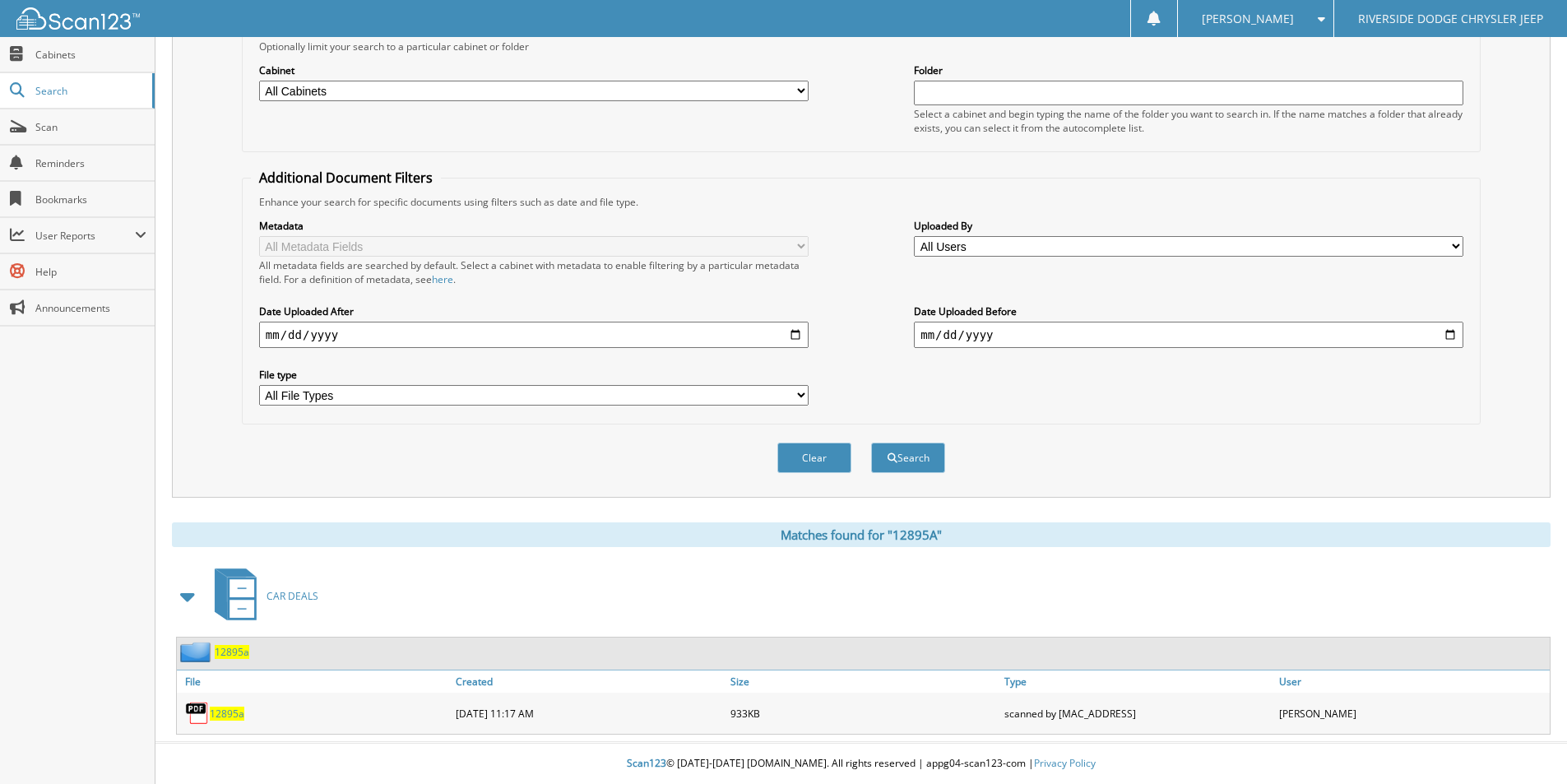
click at [232, 710] on span "12895a" at bounding box center [227, 713] width 35 height 14
click at [242, 650] on span "12895a" at bounding box center [232, 652] width 35 height 14
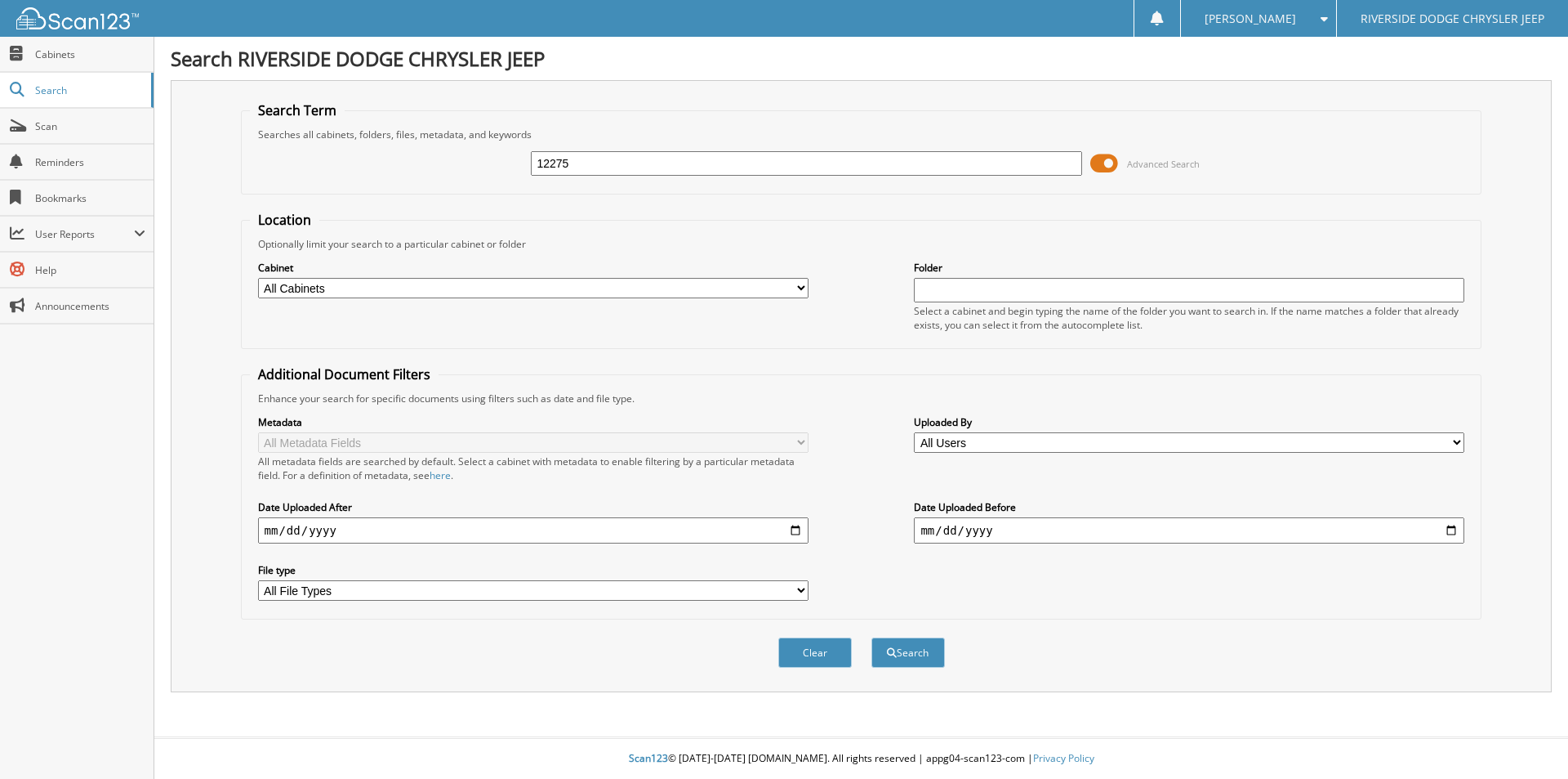
type input "12275"
click at [871, 637] on button "Search" at bounding box center [908, 652] width 74 height 30
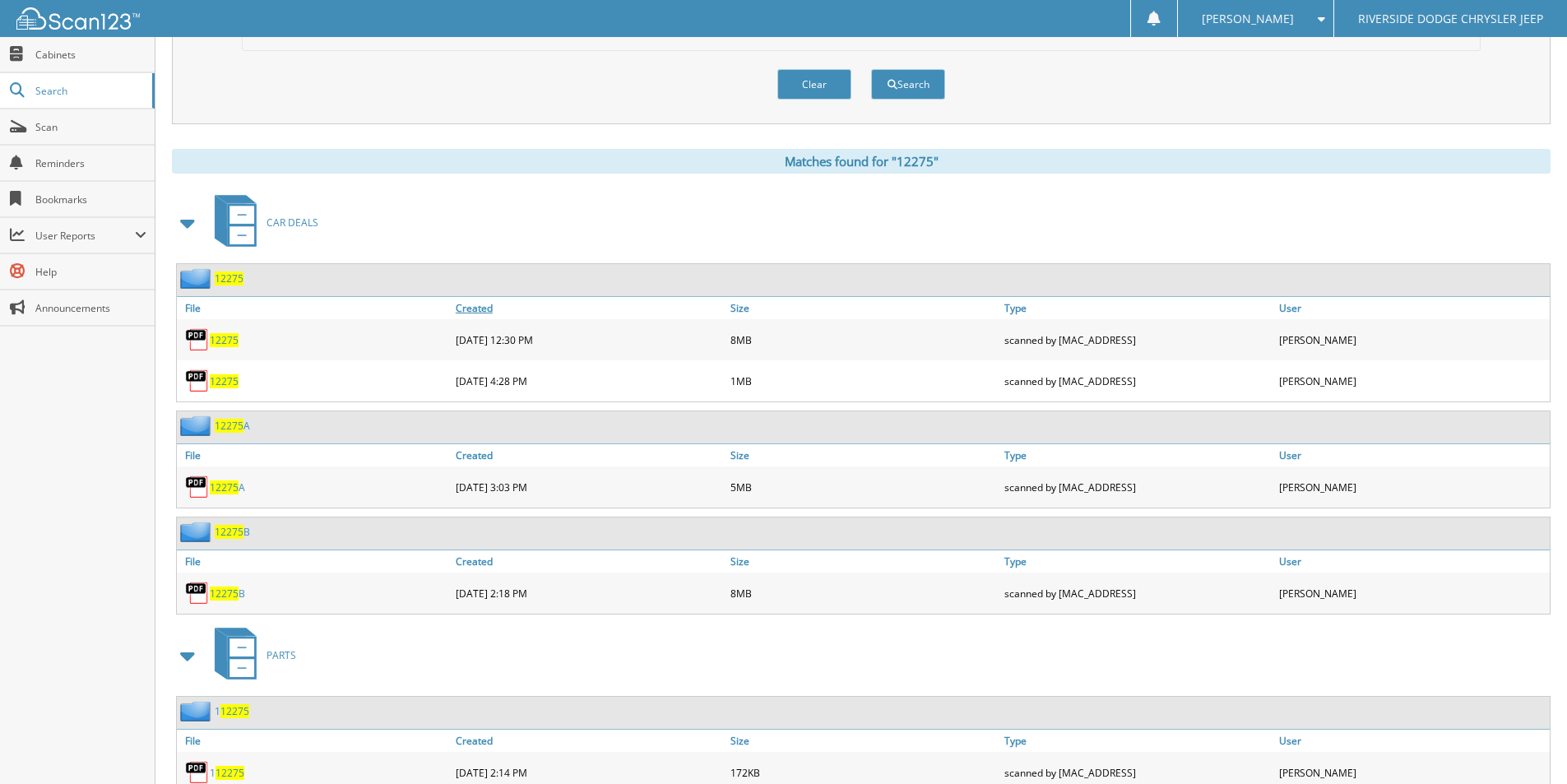
scroll to position [576, 0]
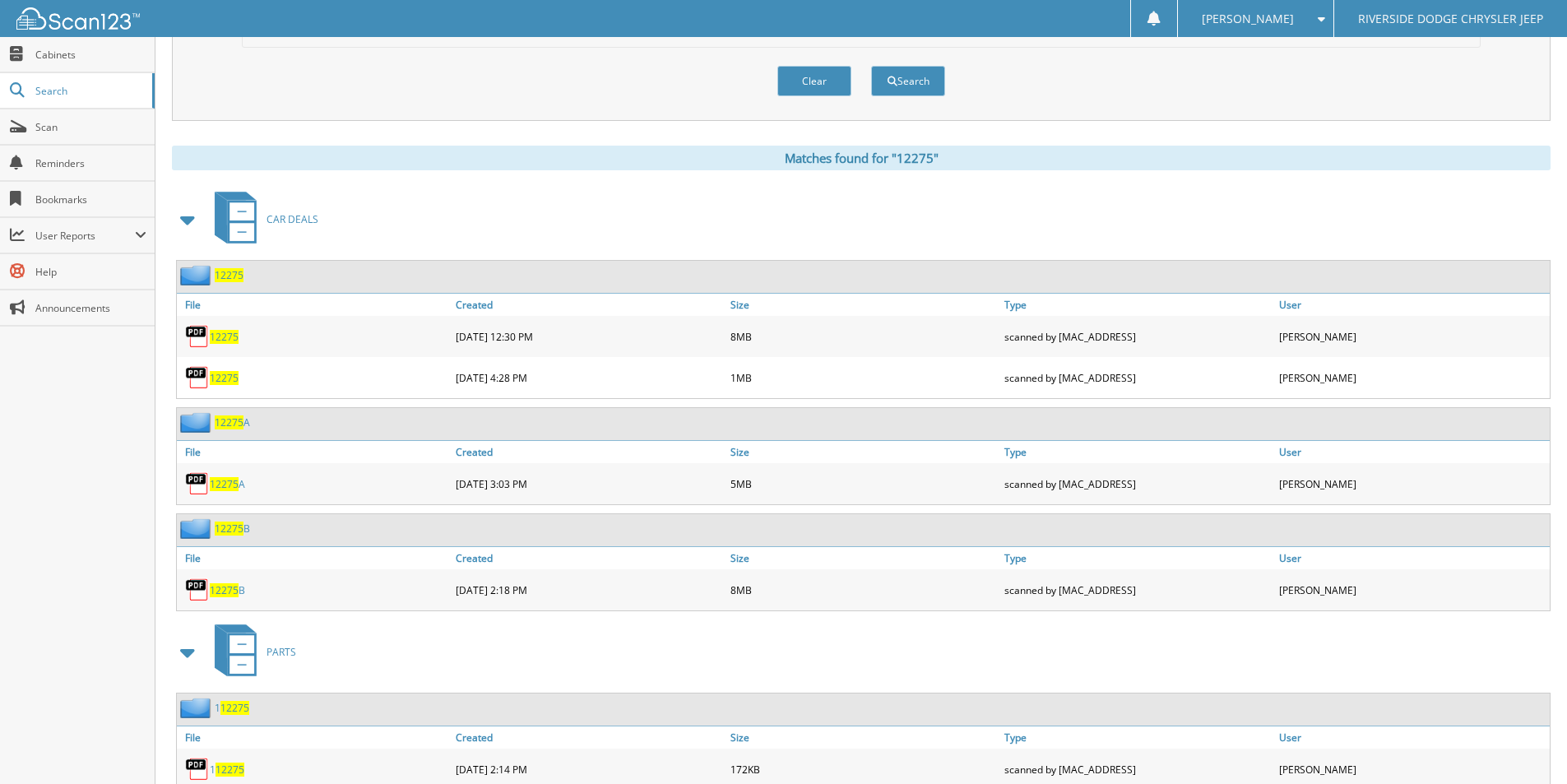
click at [226, 372] on span "12275" at bounding box center [224, 377] width 29 height 14
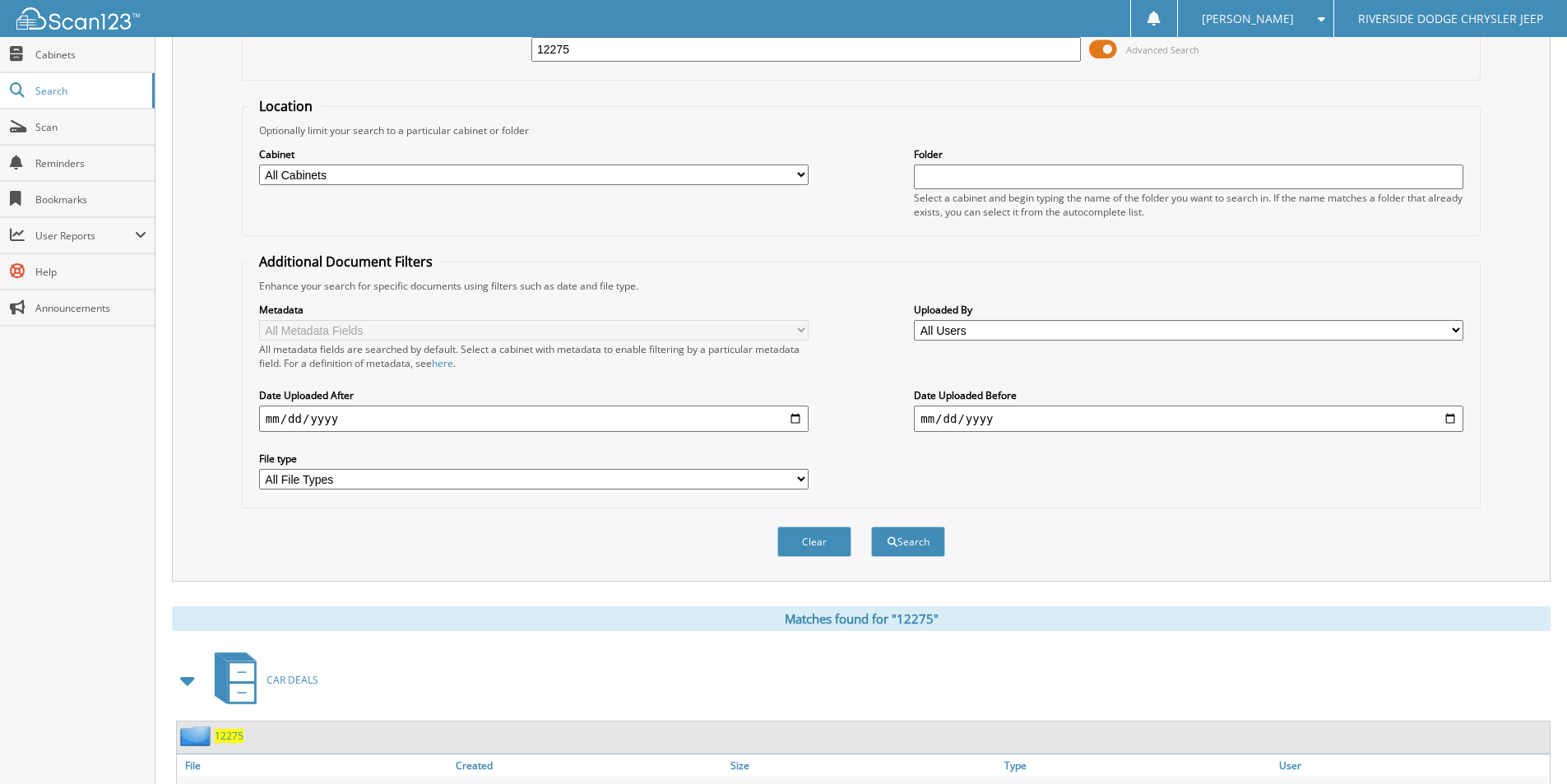
scroll to position [0, 0]
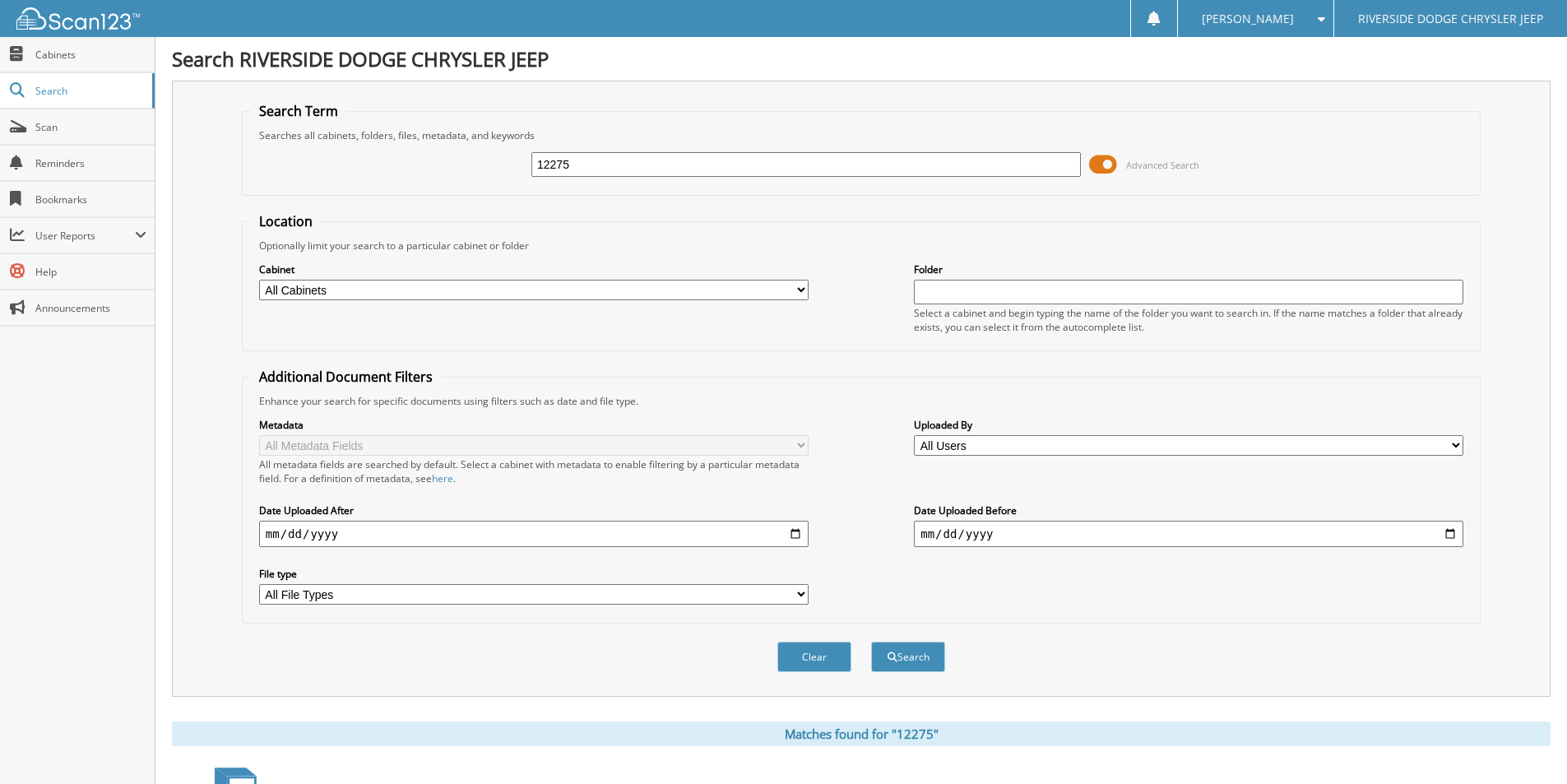
click at [625, 165] on input "12275" at bounding box center [806, 164] width 549 height 25
type input "U4672"
click at [871, 642] on button "Search" at bounding box center [908, 656] width 74 height 30
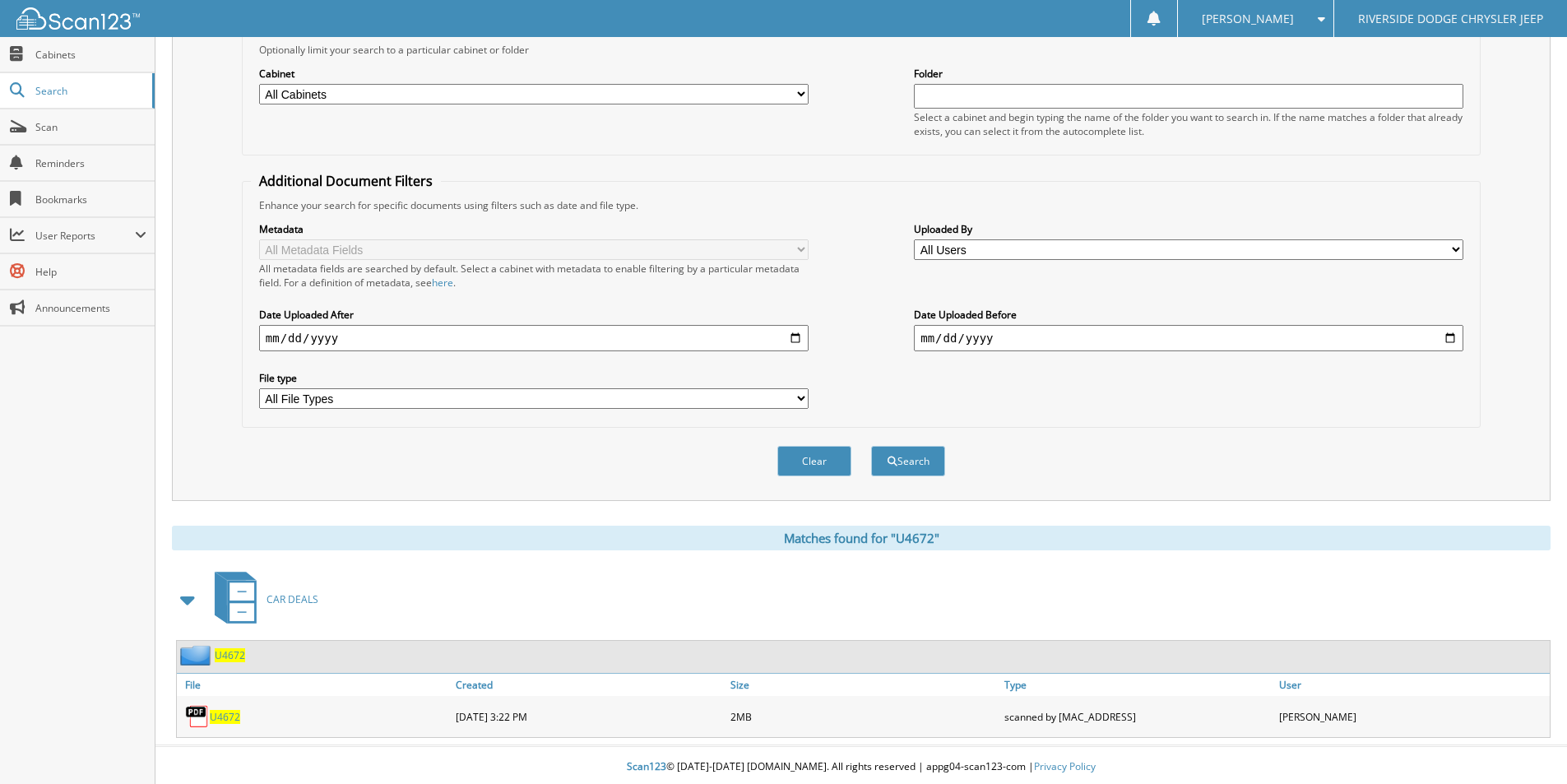
scroll to position [199, 0]
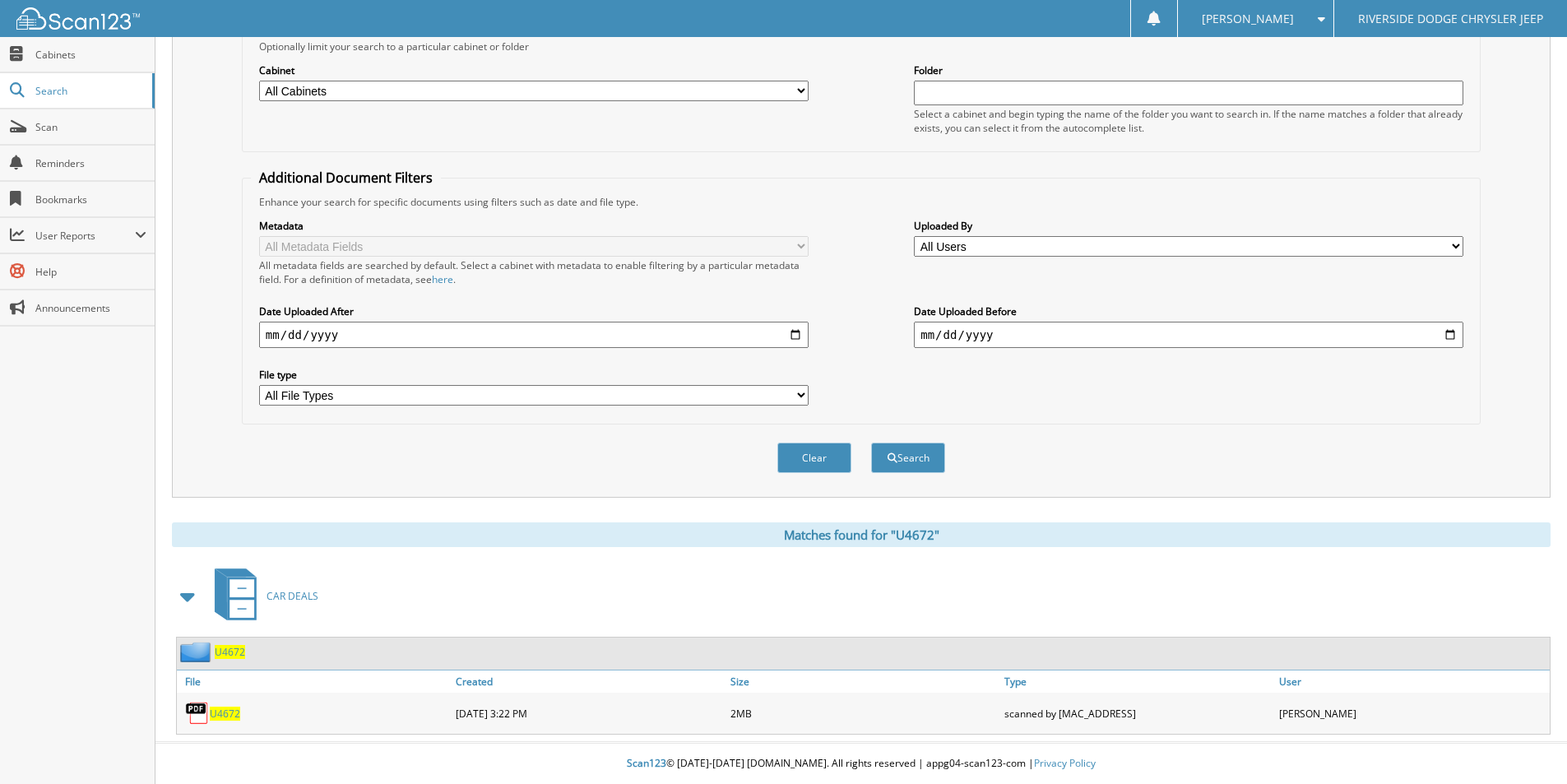
click at [225, 714] on span "U4672" at bounding box center [225, 713] width 30 height 14
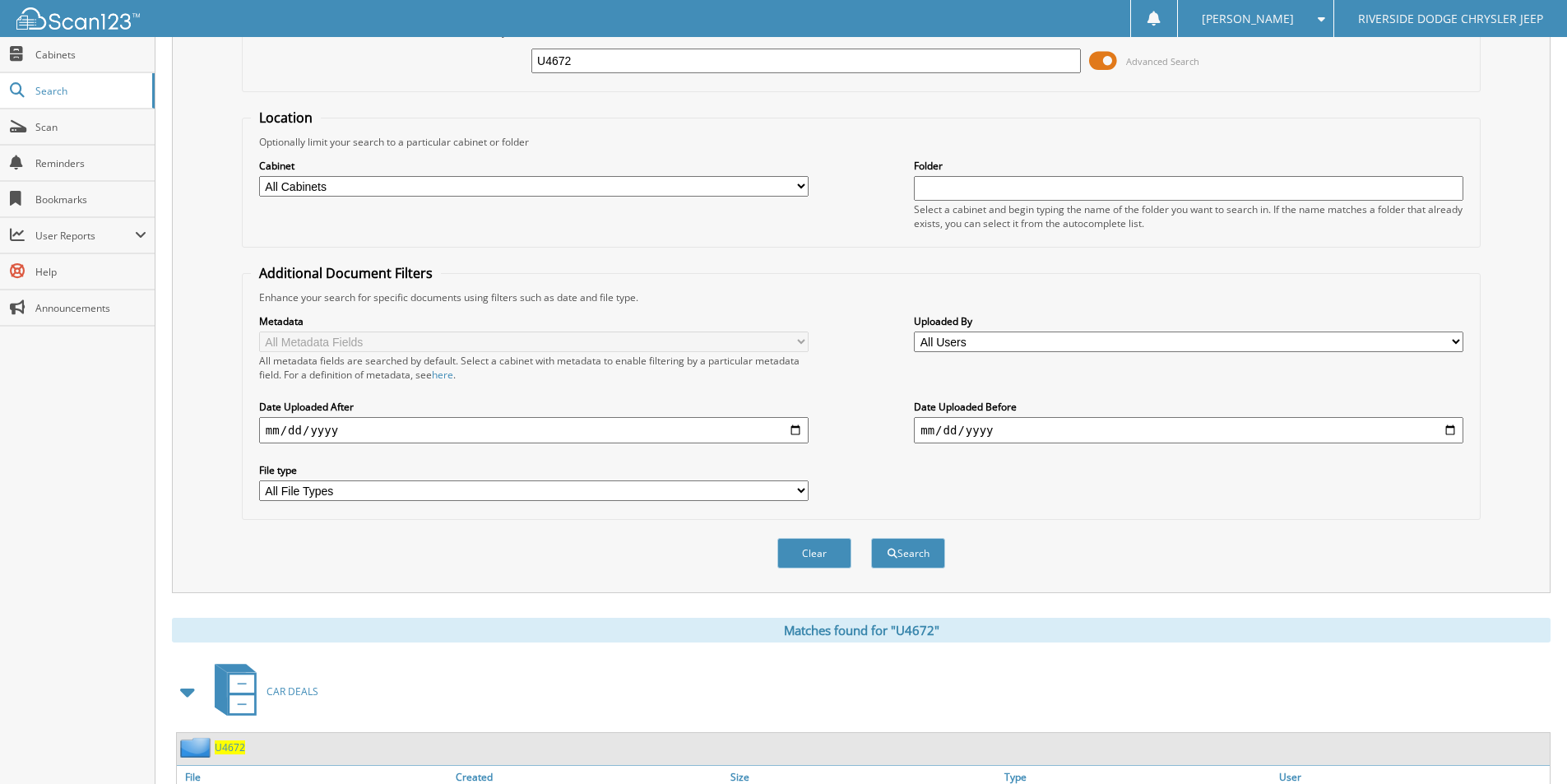
scroll to position [0, 0]
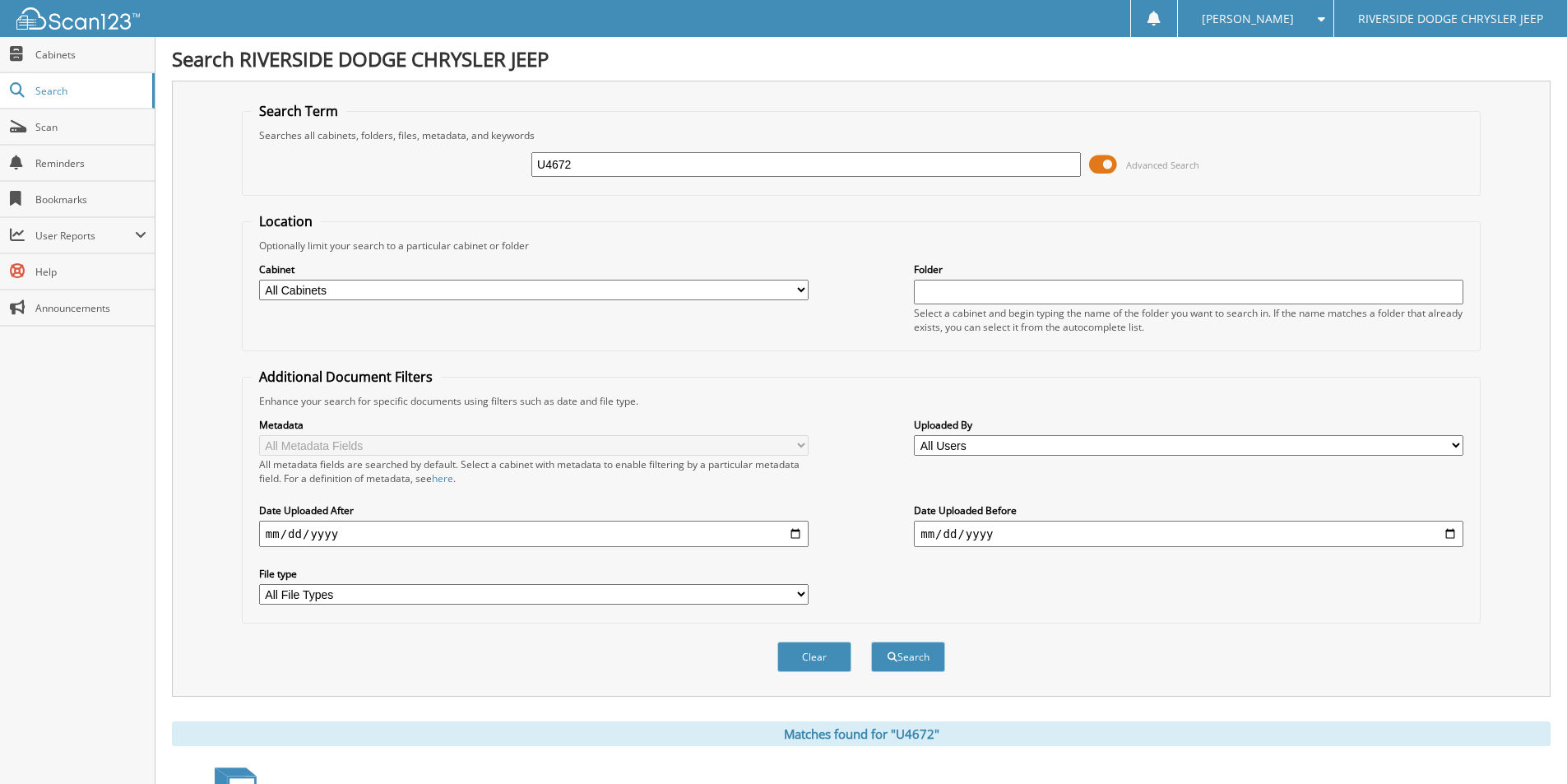
click at [604, 176] on input "U4672" at bounding box center [806, 164] width 549 height 25
click at [604, 175] on input "U4672" at bounding box center [806, 164] width 549 height 25
type input "355529"
click at [871, 642] on button "Search" at bounding box center [908, 656] width 74 height 30
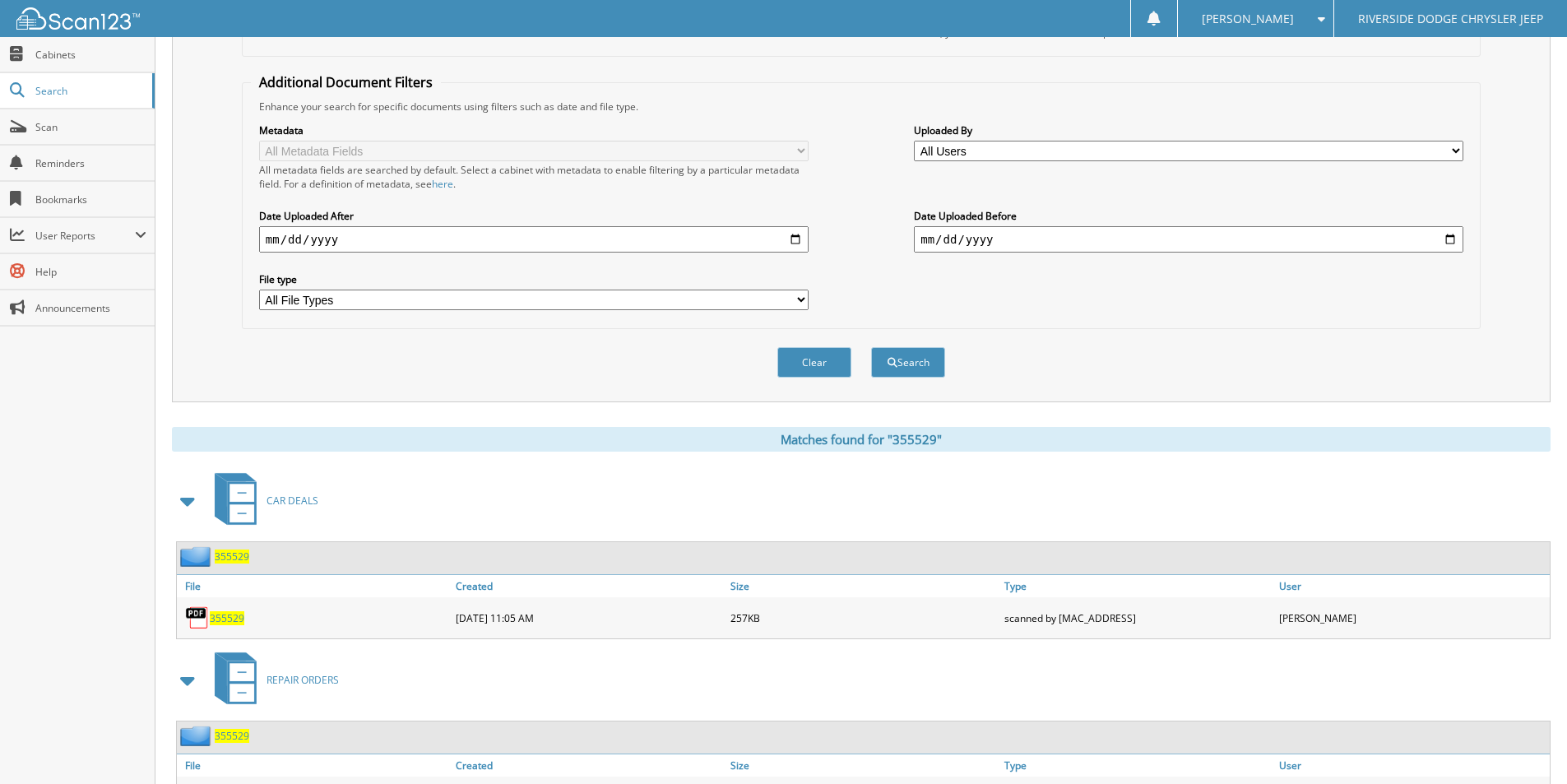
scroll to position [379, 0]
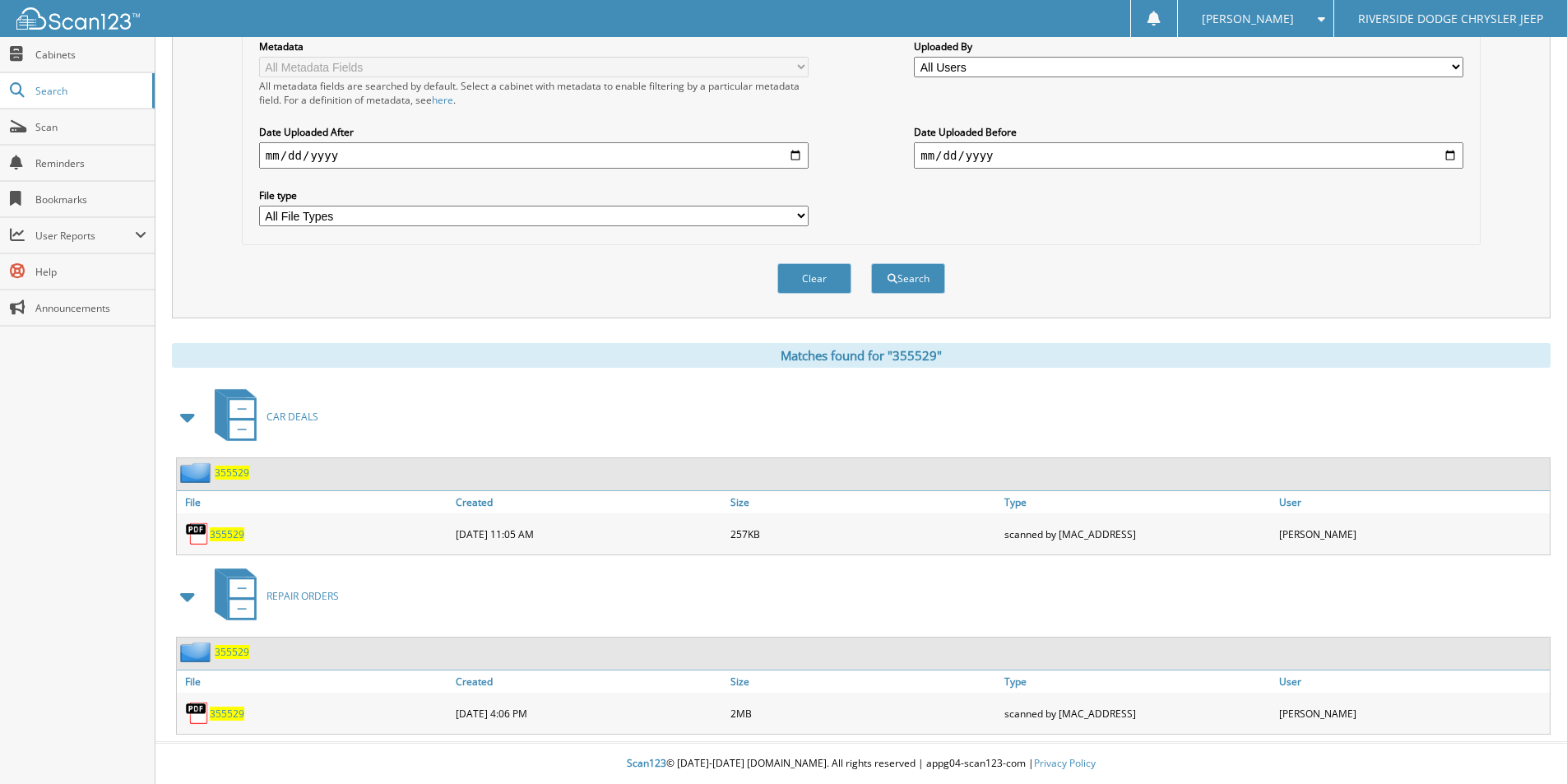
click at [234, 532] on span "355529" at bounding box center [227, 534] width 35 height 14
drag, startPoint x: 594, startPoint y: 356, endPoint x: 552, endPoint y: 361, distance: 42.3
click at [593, 356] on div "Matches found for "355529"" at bounding box center [861, 355] width 1379 height 25
click at [238, 474] on span "355529" at bounding box center [232, 472] width 35 height 14
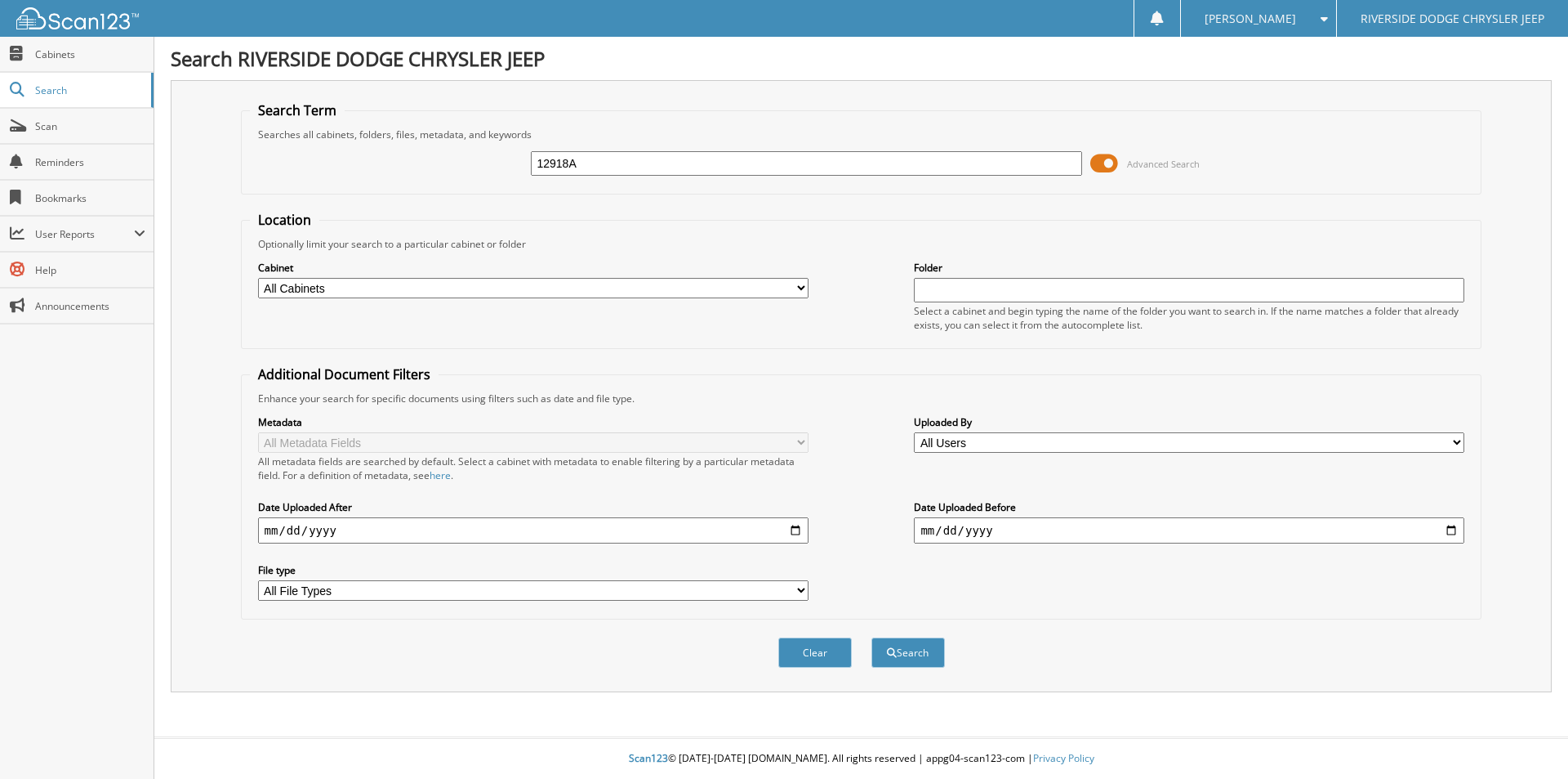
type input "12918A"
click at [871, 637] on button "Search" at bounding box center [908, 652] width 74 height 30
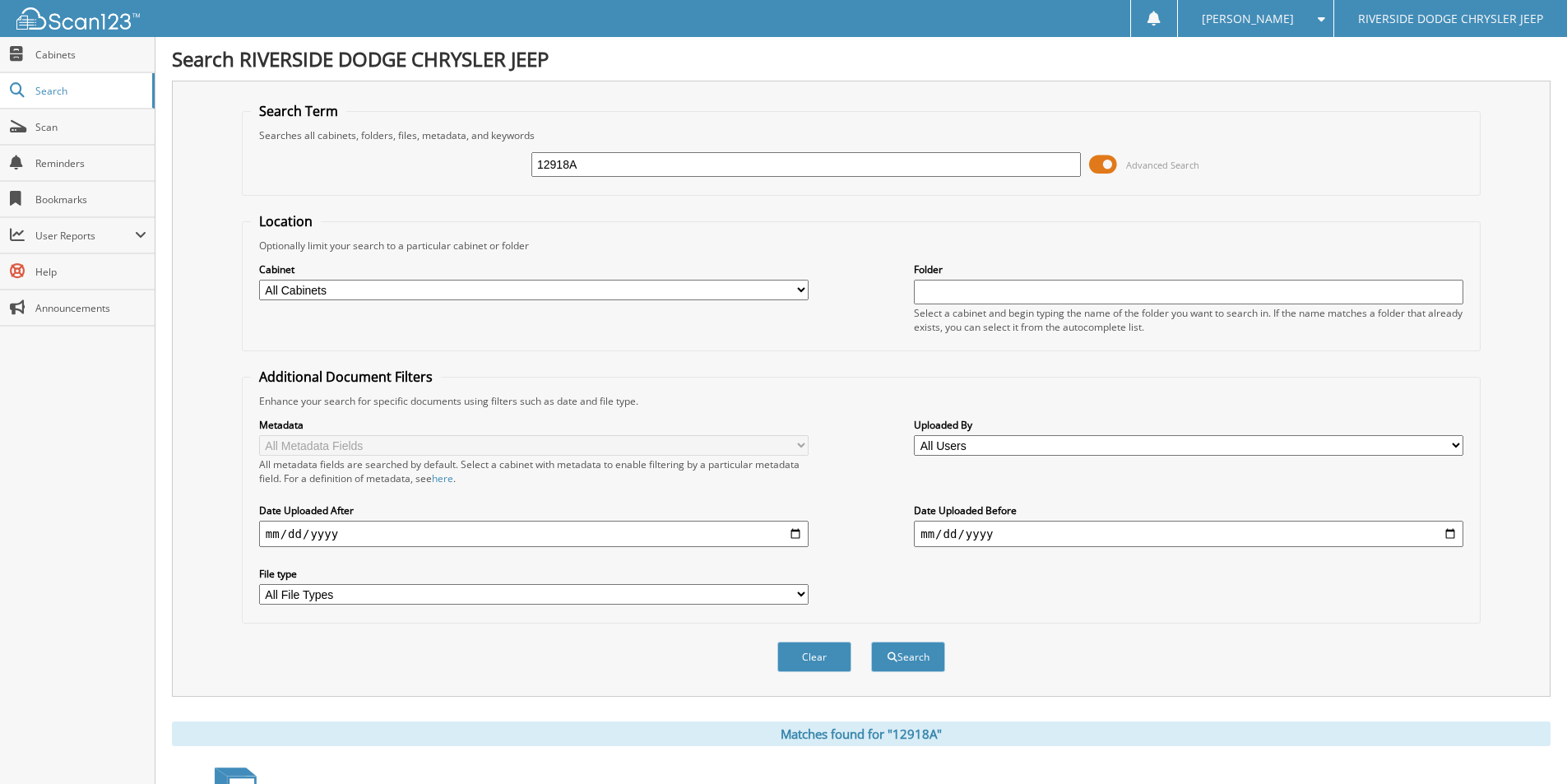
scroll to position [199, 0]
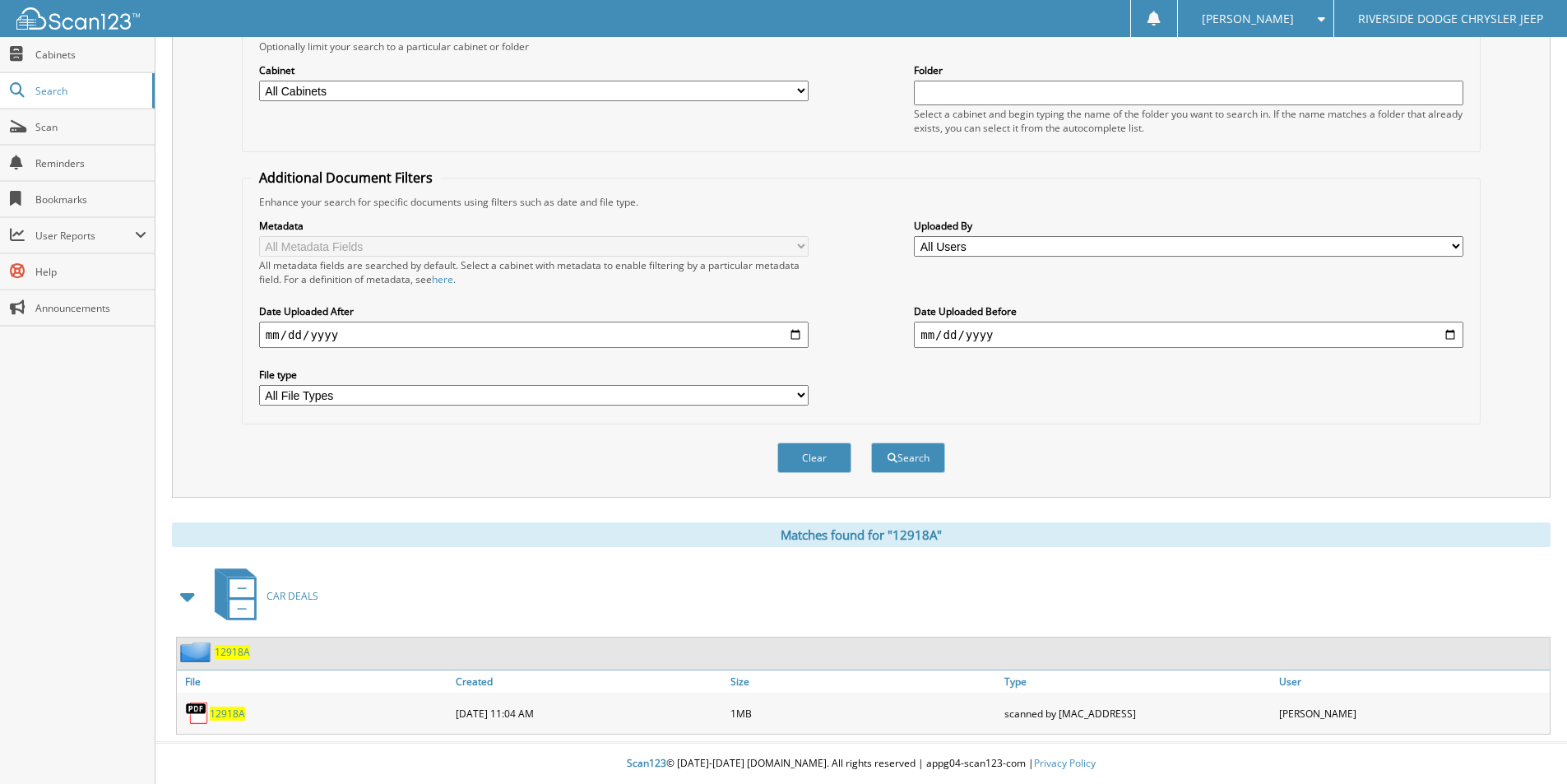
click at [229, 712] on span "12918A" at bounding box center [227, 713] width 35 height 14
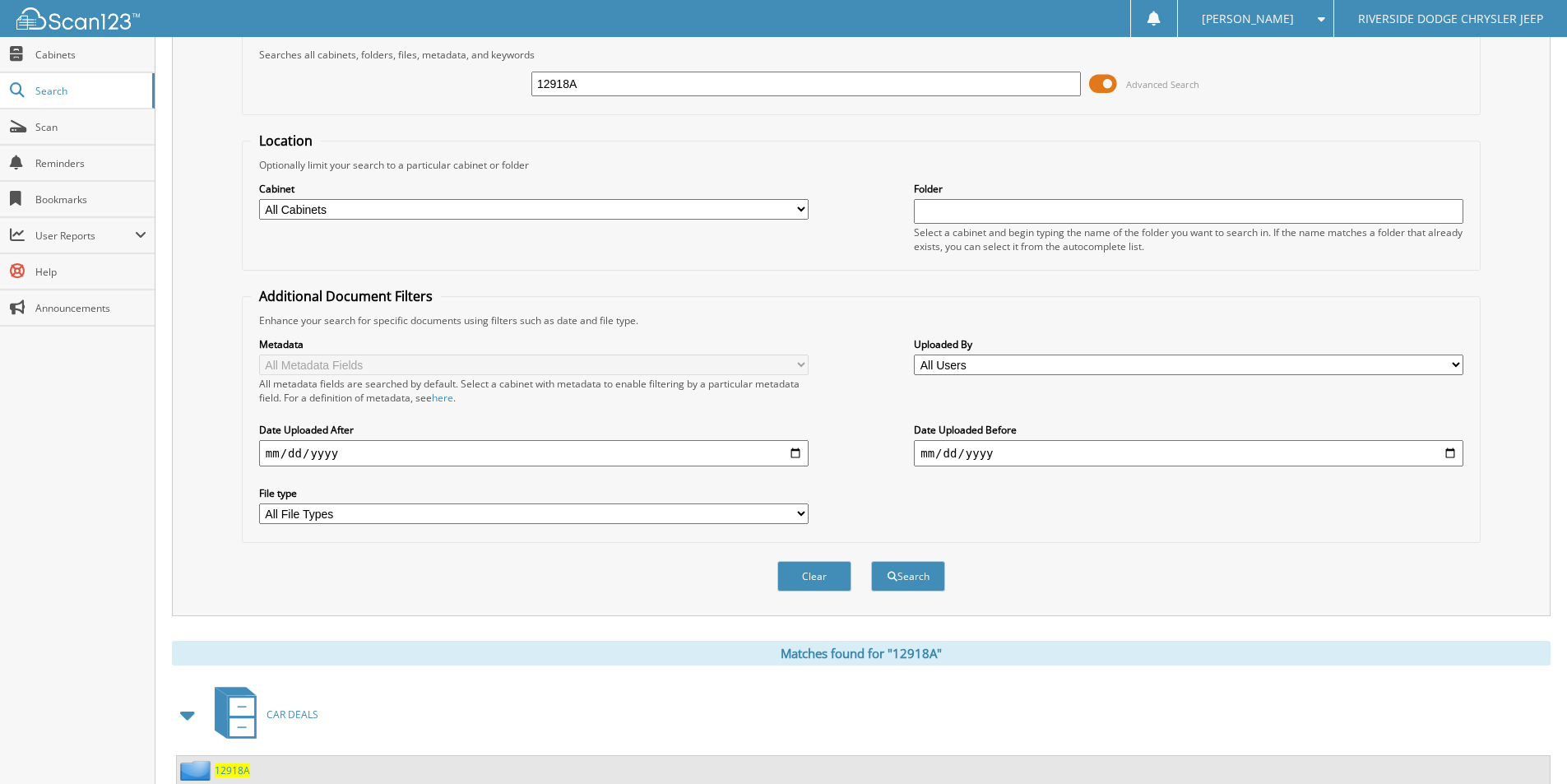
scroll to position [0, 0]
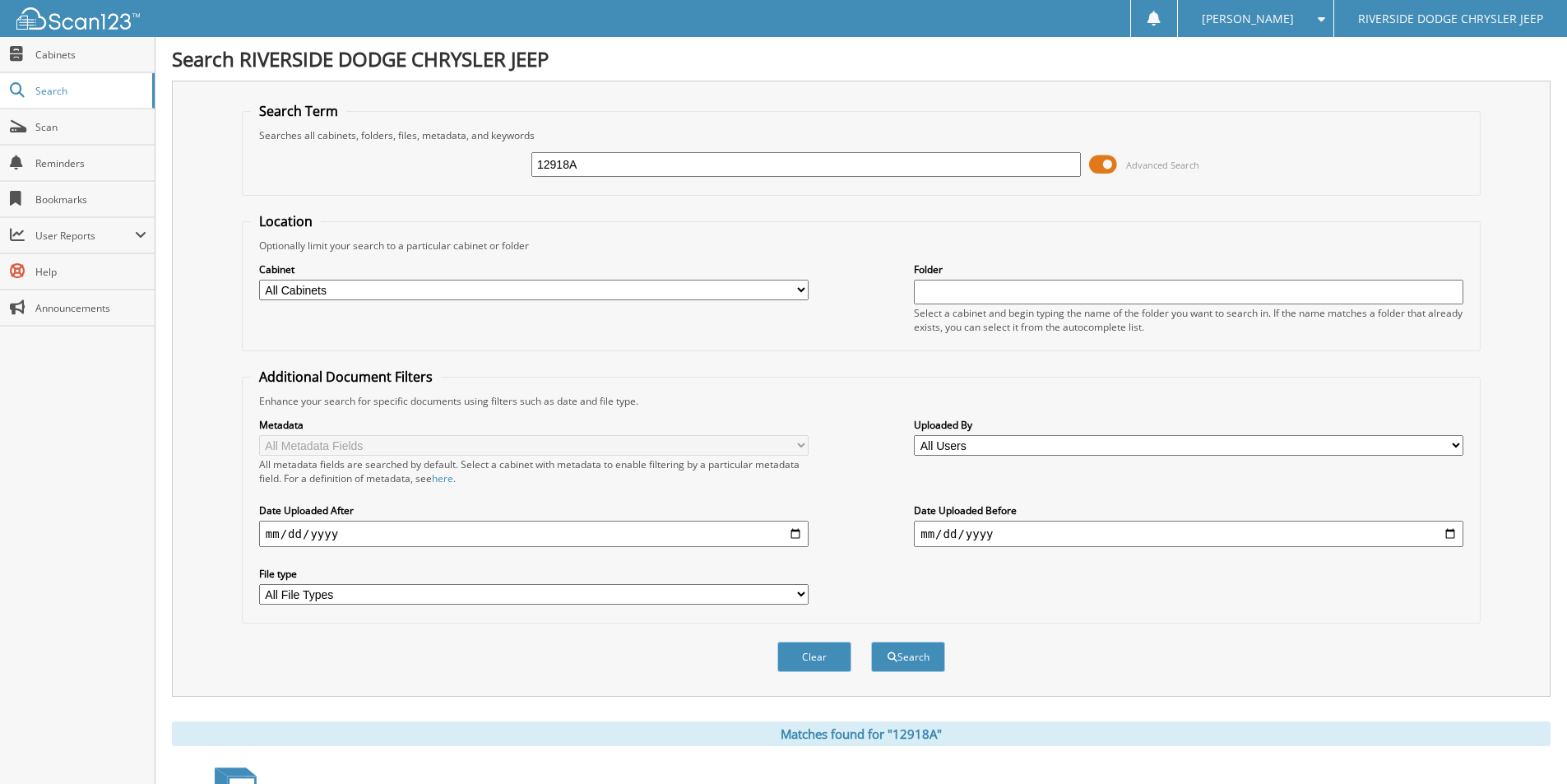
click at [682, 160] on input "12918A" at bounding box center [806, 164] width 549 height 25
type input "12851A"
click at [871, 642] on button "Search" at bounding box center [908, 656] width 74 height 30
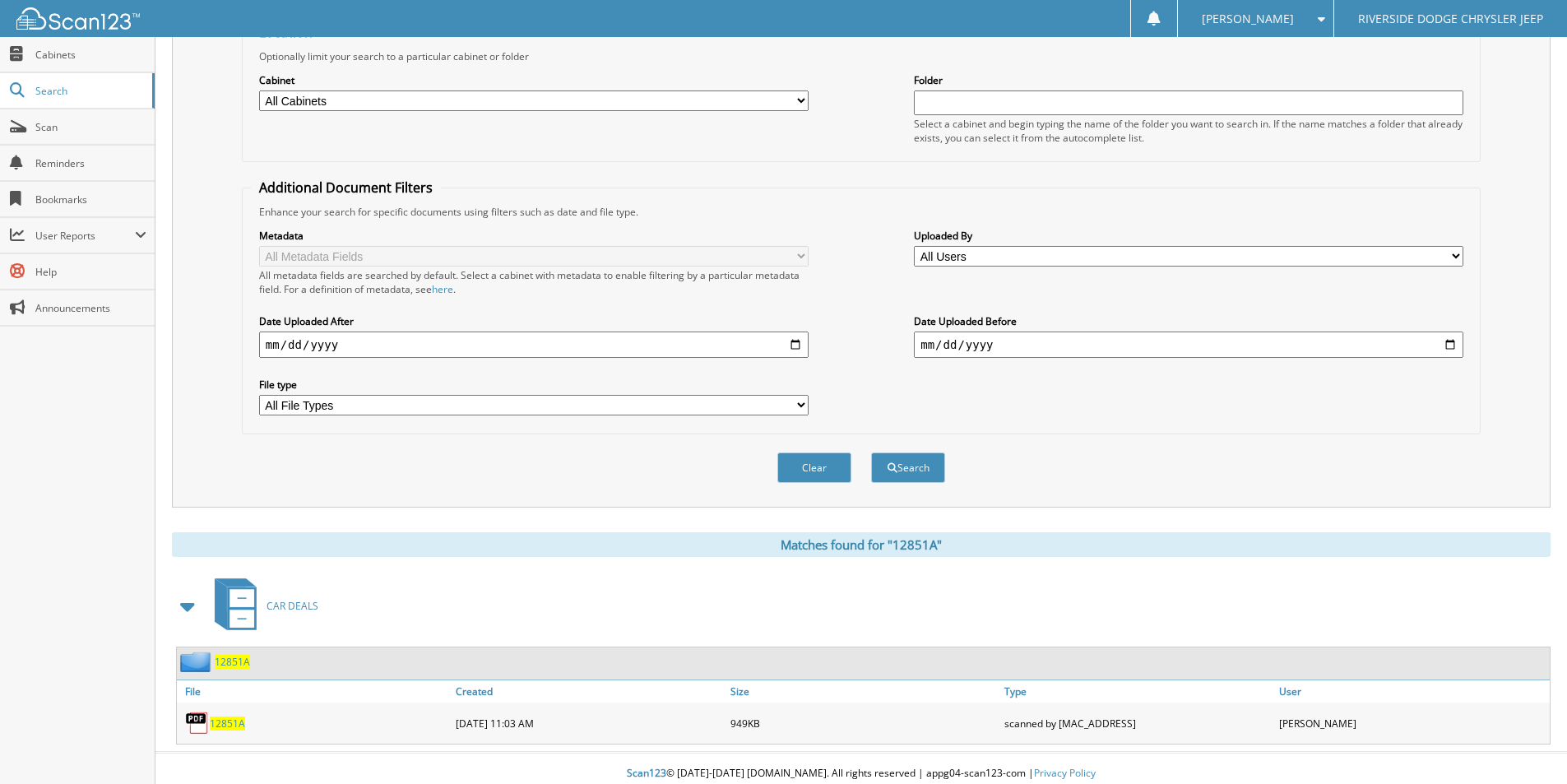
scroll to position [199, 0]
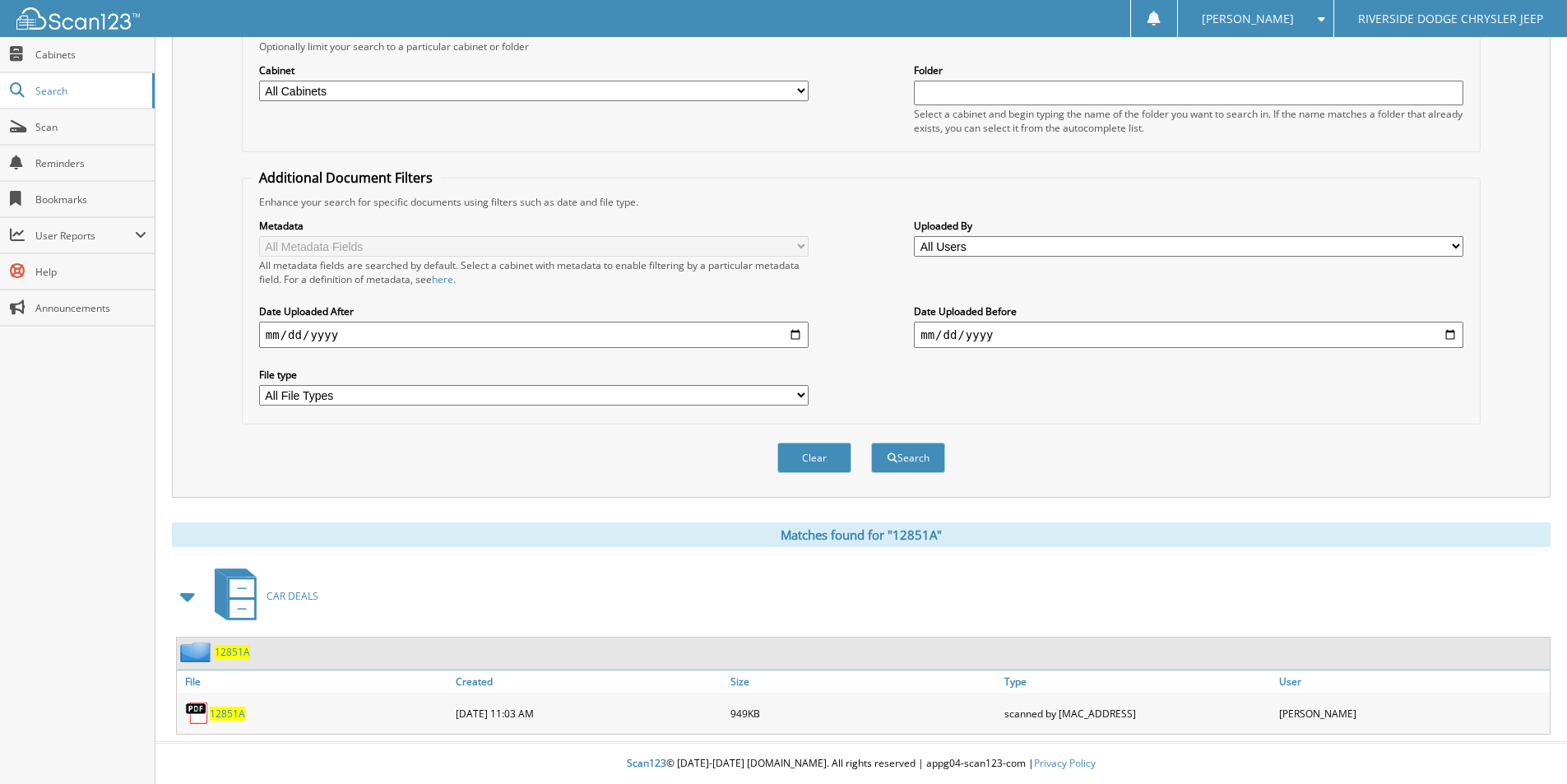
click at [217, 709] on span "12851A" at bounding box center [227, 713] width 35 height 14
